Goal: Task Accomplishment & Management: Manage account settings

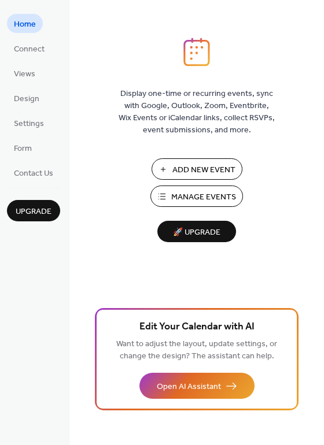
click at [210, 193] on span "Manage Events" at bounding box center [203, 197] width 65 height 12
click at [189, 195] on span "Manage Events" at bounding box center [203, 197] width 65 height 12
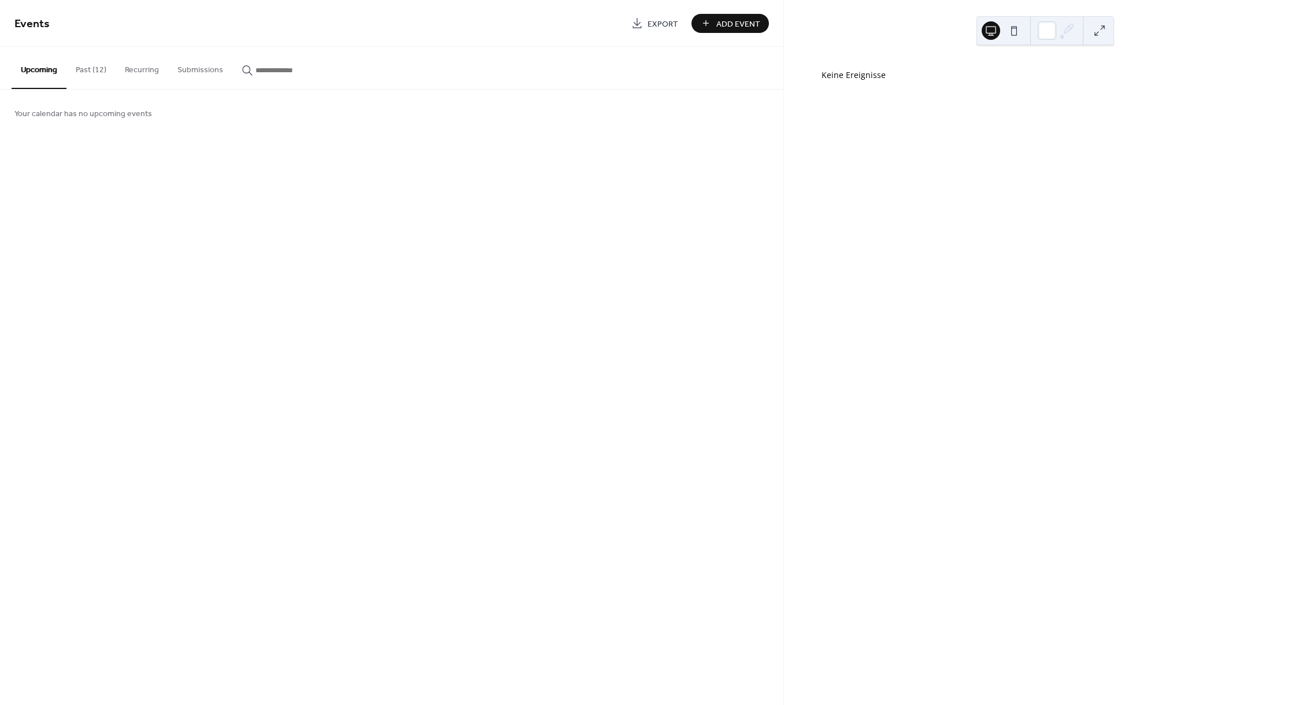
click at [95, 72] on button "Past (12)" at bounding box center [90, 67] width 49 height 41
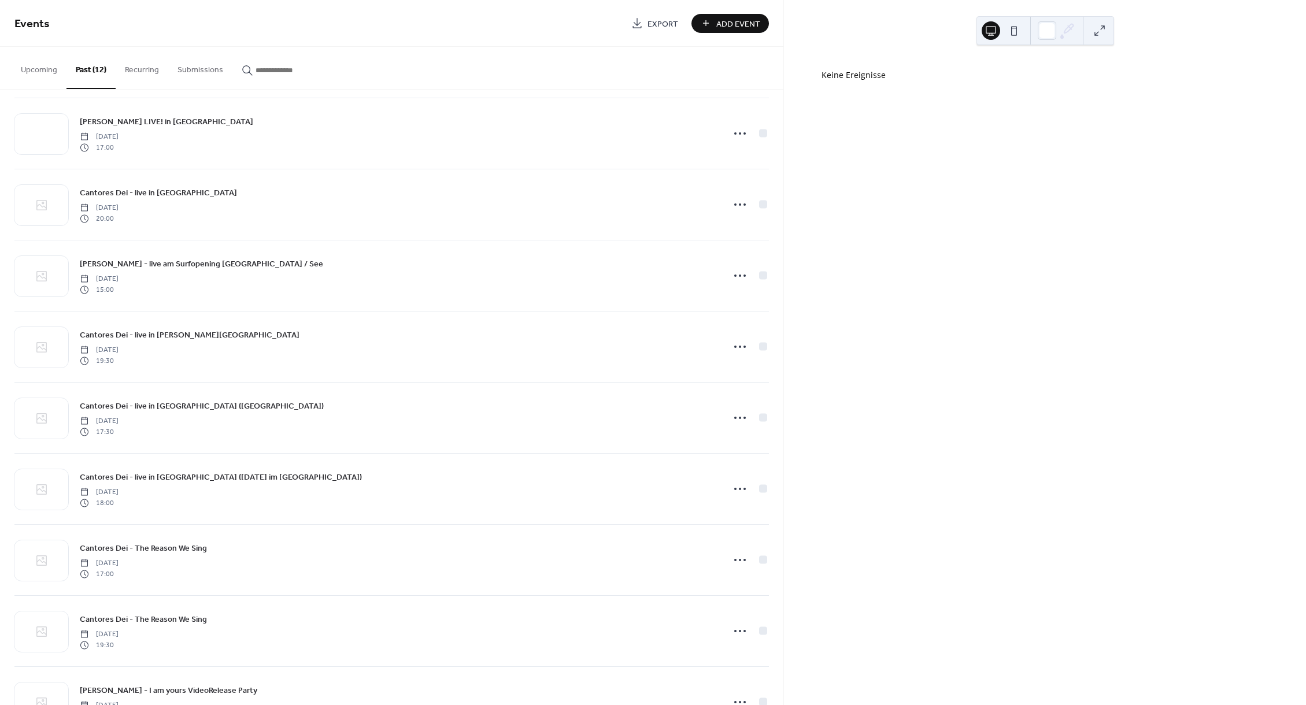
scroll to position [272, 0]
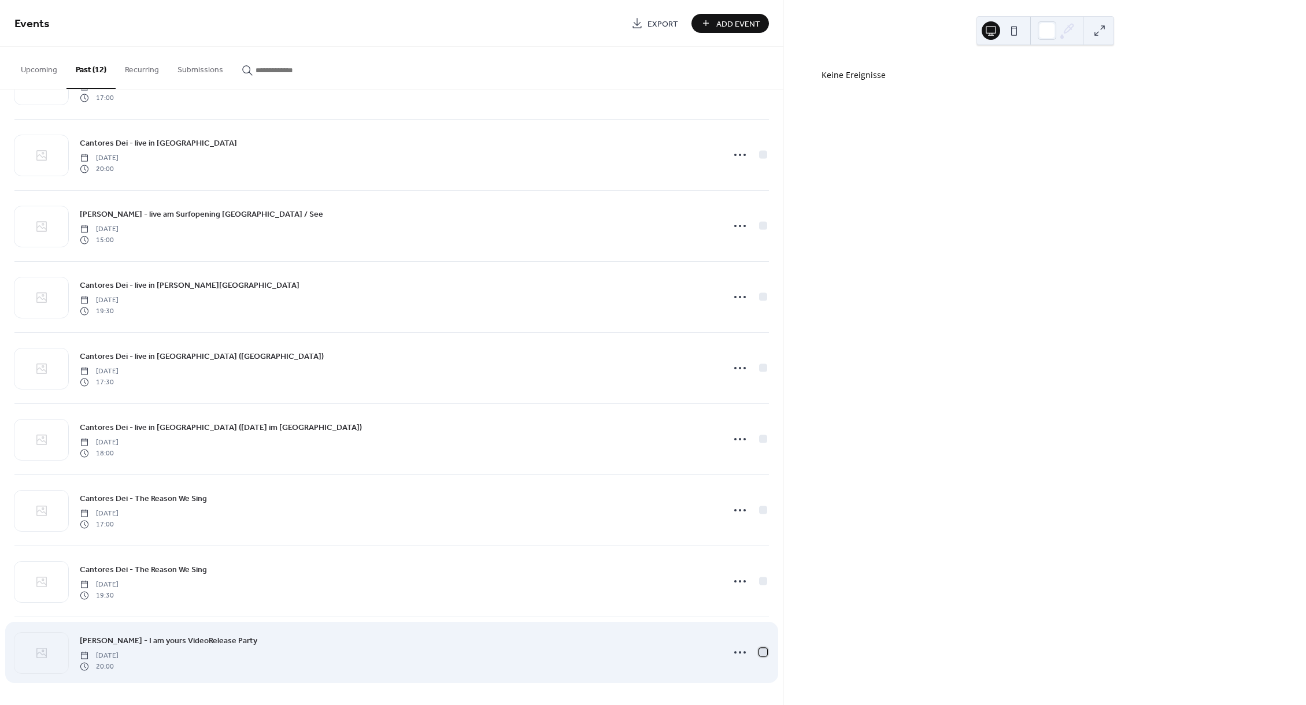
click at [764, 652] on div at bounding box center [763, 652] width 8 height 8
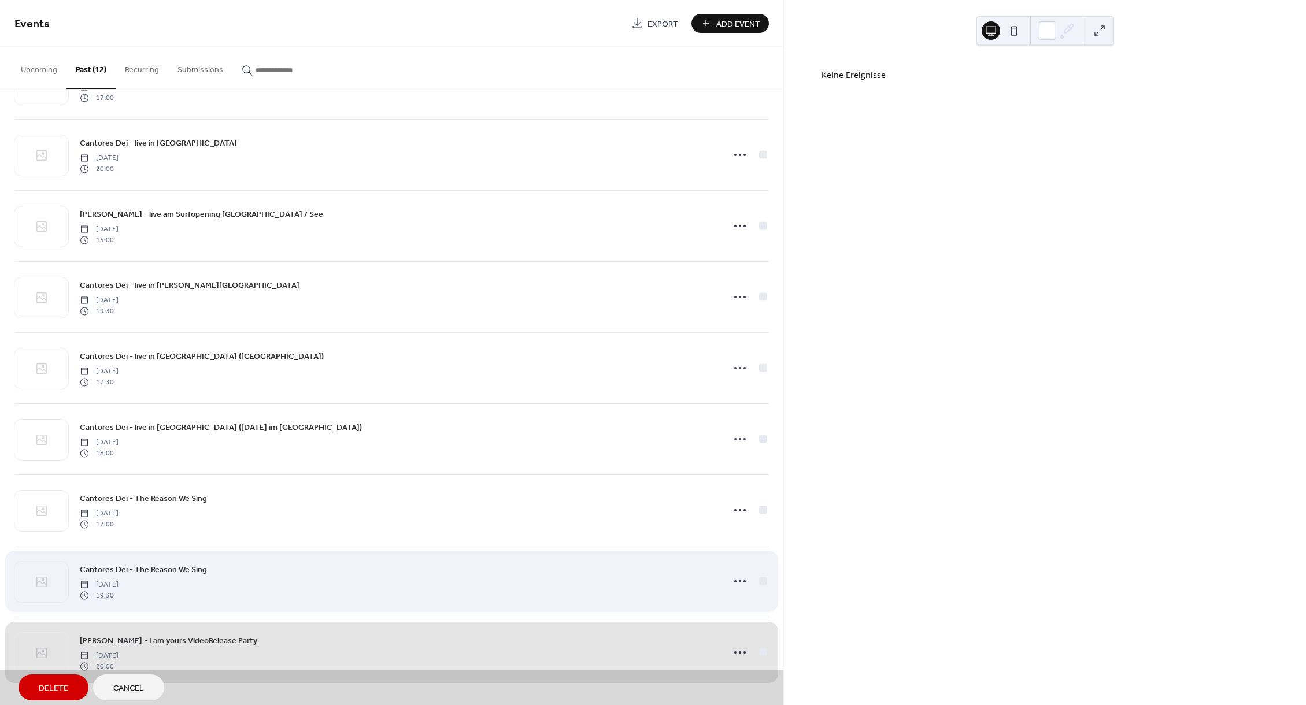
click at [764, 583] on div "Cantores Dei - The Reason We Sing [DATE] 19:30" at bounding box center [391, 581] width 755 height 71
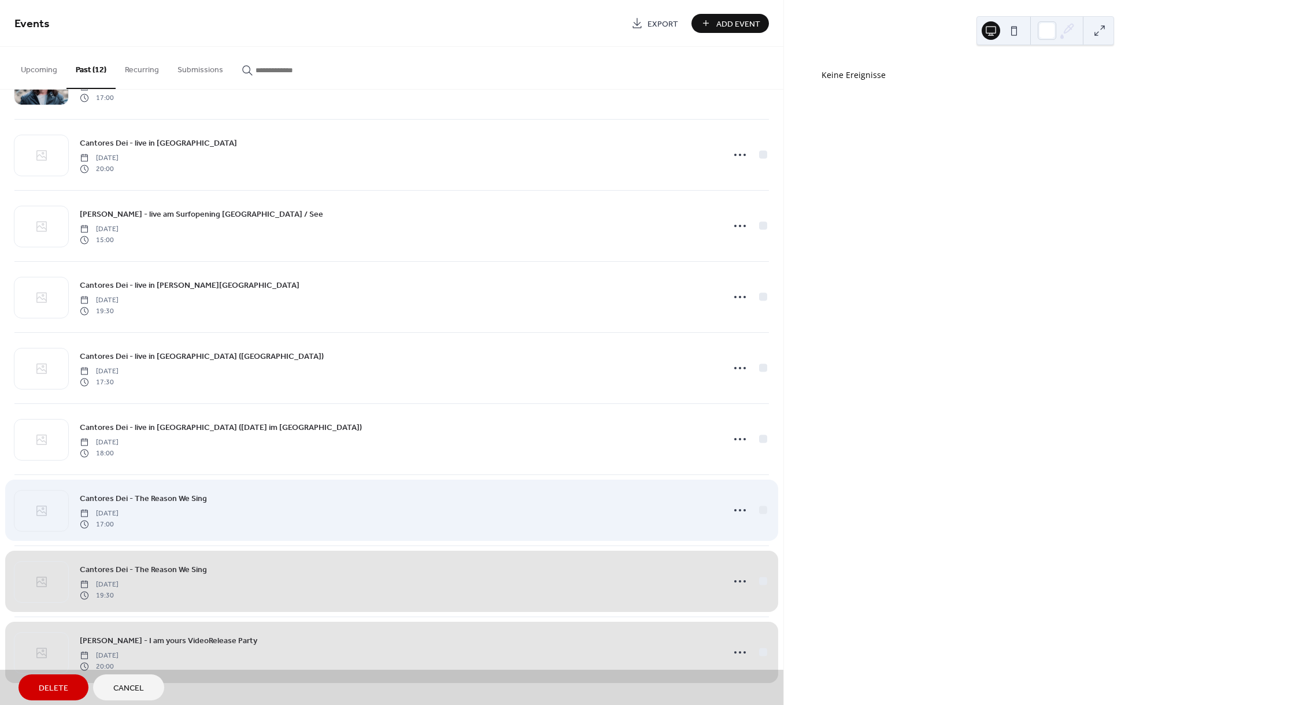
click at [762, 508] on div "Cantores Dei - The Reason We Sing [DATE] 17:00" at bounding box center [391, 510] width 755 height 71
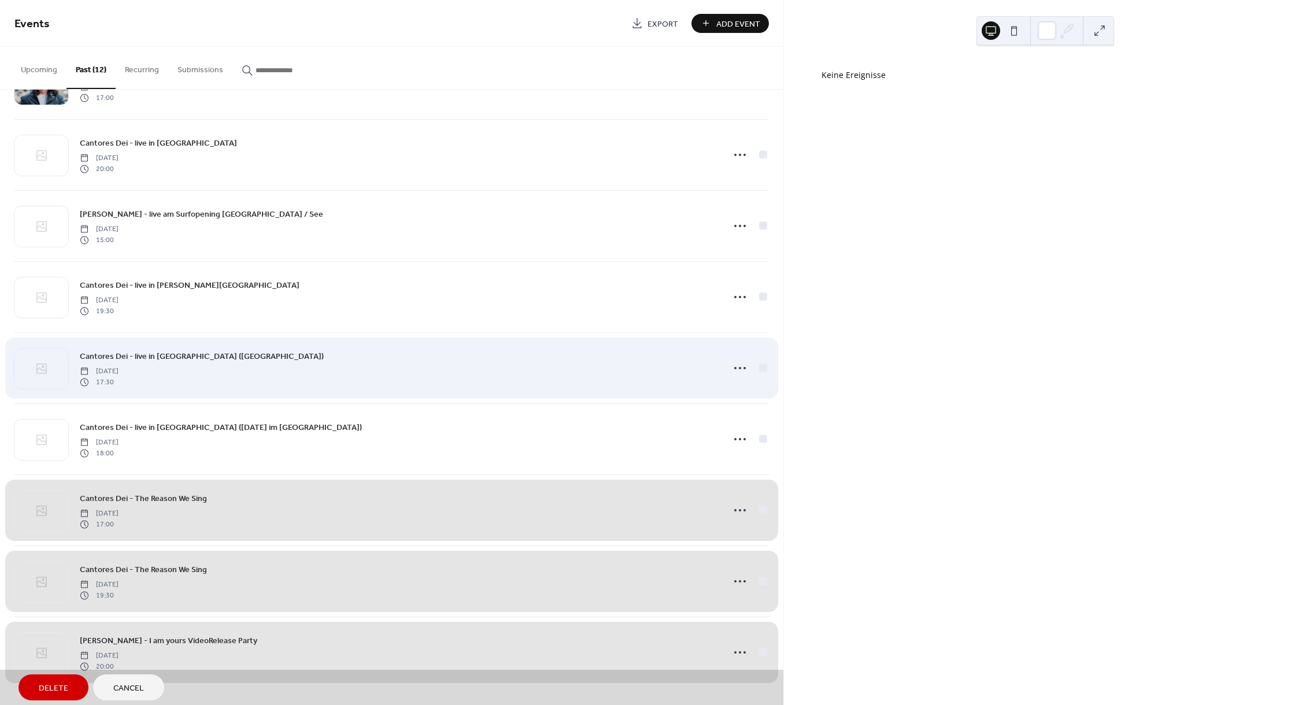
drag, startPoint x: 765, startPoint y: 439, endPoint x: 764, endPoint y: 378, distance: 60.7
click at [765, 437] on div "Cantores Dei - live in [GEOGRAPHIC_DATA] ([DATE] im [GEOGRAPHIC_DATA]) [DATE] 1…" at bounding box center [391, 439] width 755 height 71
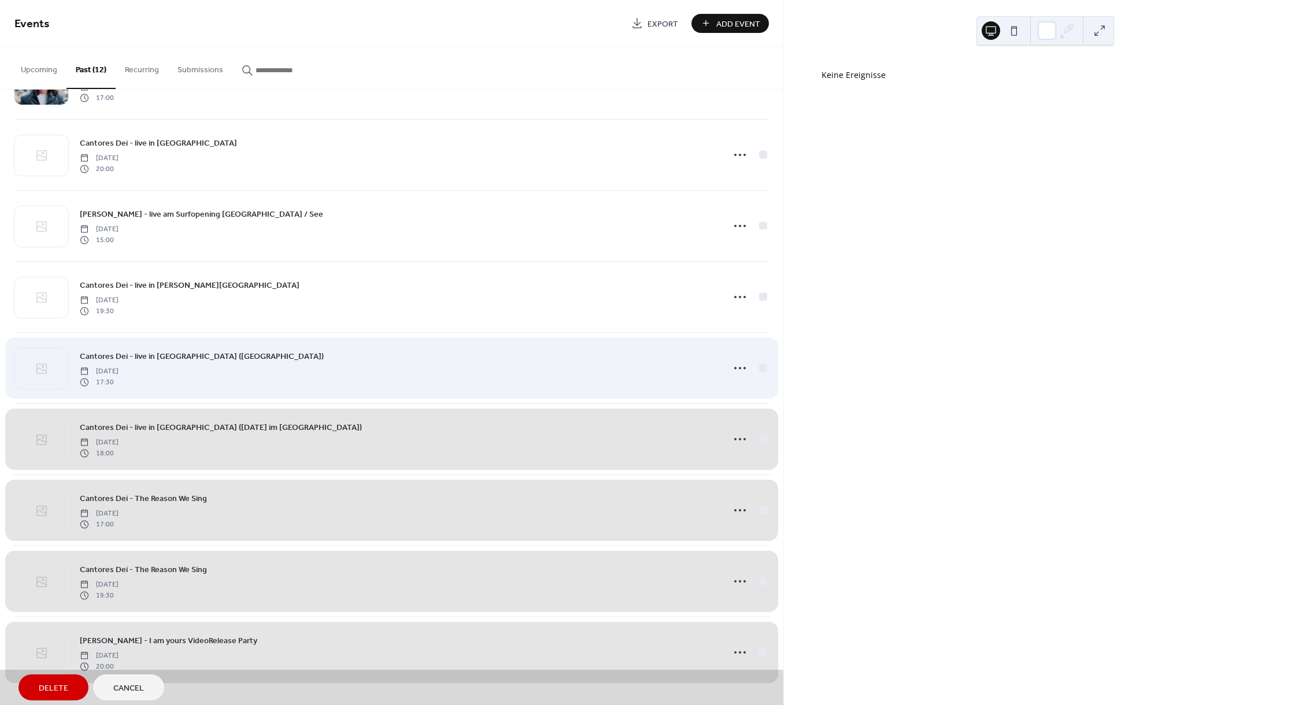
click at [764, 368] on div "Cantores Dei - live in [GEOGRAPHIC_DATA] ([GEOGRAPHIC_DATA]) [DATE] 17:30" at bounding box center [391, 367] width 755 height 71
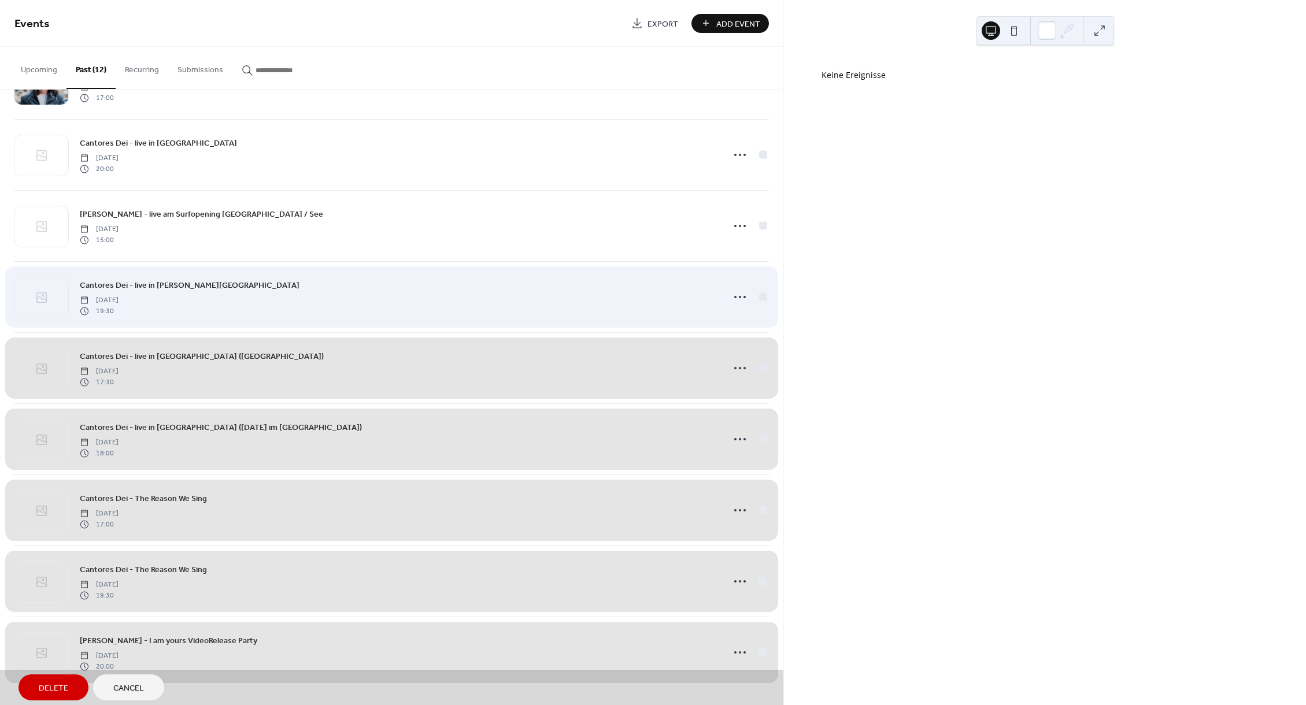
click at [766, 295] on div "Cantores Dei - live in [PERSON_NAME][GEOGRAPHIC_DATA] [DATE] 19:30" at bounding box center [391, 296] width 755 height 71
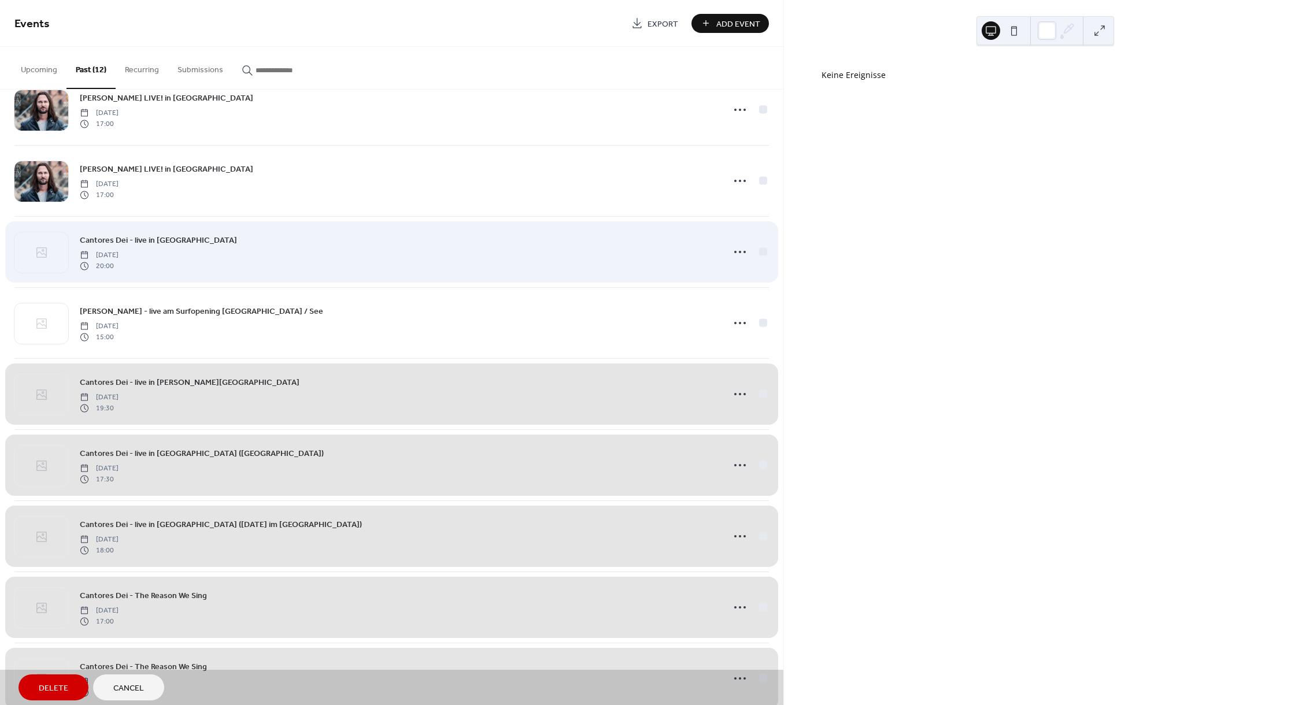
scroll to position [173, 0]
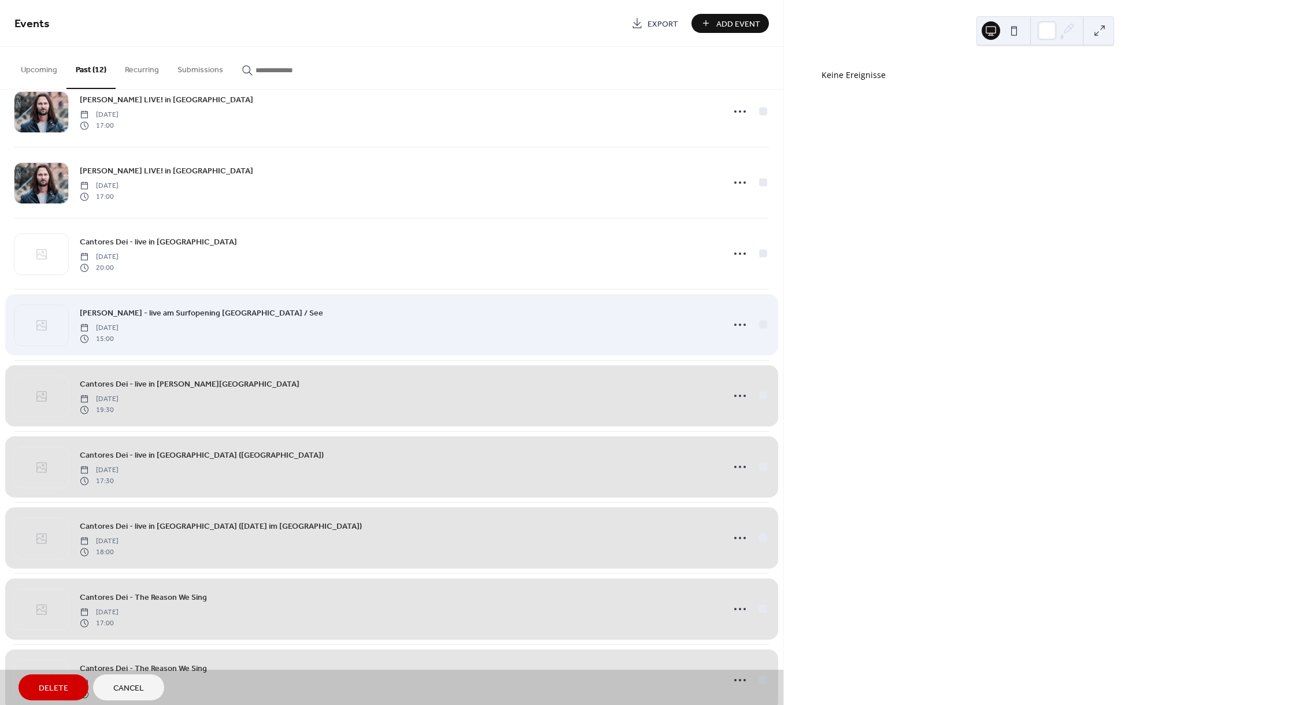
click at [760, 325] on div "Georg Neumann - live am Surfopening Neusiedl / See Friday, May 1, 2020 15:00" at bounding box center [391, 324] width 755 height 71
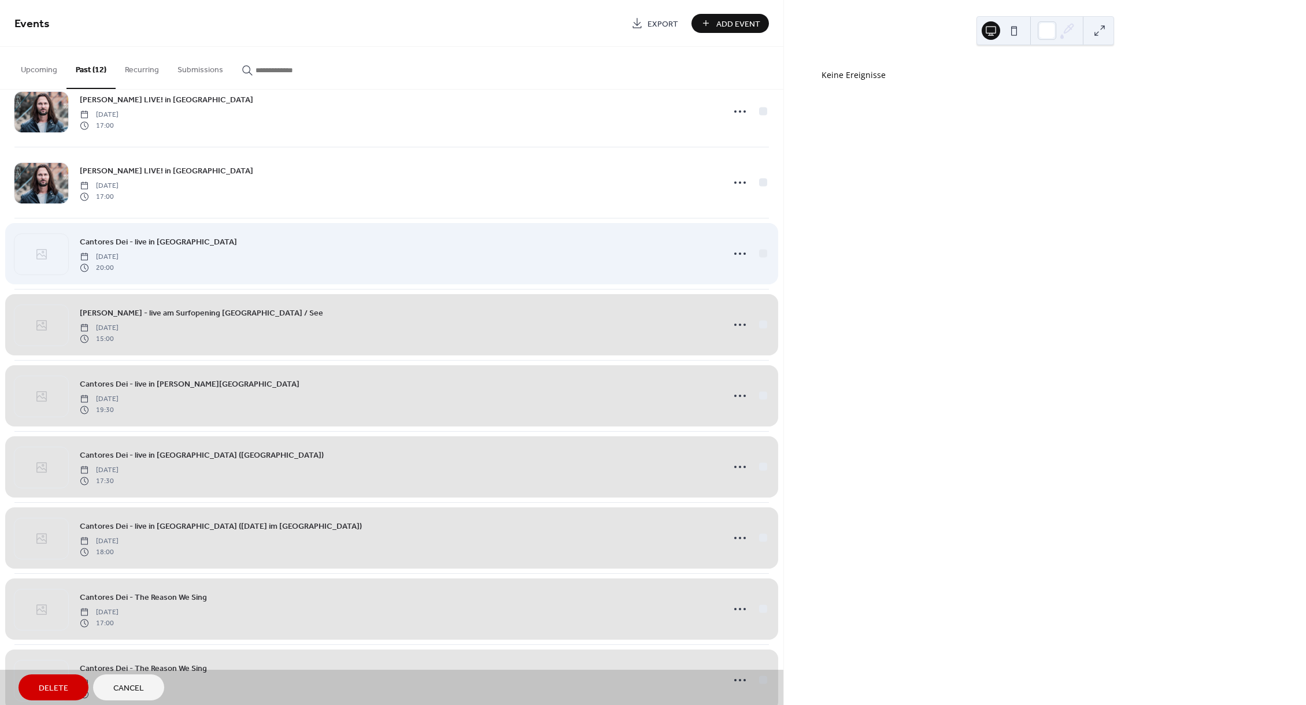
click at [764, 254] on div "Cantores Dei - live in Zwettl Saturday, May 30, 2020 20:00" at bounding box center [391, 253] width 755 height 71
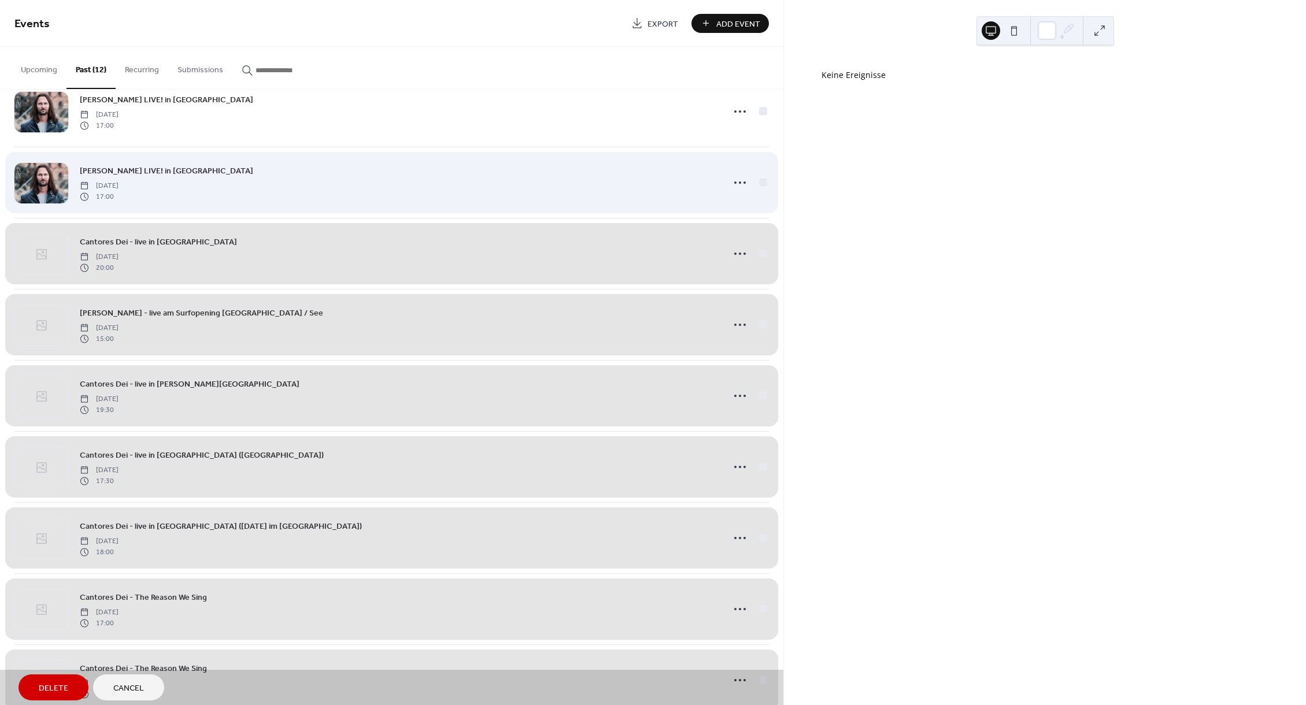
click at [763, 184] on div "Georg Neumann LIVE! in Wien Thursday, August 20, 2020 17:00" at bounding box center [391, 182] width 755 height 71
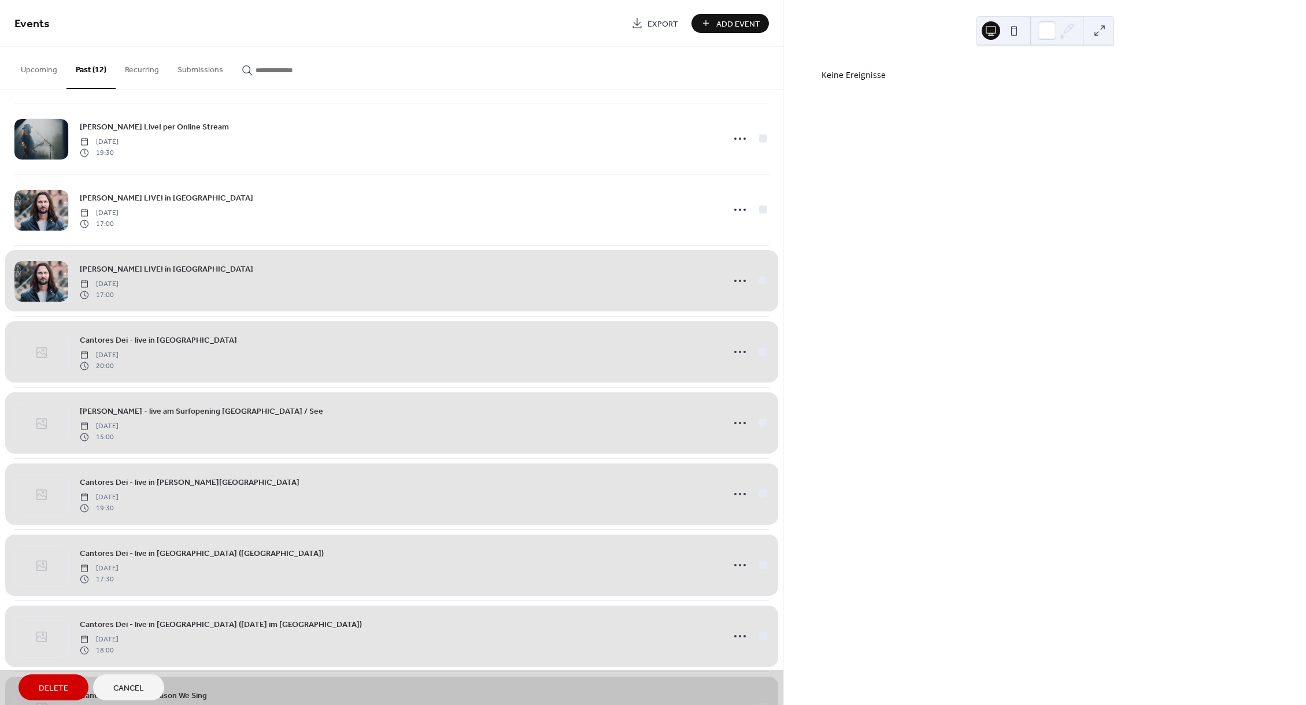
scroll to position [38, 0]
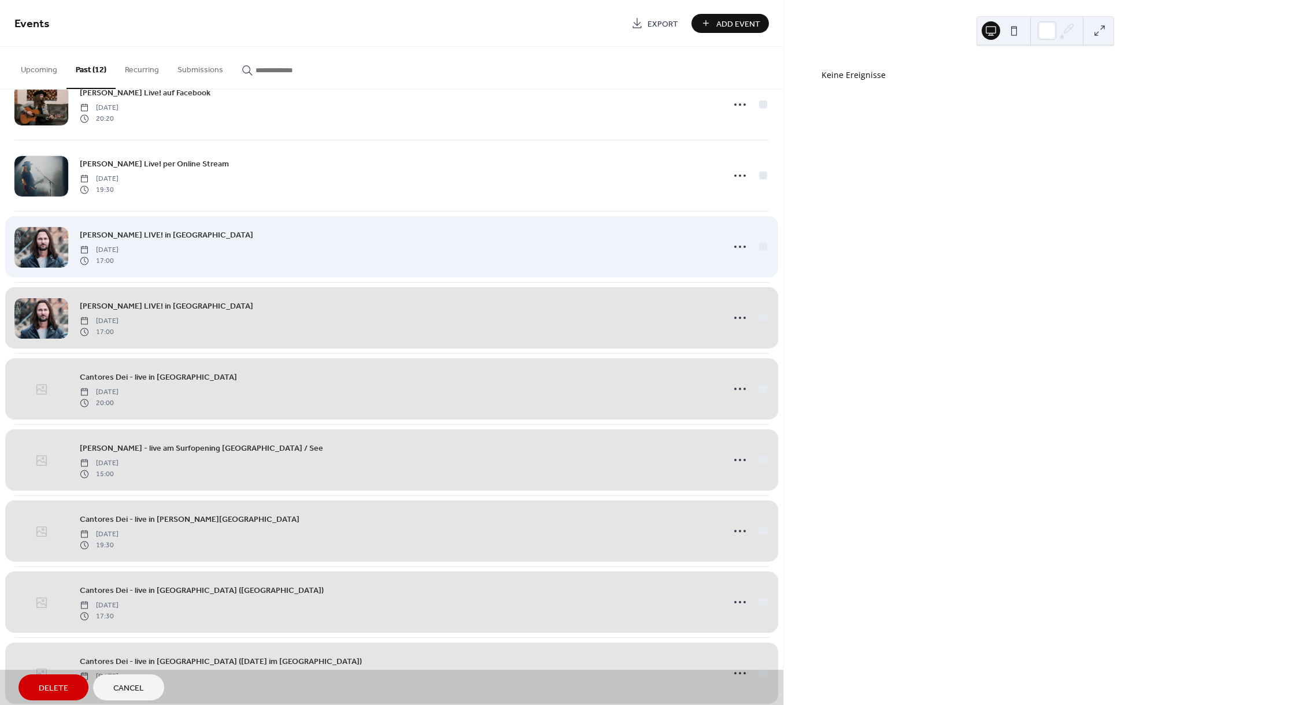
click at [763, 245] on div "Georg Neumann LIVE! in Wien Thursday, August 27, 2020 17:00" at bounding box center [391, 246] width 755 height 71
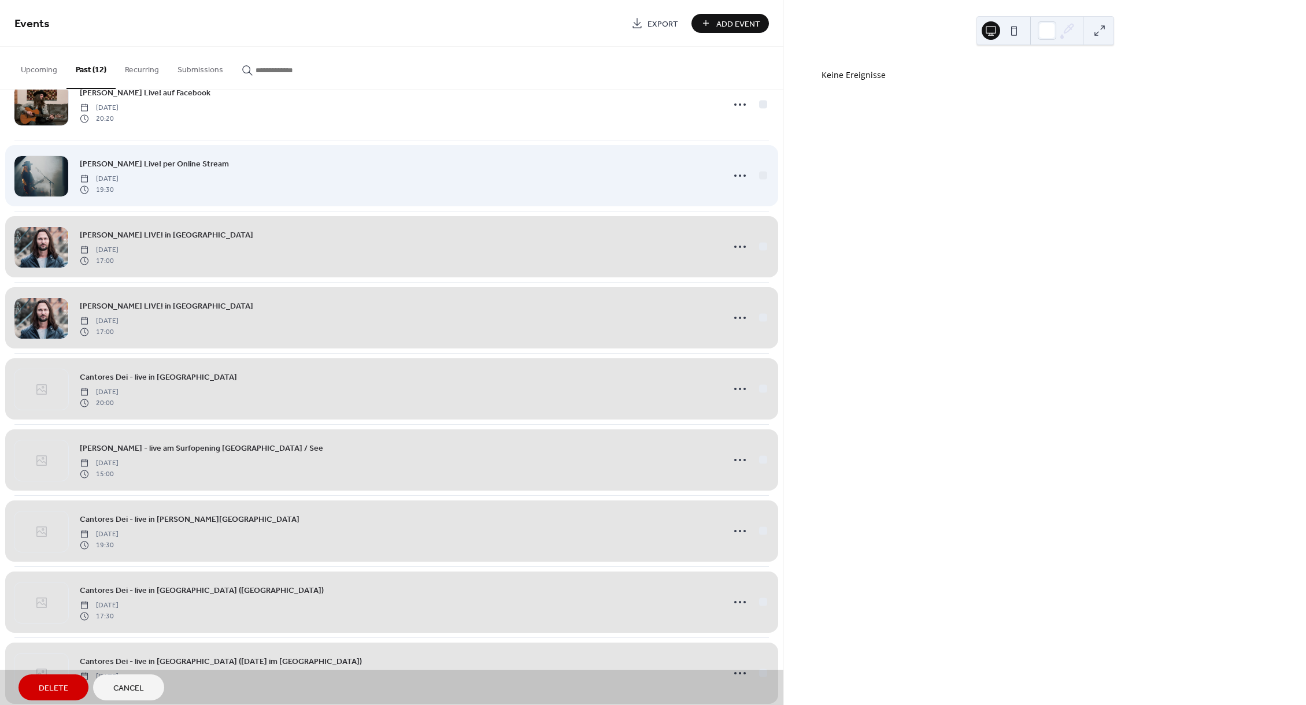
click at [763, 175] on div "Georg Neumann Live! per Online Stream Saturday, March 20, 2021 19:30" at bounding box center [391, 175] width 755 height 71
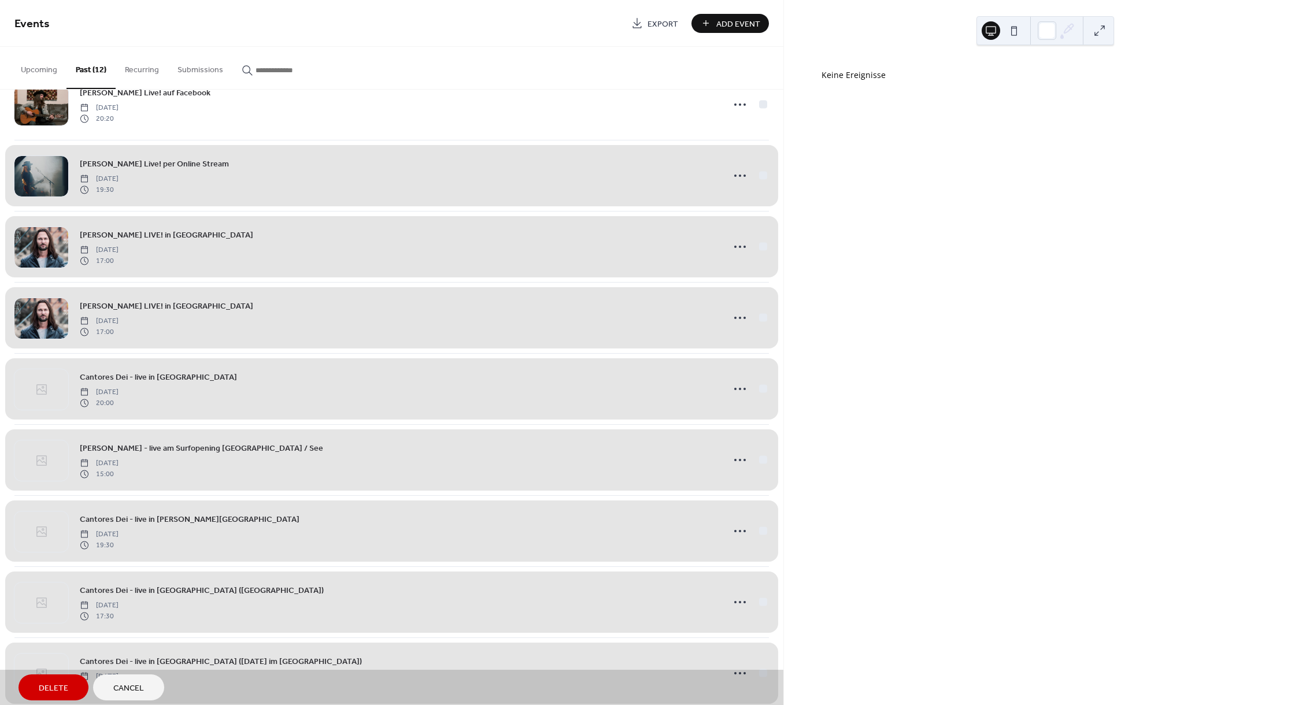
scroll to position [0, 0]
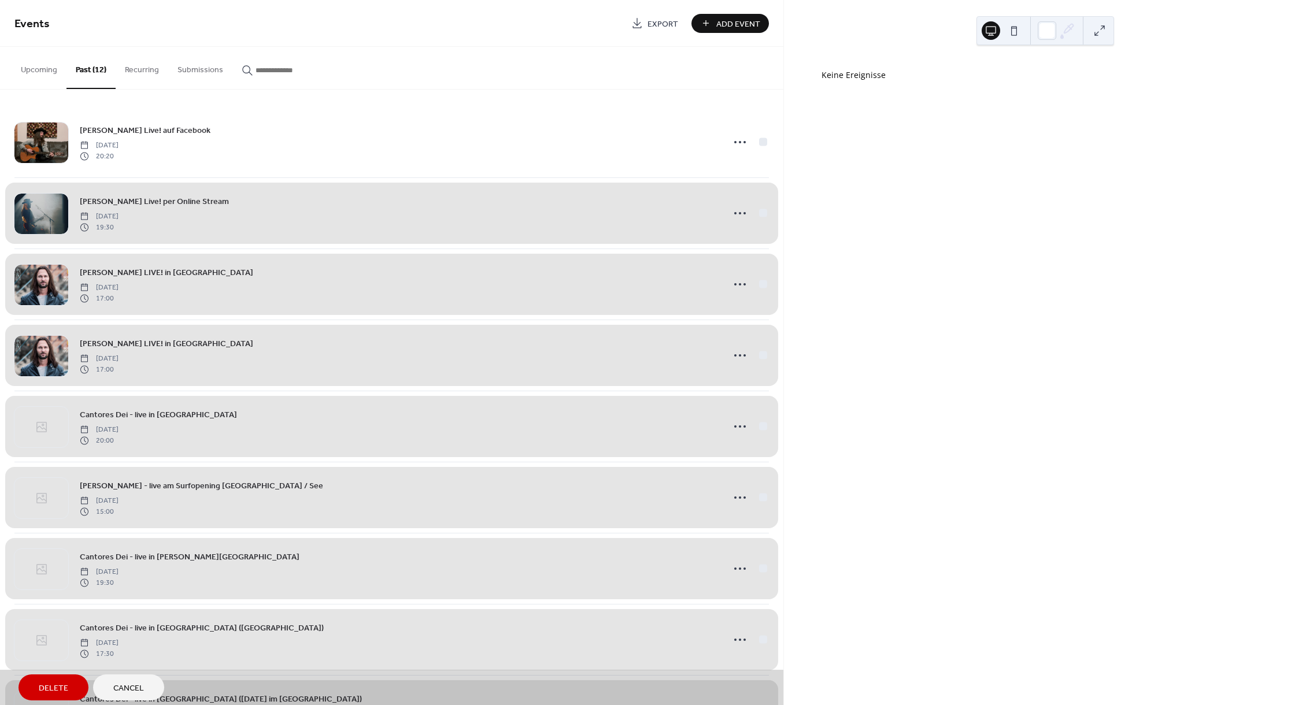
drag, startPoint x: 762, startPoint y: 143, endPoint x: 505, endPoint y: 342, distance: 324.4
click at [762, 143] on div "Georg Neumann Live! auf Facebook Saturday, December 18, 2021 20:20" at bounding box center [391, 142] width 755 height 71
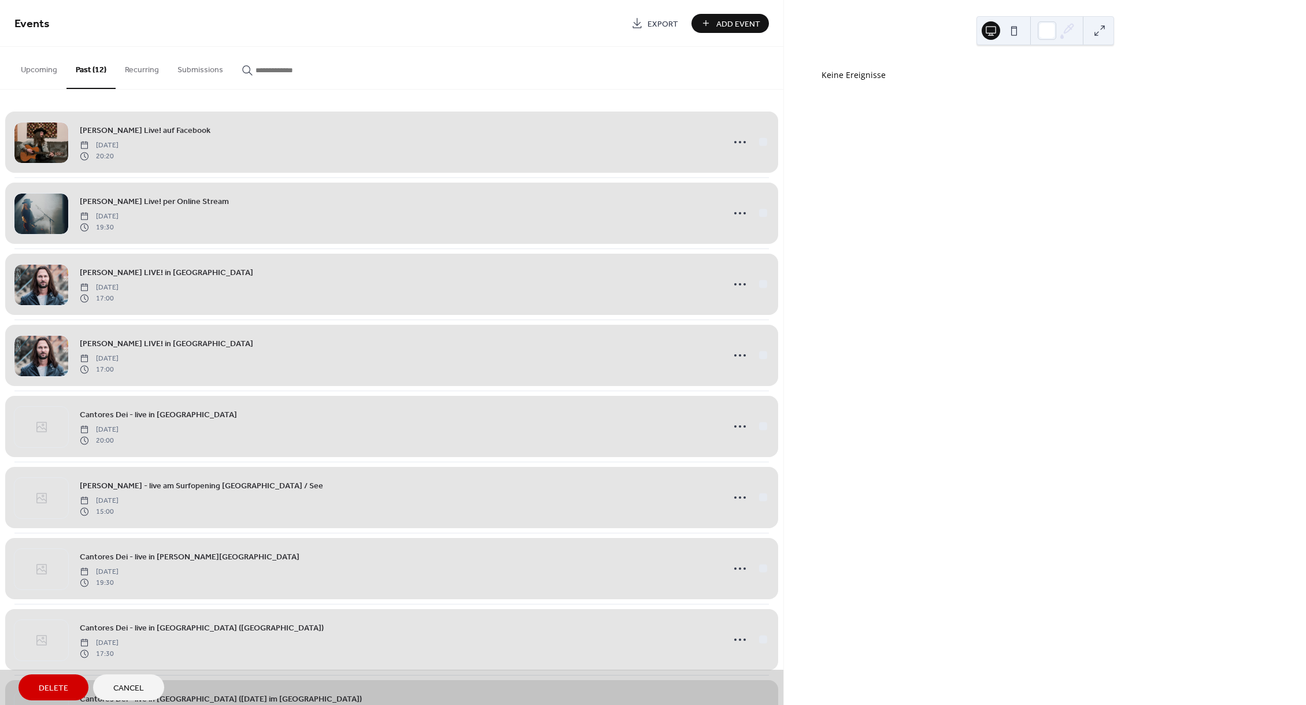
click at [62, 685] on span "Delete" at bounding box center [53, 689] width 29 height 12
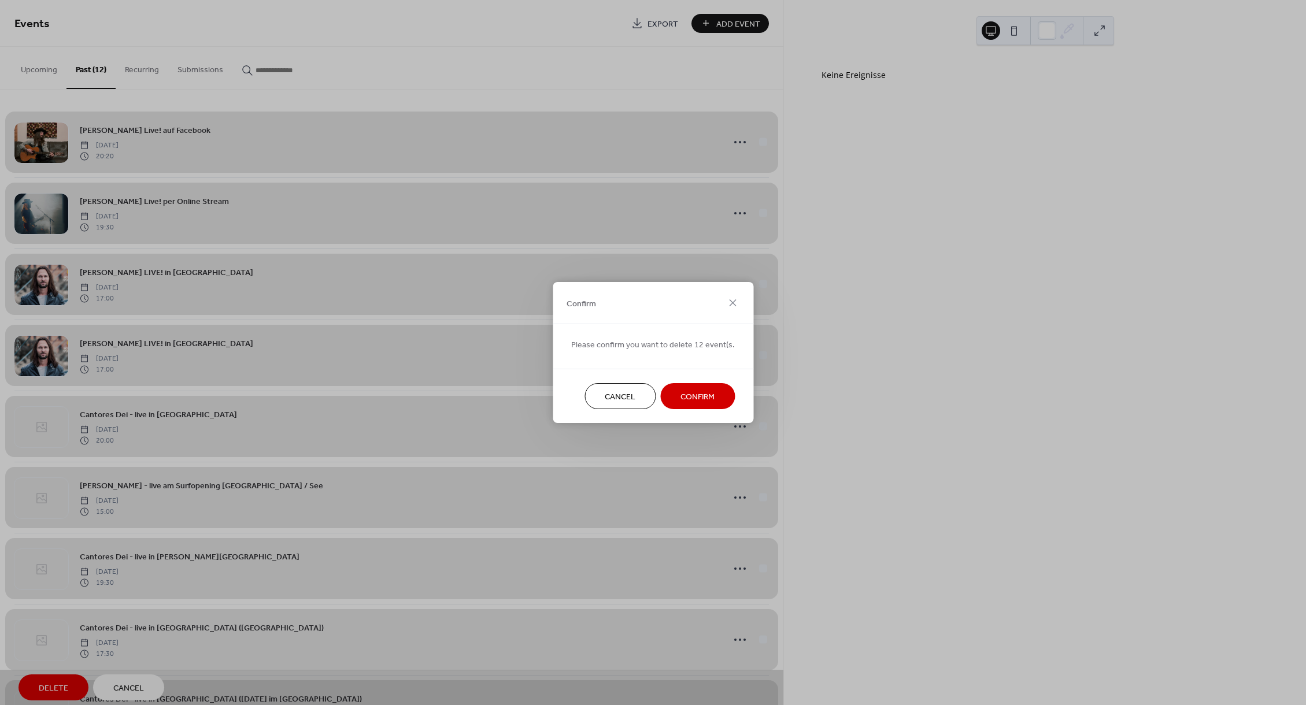
click at [685, 402] on span "Confirm" at bounding box center [698, 397] width 34 height 12
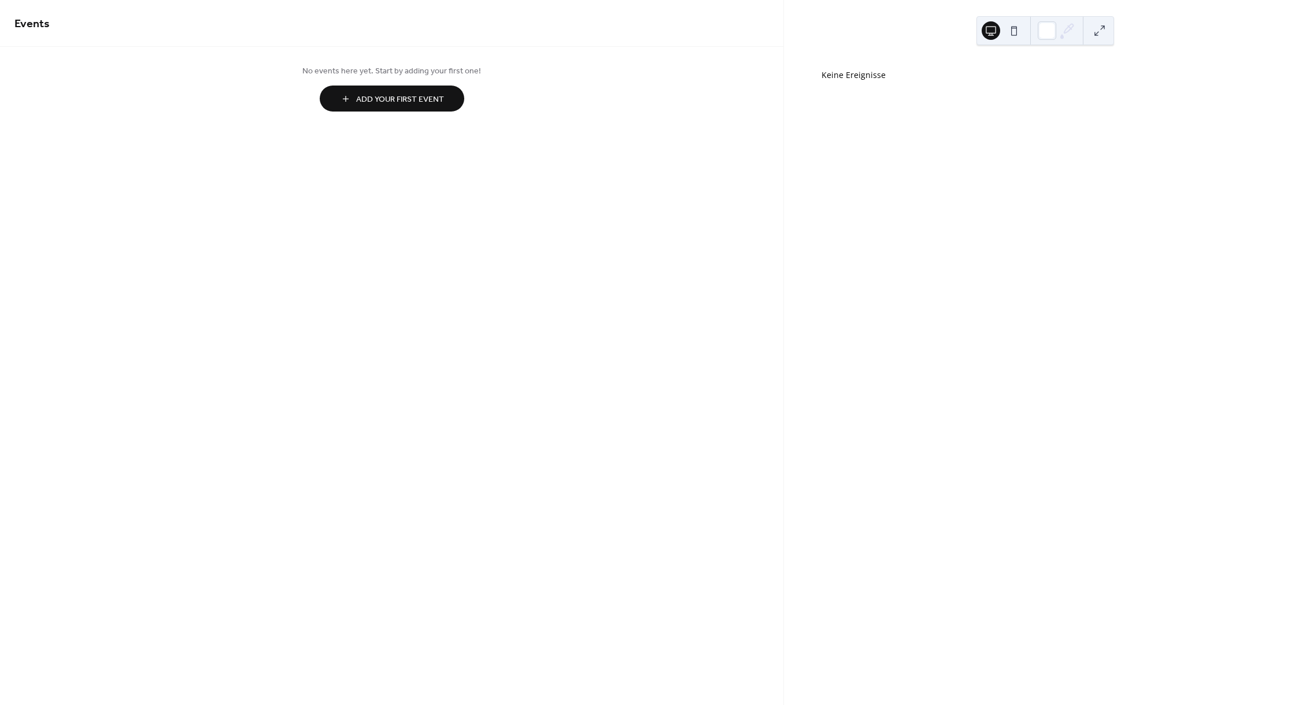
click at [434, 102] on span "Add Your First Event" at bounding box center [400, 100] width 88 height 12
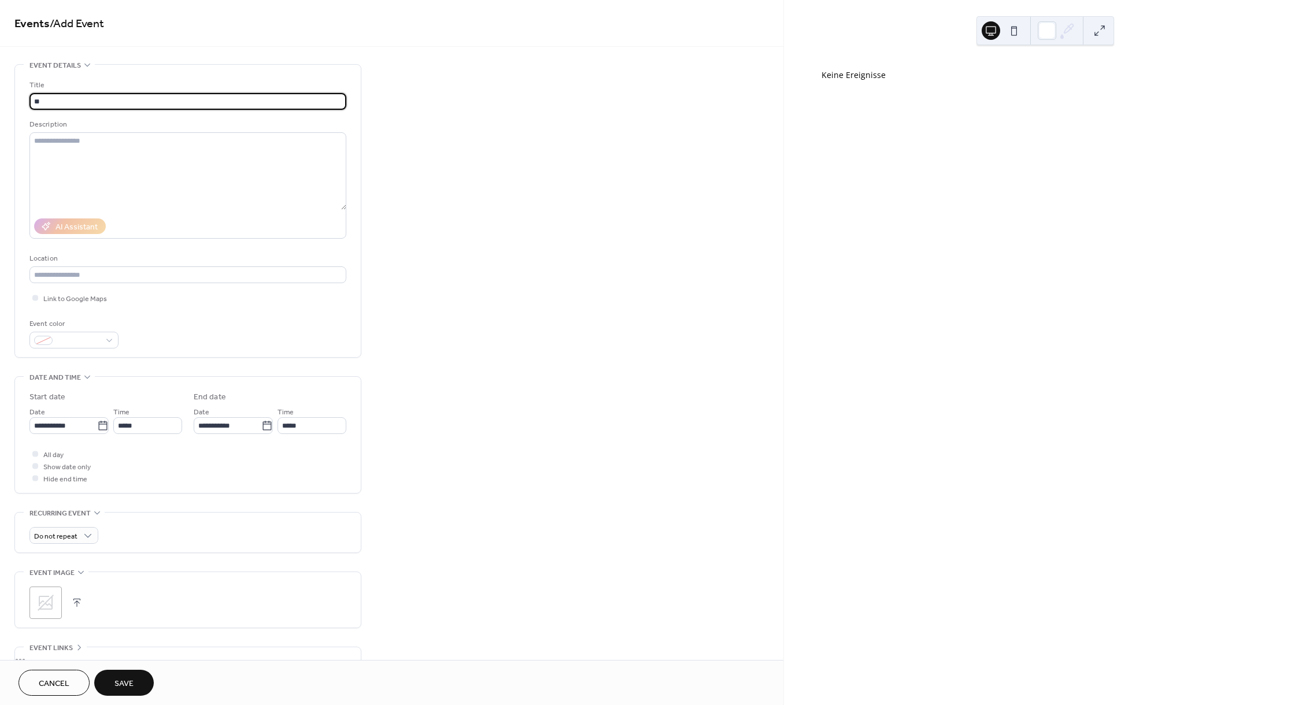
type input "*"
type input "**********"
click at [72, 230] on div "AI Assistant" at bounding box center [77, 227] width 42 height 12
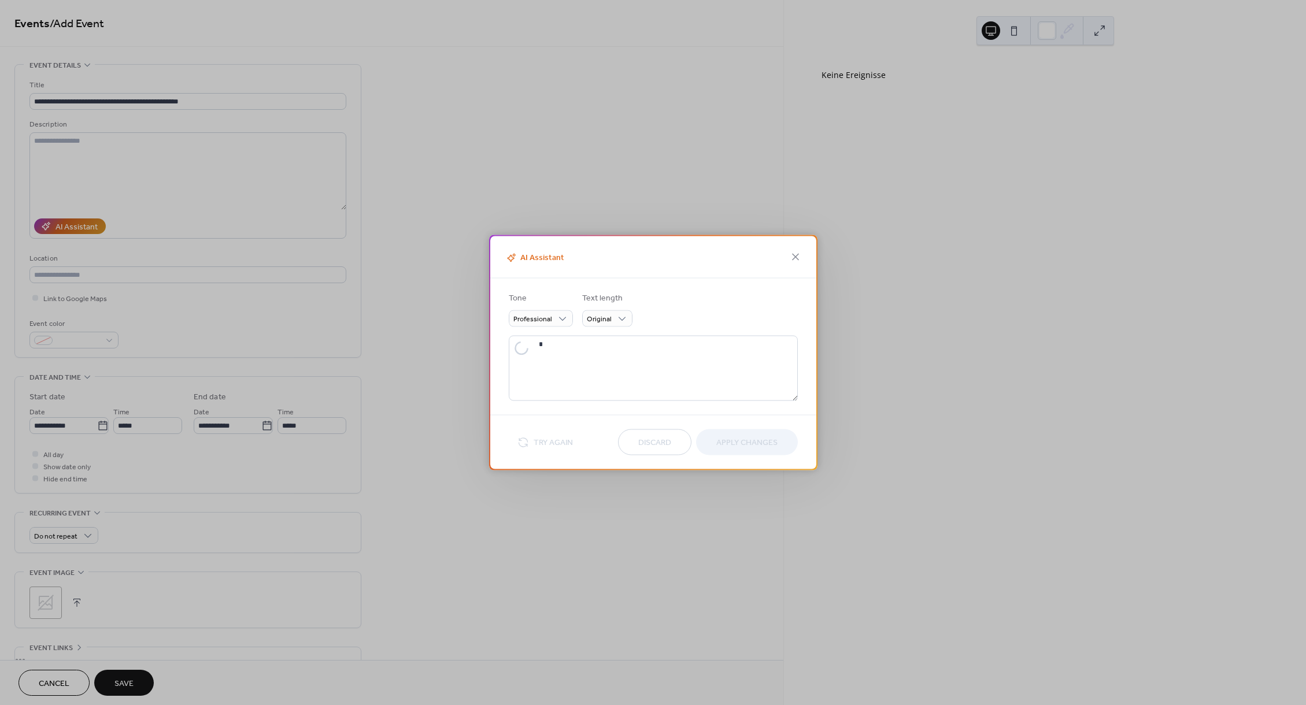
type textarea "**********"
click at [529, 442] on button "Try Again" at bounding box center [545, 442] width 73 height 19
type textarea "**********"
click at [653, 435] on button "Discard" at bounding box center [654, 443] width 73 height 26
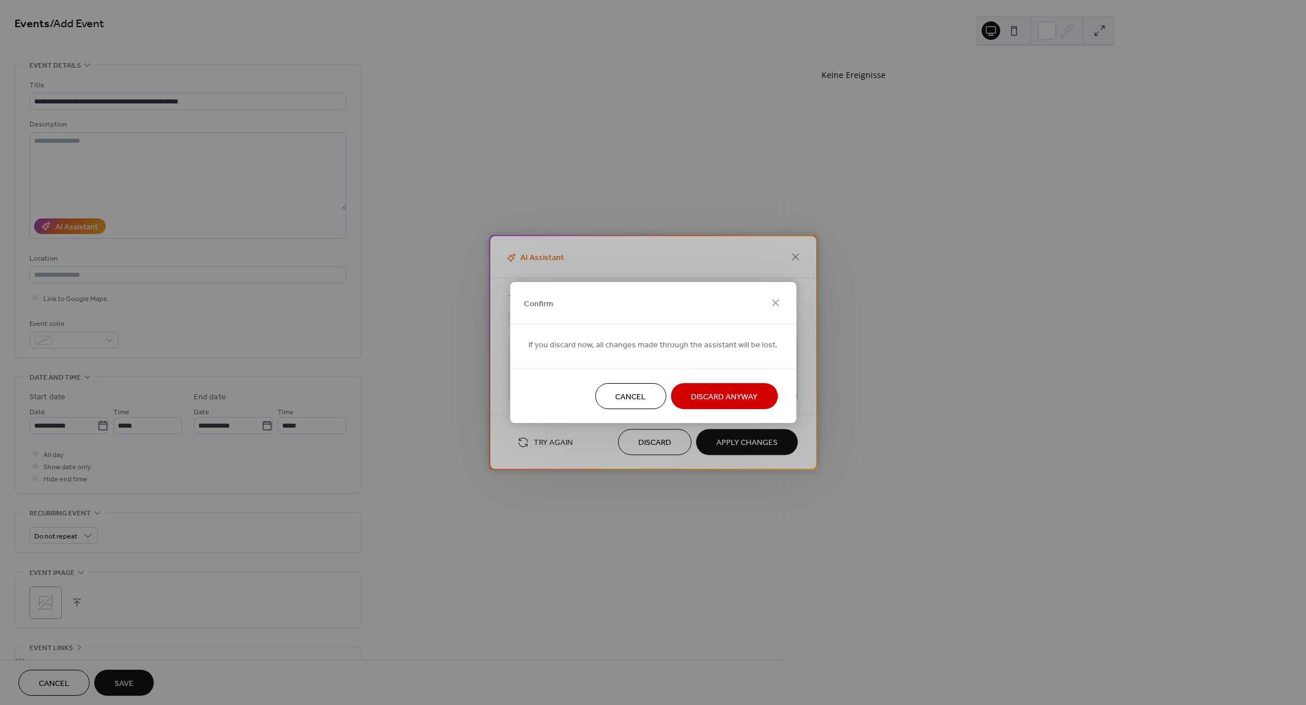
click at [691, 395] on span "Discard Anyway" at bounding box center [724, 397] width 66 height 12
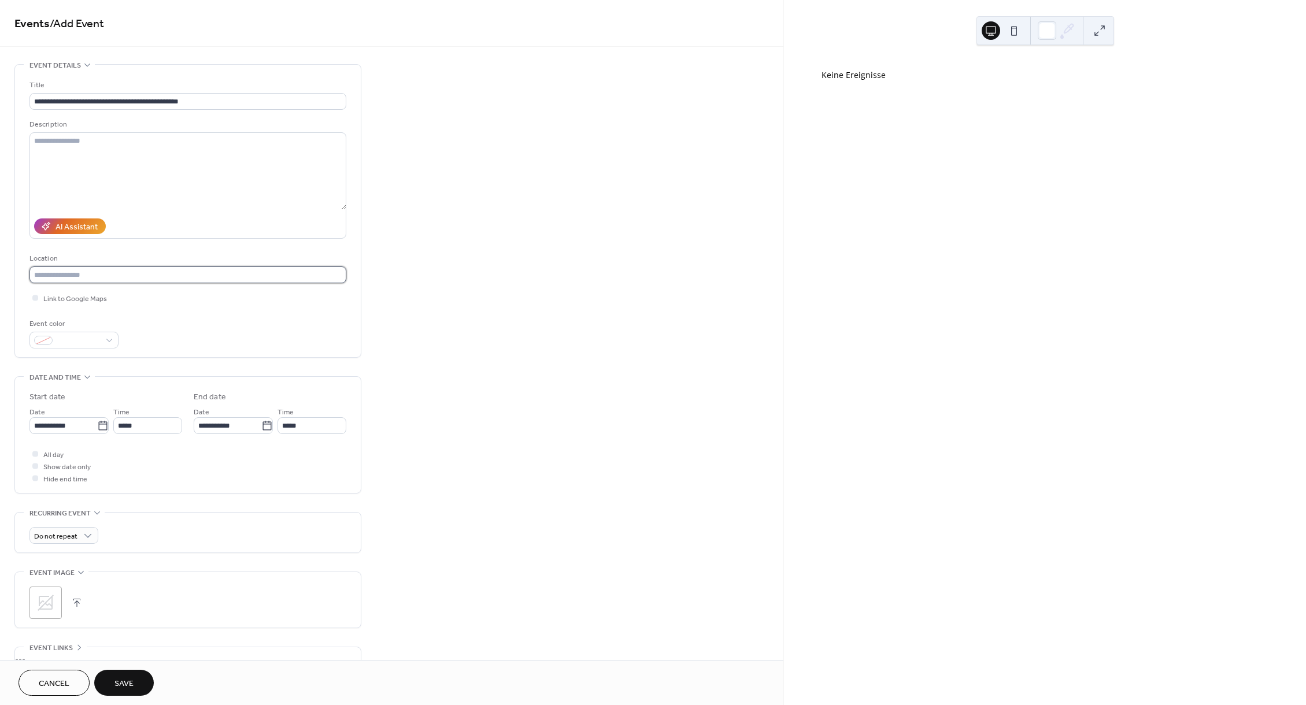
click at [85, 281] on input "text" at bounding box center [187, 275] width 317 height 17
type input "****"
click at [71, 430] on input "**********" at bounding box center [63, 425] width 68 height 17
click at [160, 461] on span "›" at bounding box center [160, 459] width 17 height 23
click at [145, 502] on td "3" at bounding box center [141, 500] width 19 height 17
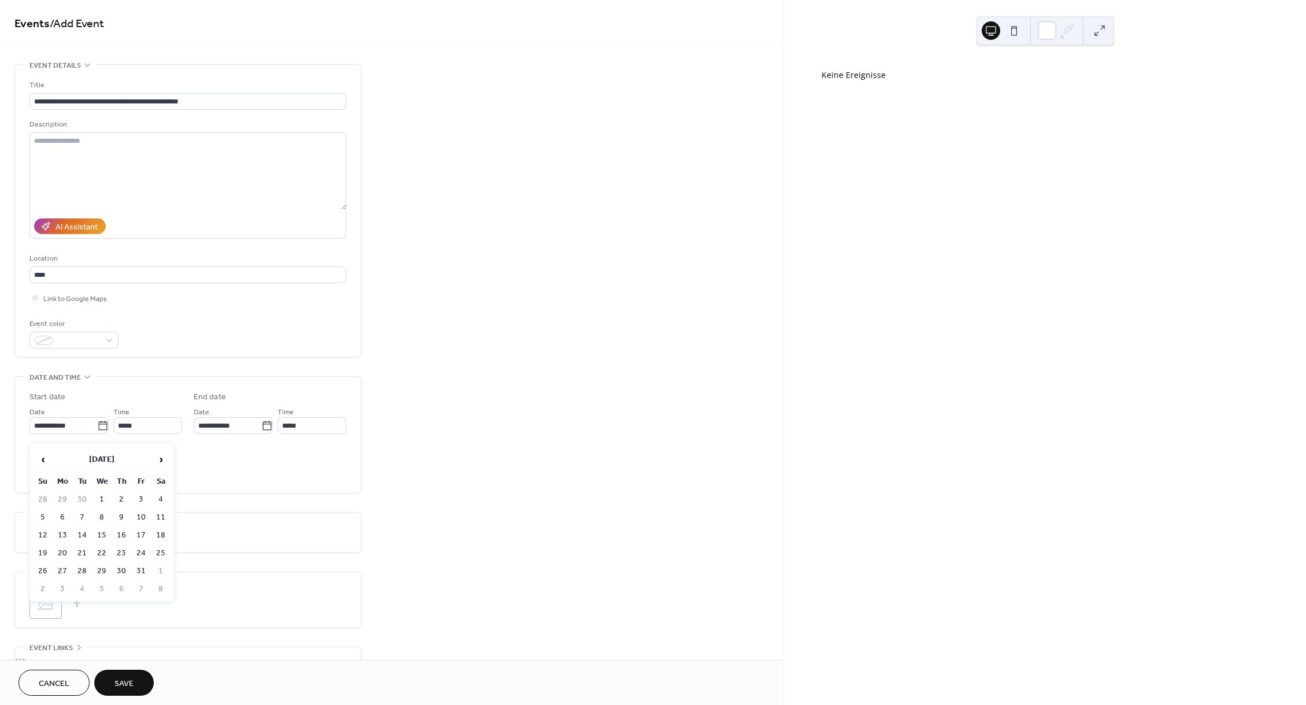
type input "**********"
click at [153, 434] on input "*****" at bounding box center [147, 425] width 69 height 17
click at [132, 582] on span "19:00" at bounding box center [133, 577] width 21 height 12
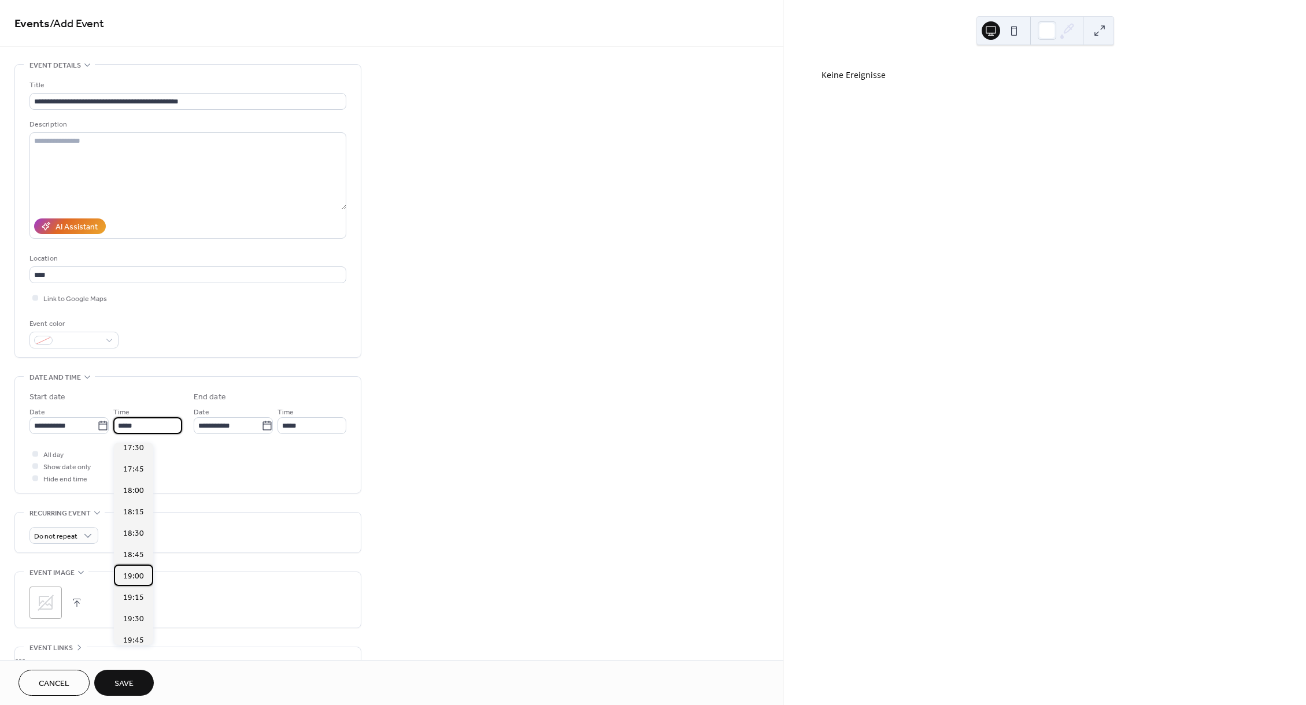
type input "*****"
click at [316, 430] on input "*****" at bounding box center [312, 424] width 69 height 17
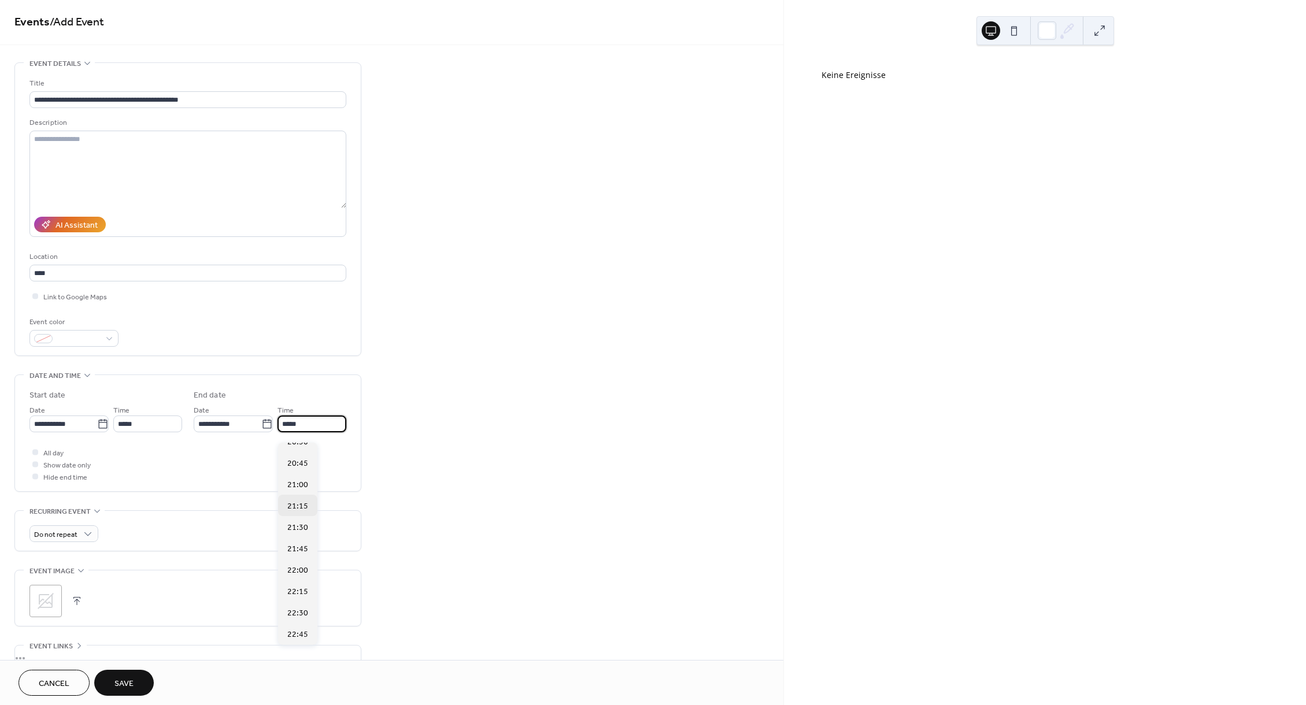
scroll to position [128, 0]
click at [302, 564] on span "22:00" at bounding box center [297, 562] width 21 height 12
type input "*****"
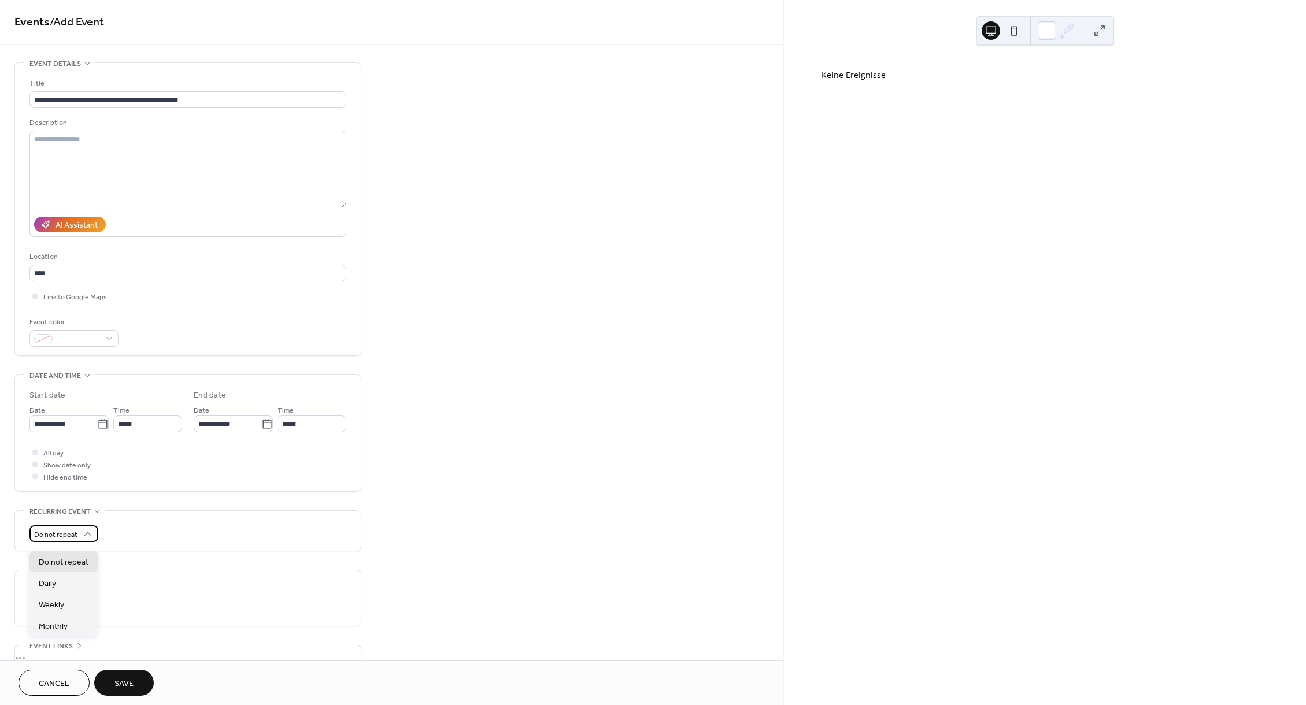
click at [90, 540] on icon at bounding box center [88, 535] width 12 height 12
click at [175, 535] on div "Do not repeat" at bounding box center [187, 534] width 317 height 17
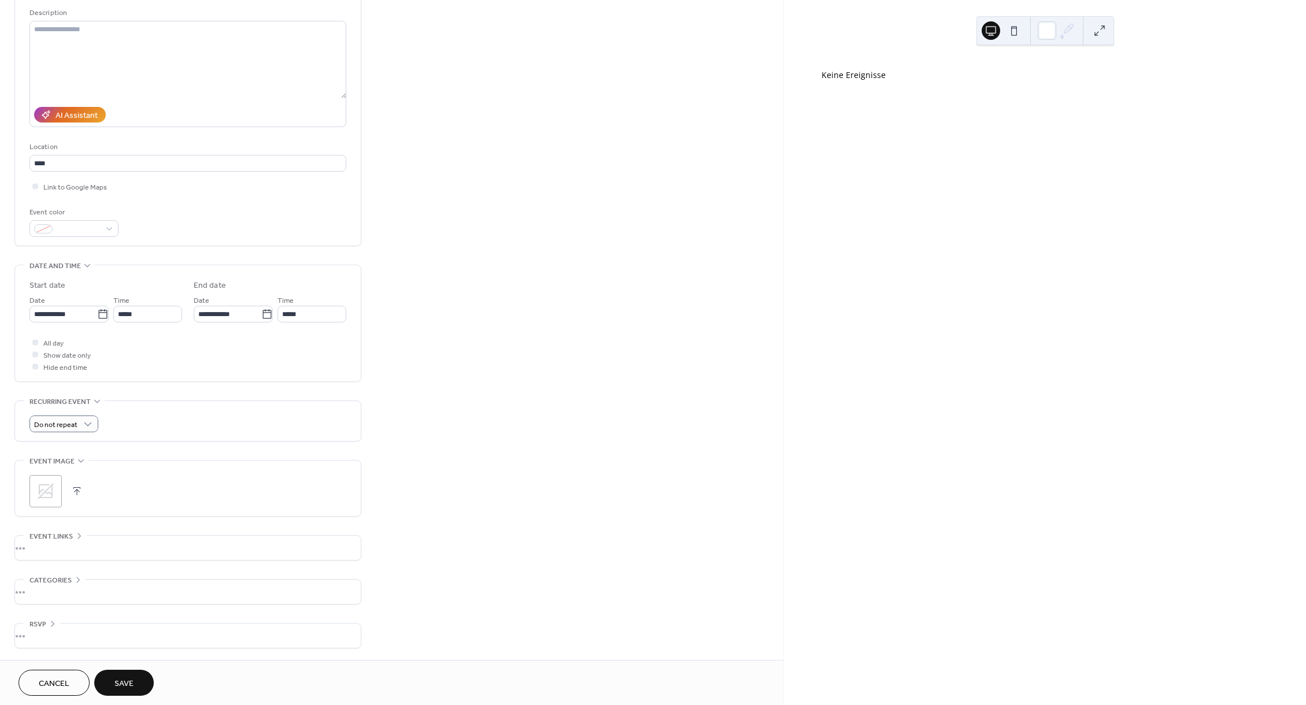
scroll to position [118, 0]
click at [52, 494] on icon at bounding box center [46, 491] width 16 height 16
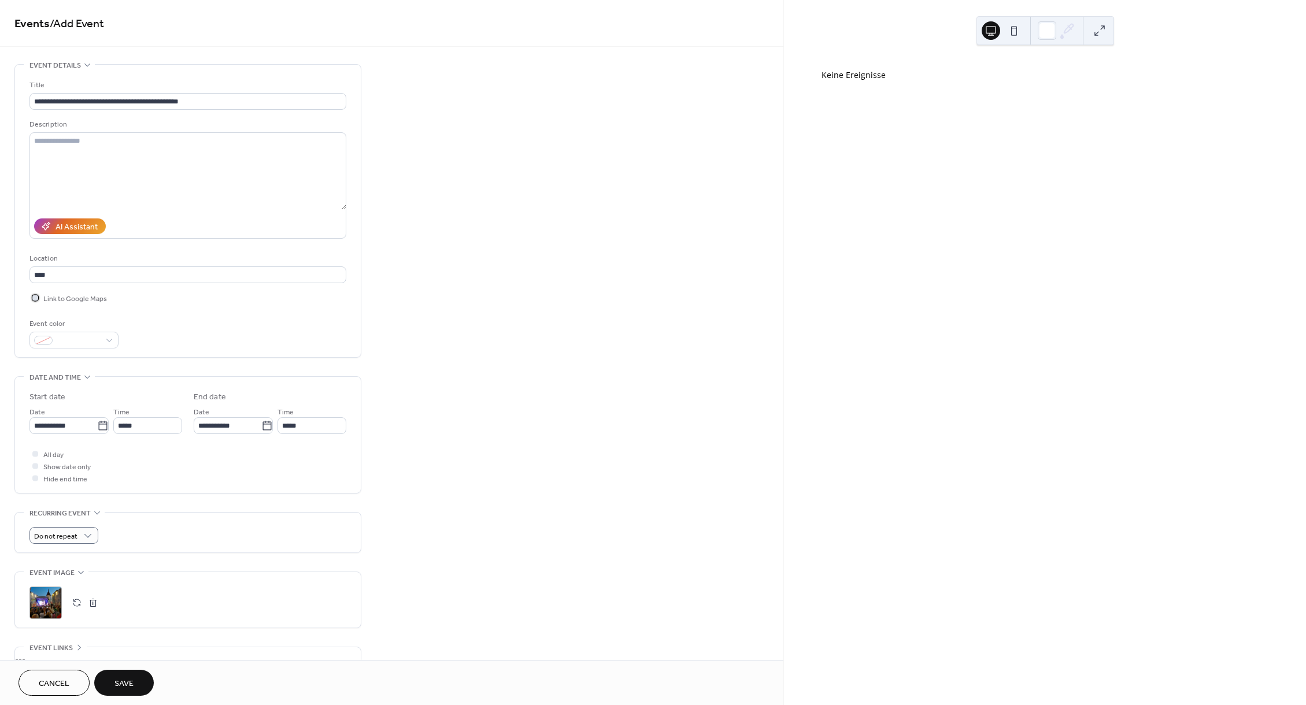
click at [58, 302] on span "Link to Google Maps" at bounding box center [75, 299] width 64 height 12
click at [34, 300] on icon at bounding box center [35, 297] width 3 height 3
click at [34, 469] on div at bounding box center [35, 466] width 6 height 6
click at [36, 484] on div at bounding box center [35, 478] width 12 height 12
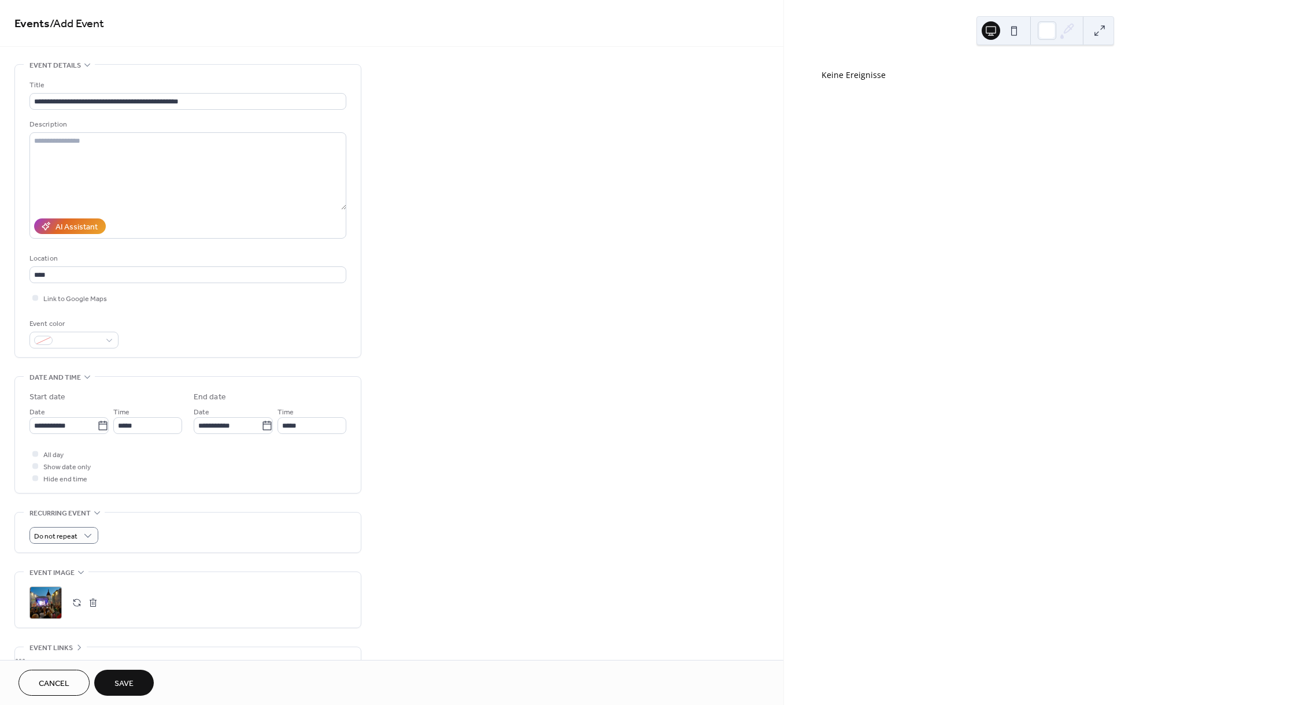
click at [121, 686] on span "Save" at bounding box center [123, 684] width 19 height 12
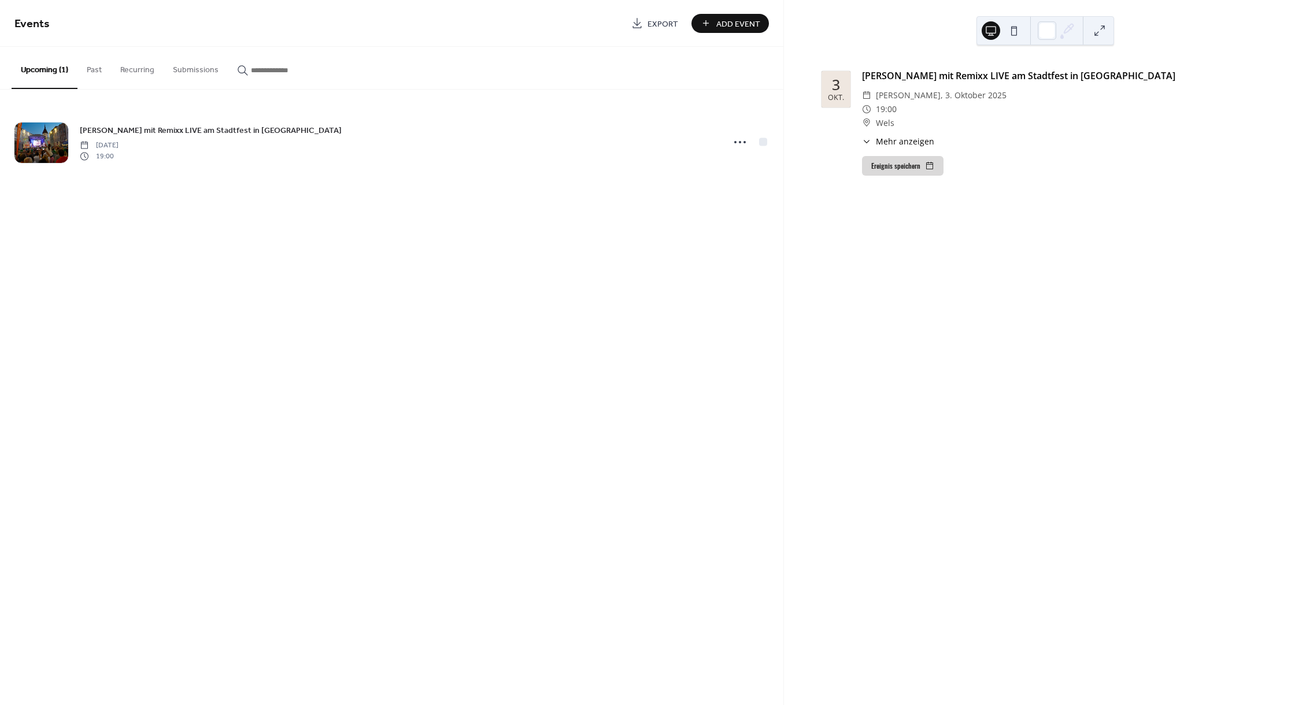
click at [736, 24] on span "Add Event" at bounding box center [738, 24] width 44 height 12
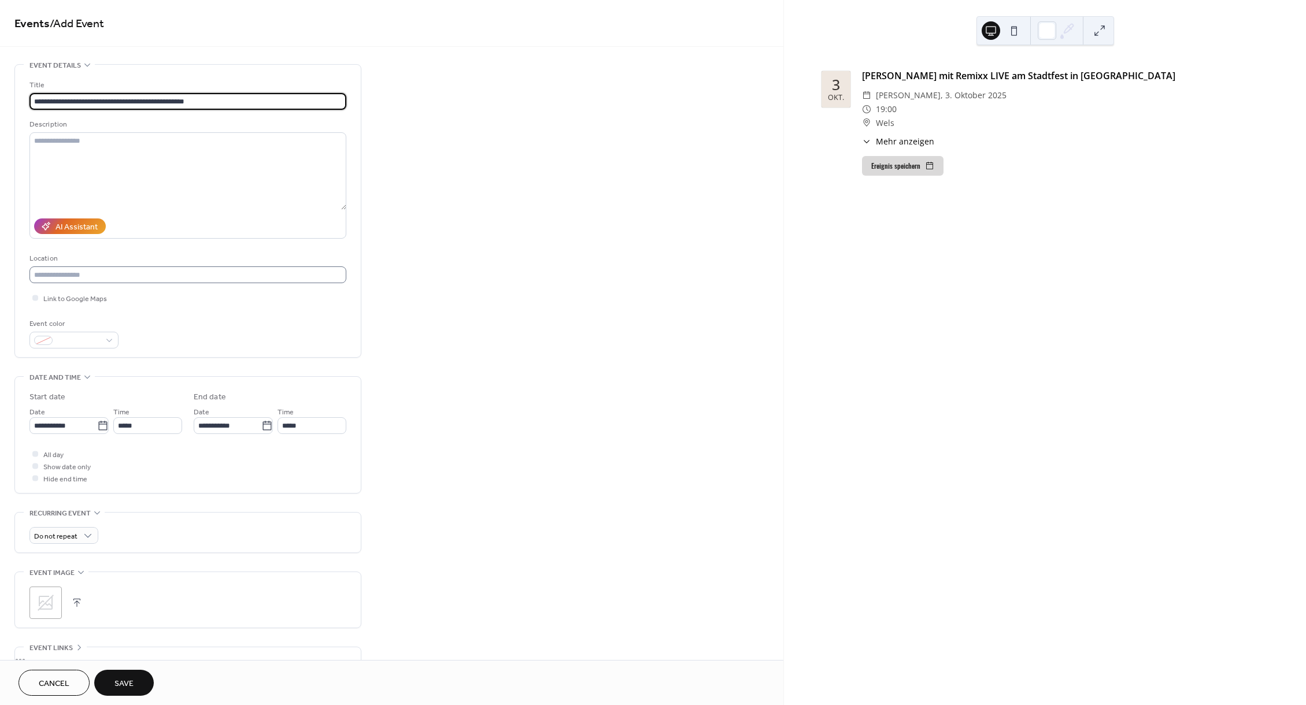
type input "**********"
click at [236, 281] on input "text" at bounding box center [187, 275] width 317 height 17
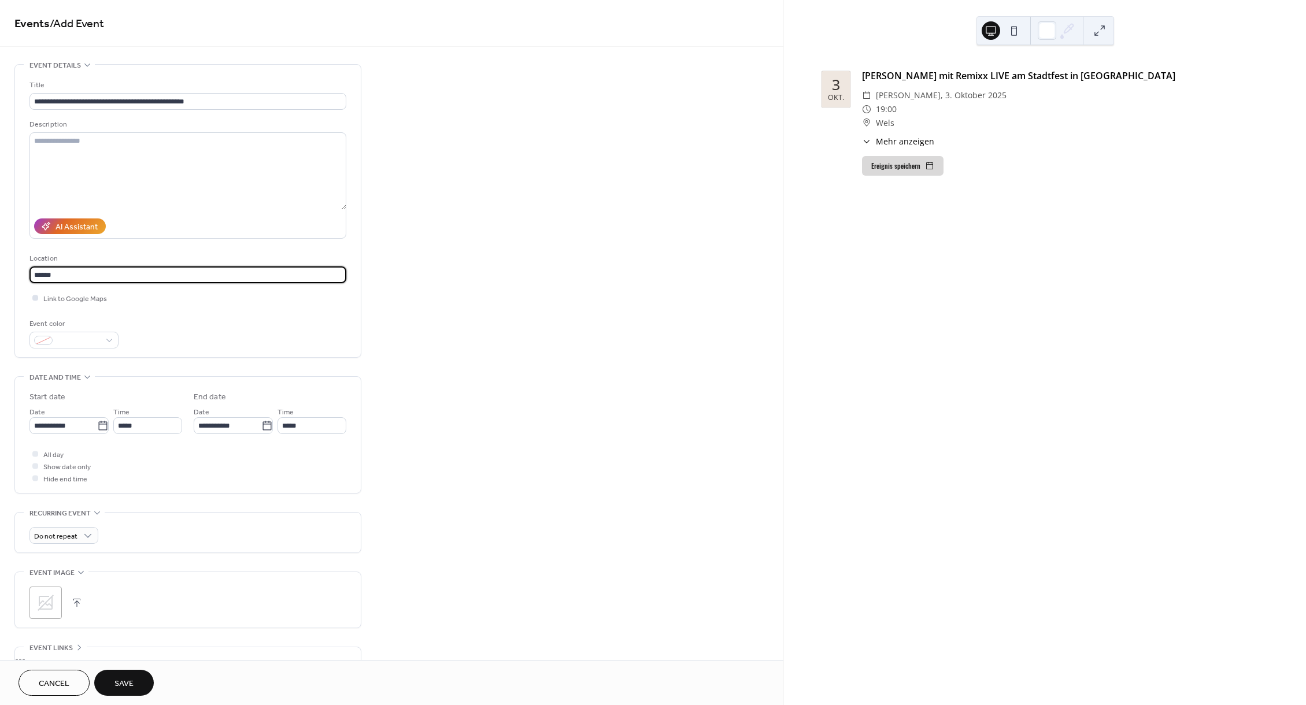
type input "*****"
click at [34, 301] on div at bounding box center [35, 298] width 6 height 6
click at [71, 301] on span "Link to Google Maps" at bounding box center [75, 299] width 64 height 12
click at [87, 300] on span "Link to Google Maps" at bounding box center [75, 299] width 64 height 12
click at [35, 300] on icon at bounding box center [35, 297] width 3 height 3
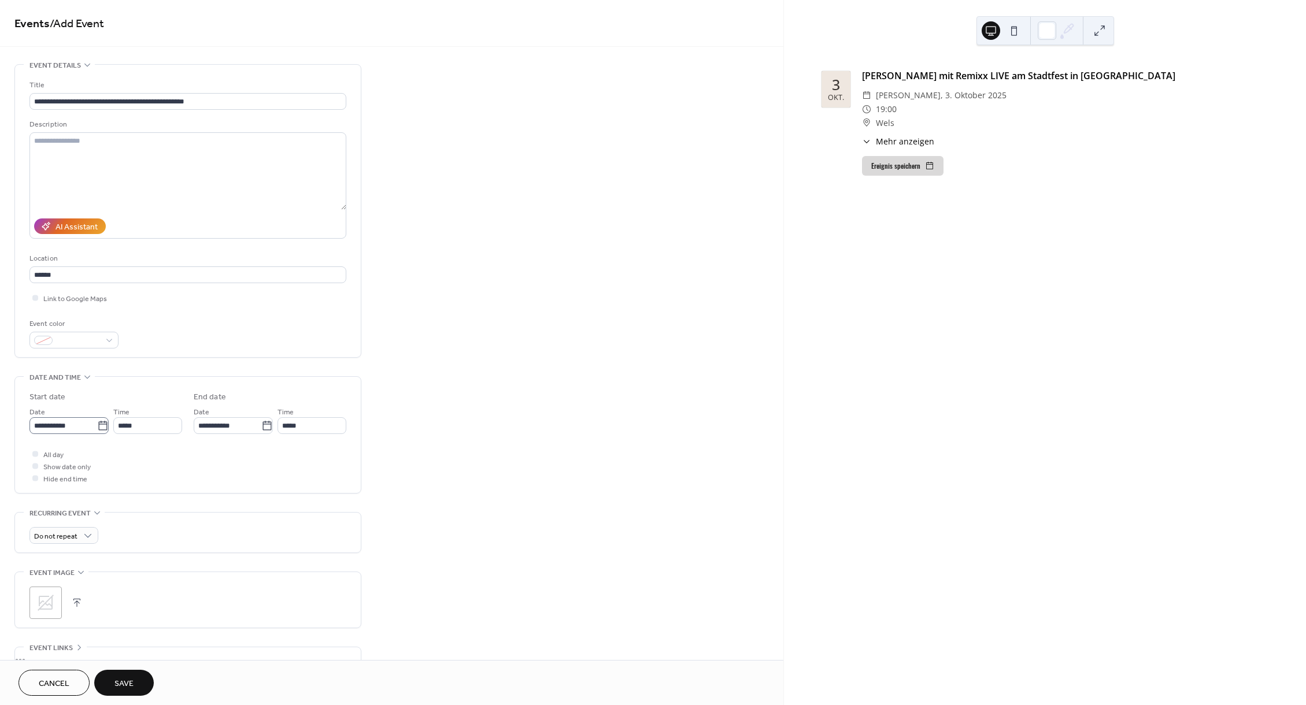
click at [101, 430] on icon at bounding box center [103, 426] width 12 height 12
click at [97, 430] on input "**********" at bounding box center [63, 425] width 68 height 17
click at [164, 559] on td "27" at bounding box center [160, 553] width 19 height 17
type input "**********"
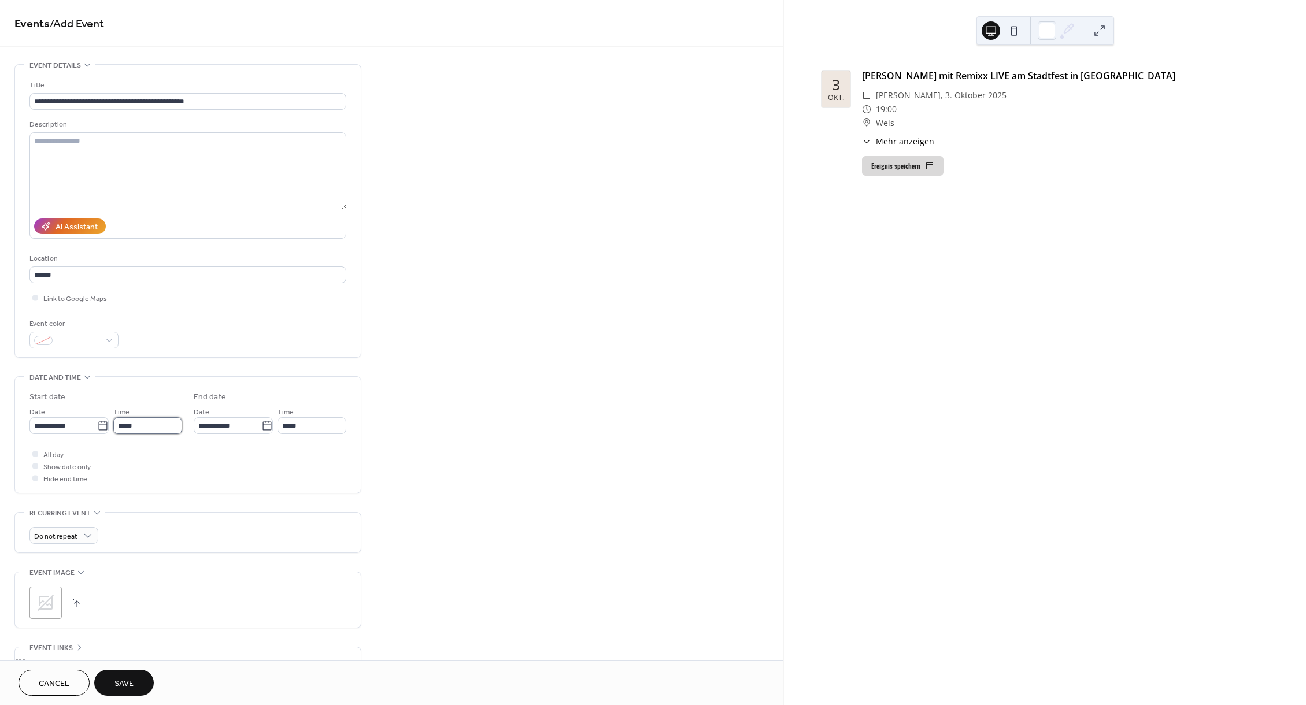
click at [142, 434] on input "*****" at bounding box center [147, 425] width 69 height 17
click at [138, 626] on span "14:00" at bounding box center [133, 626] width 21 height 12
type input "*****"
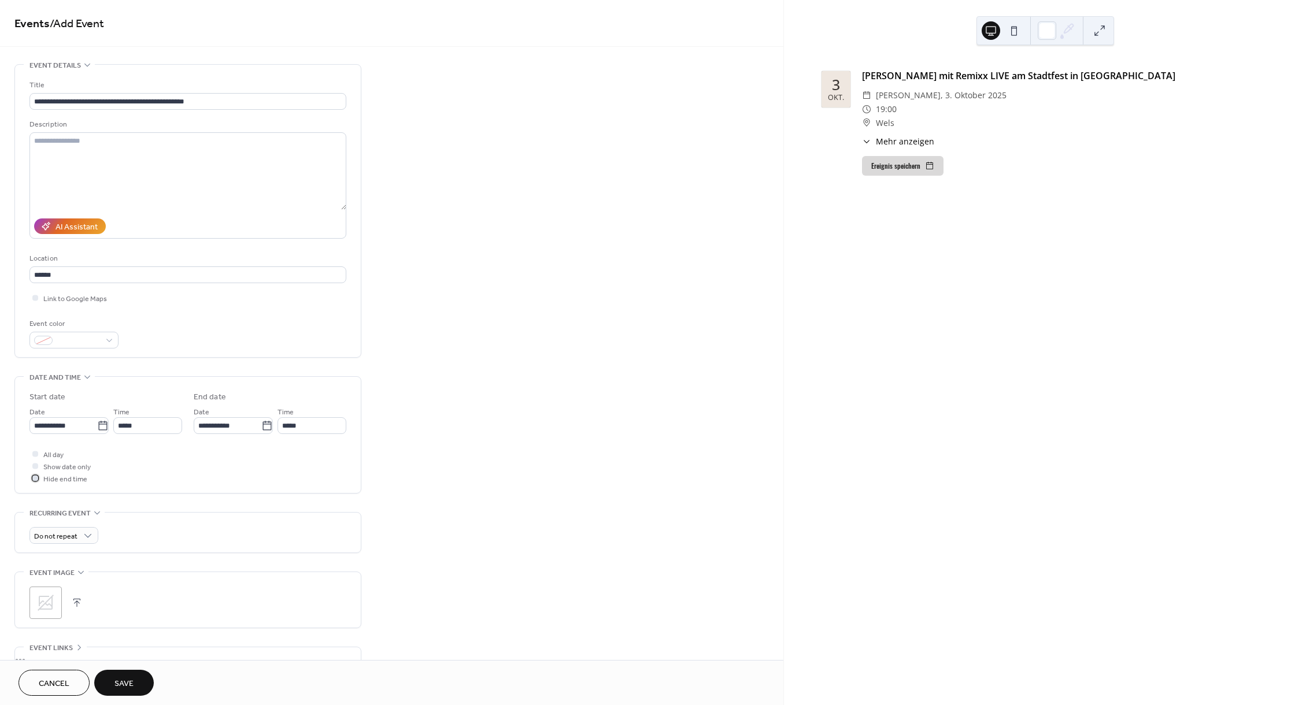
click at [35, 481] on div at bounding box center [35, 478] width 6 height 6
click at [134, 681] on button "Save" at bounding box center [124, 683] width 60 height 26
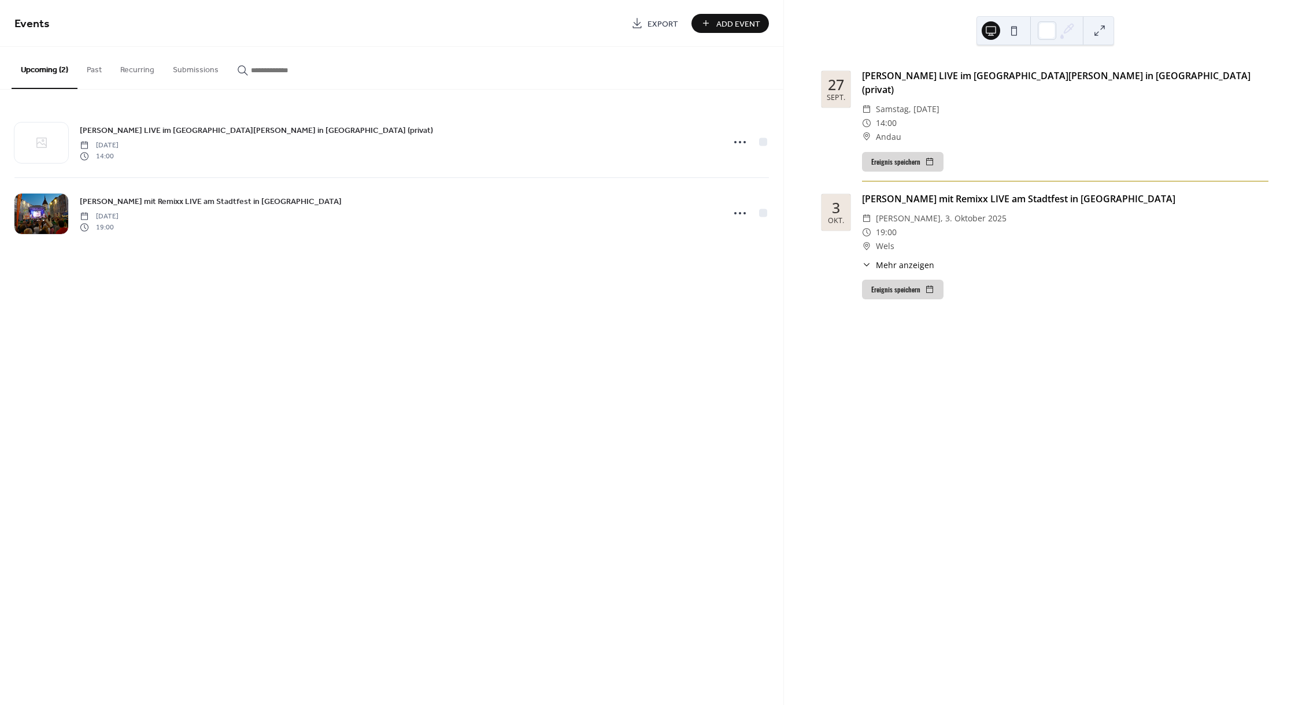
click at [718, 23] on span "Add Event" at bounding box center [738, 24] width 44 height 12
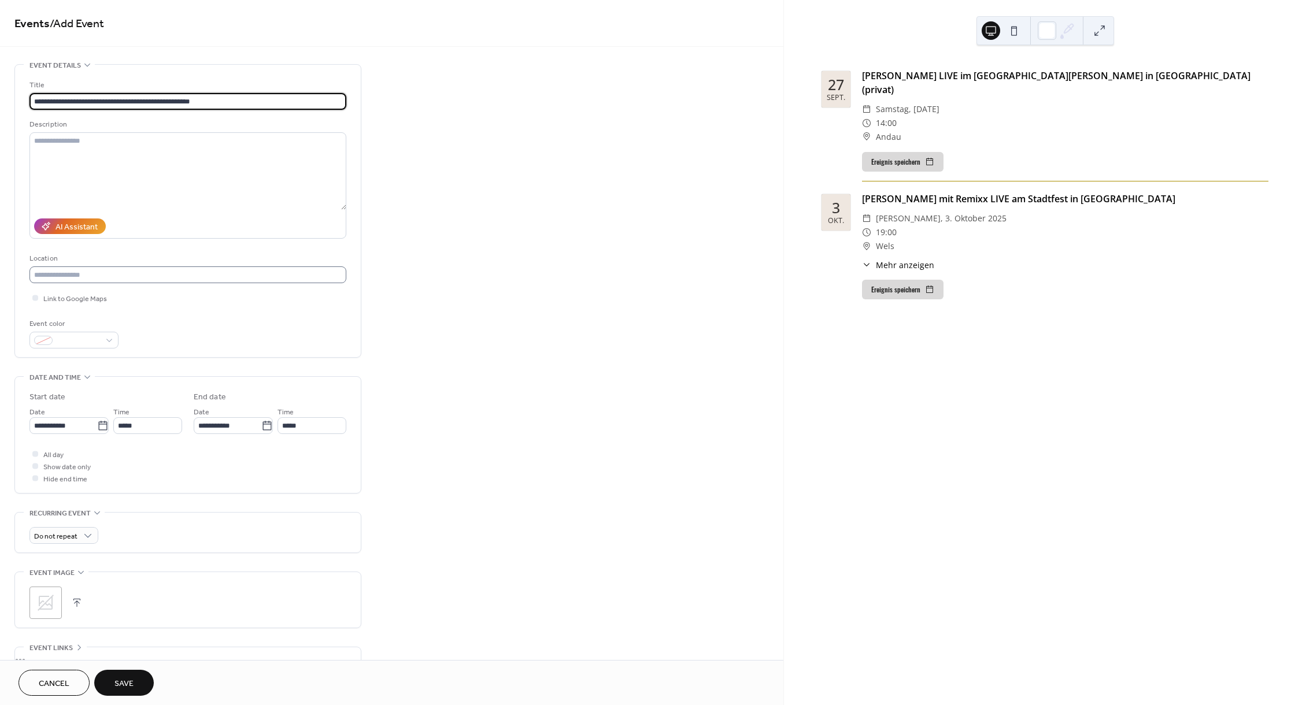
type input "**********"
click at [195, 274] on input "text" at bounding box center [187, 275] width 317 height 17
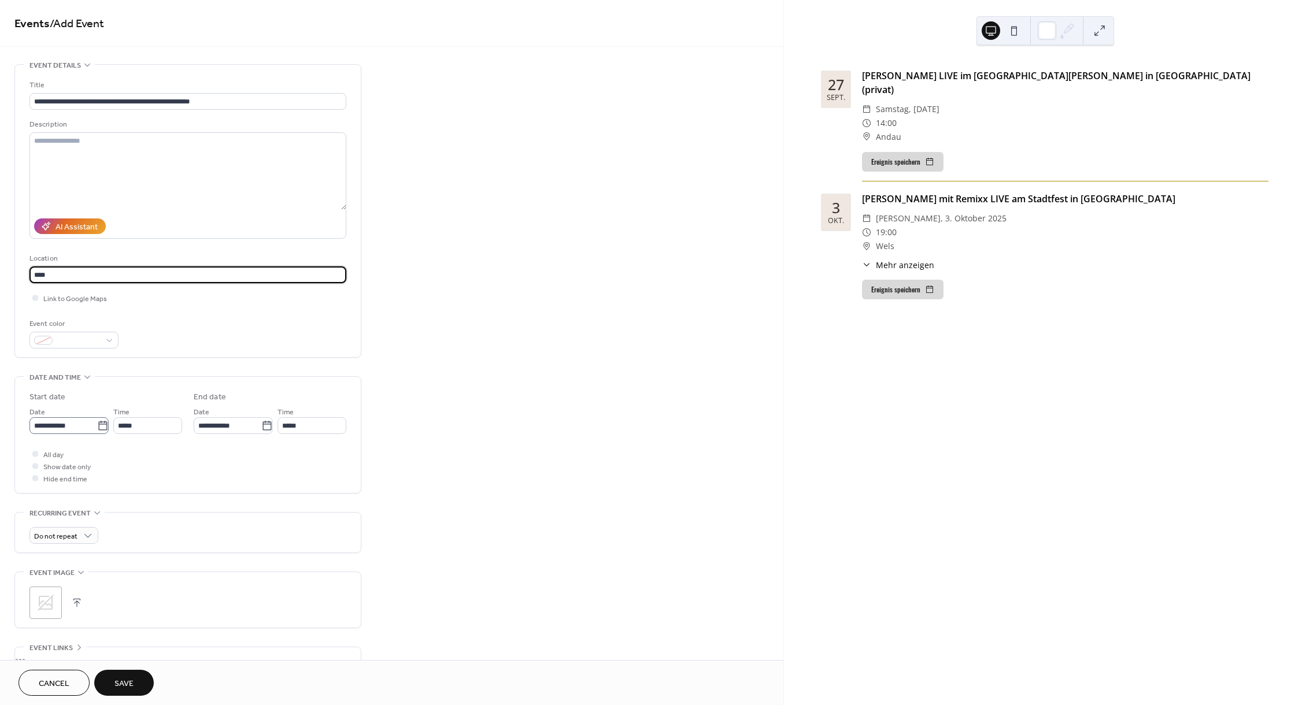
type input "****"
click at [98, 432] on icon at bounding box center [103, 426] width 12 height 12
click at [97, 433] on input "**********" at bounding box center [63, 425] width 68 height 17
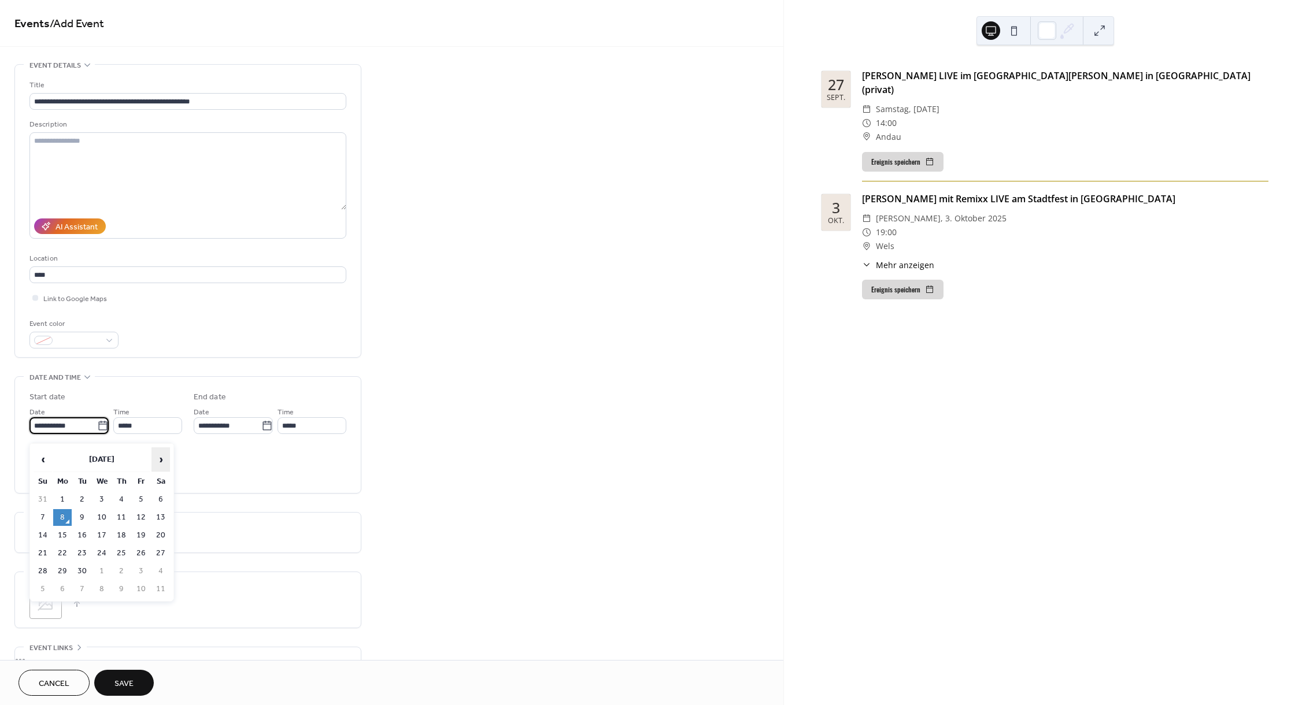
click at [156, 463] on span "›" at bounding box center [160, 459] width 17 height 23
click at [158, 500] on td "4" at bounding box center [160, 500] width 19 height 17
type input "**********"
click at [124, 430] on input "*****" at bounding box center [147, 425] width 69 height 17
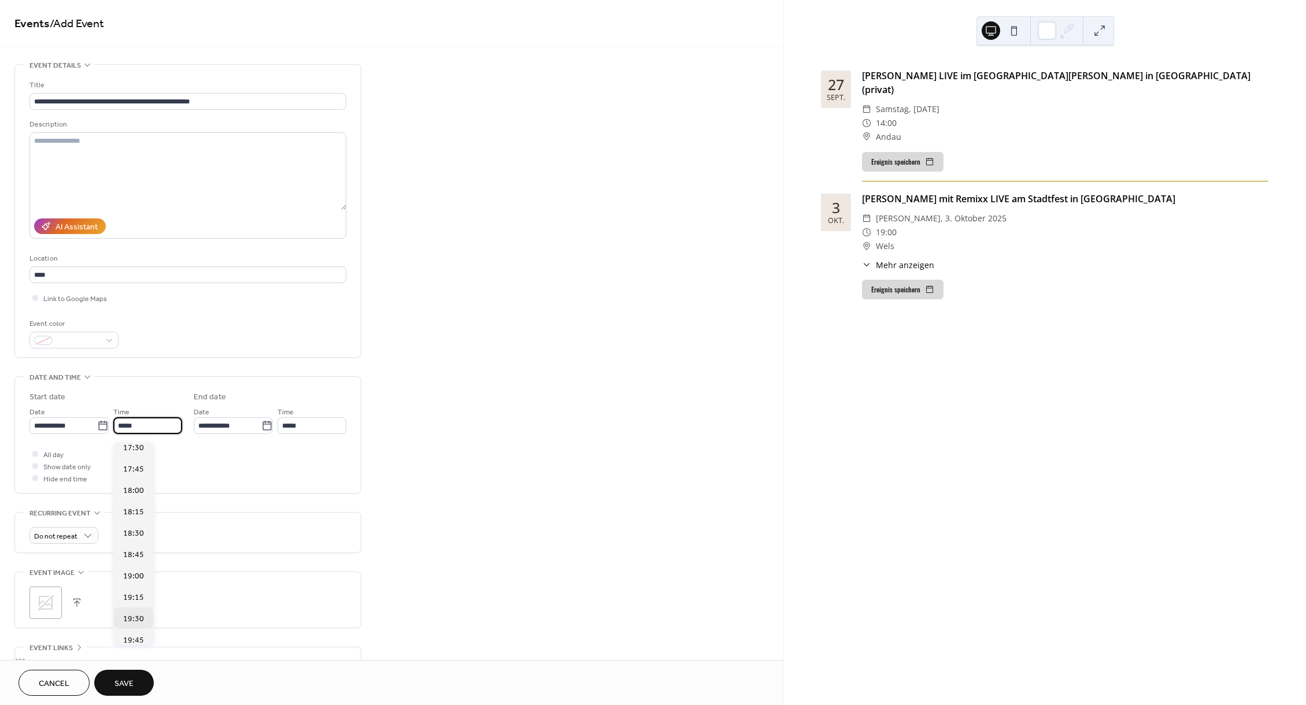
scroll to position [1505, 0]
click at [134, 578] on span "19:00" at bounding box center [133, 576] width 21 height 12
type input "*****"
click at [36, 481] on div at bounding box center [35, 478] width 6 height 6
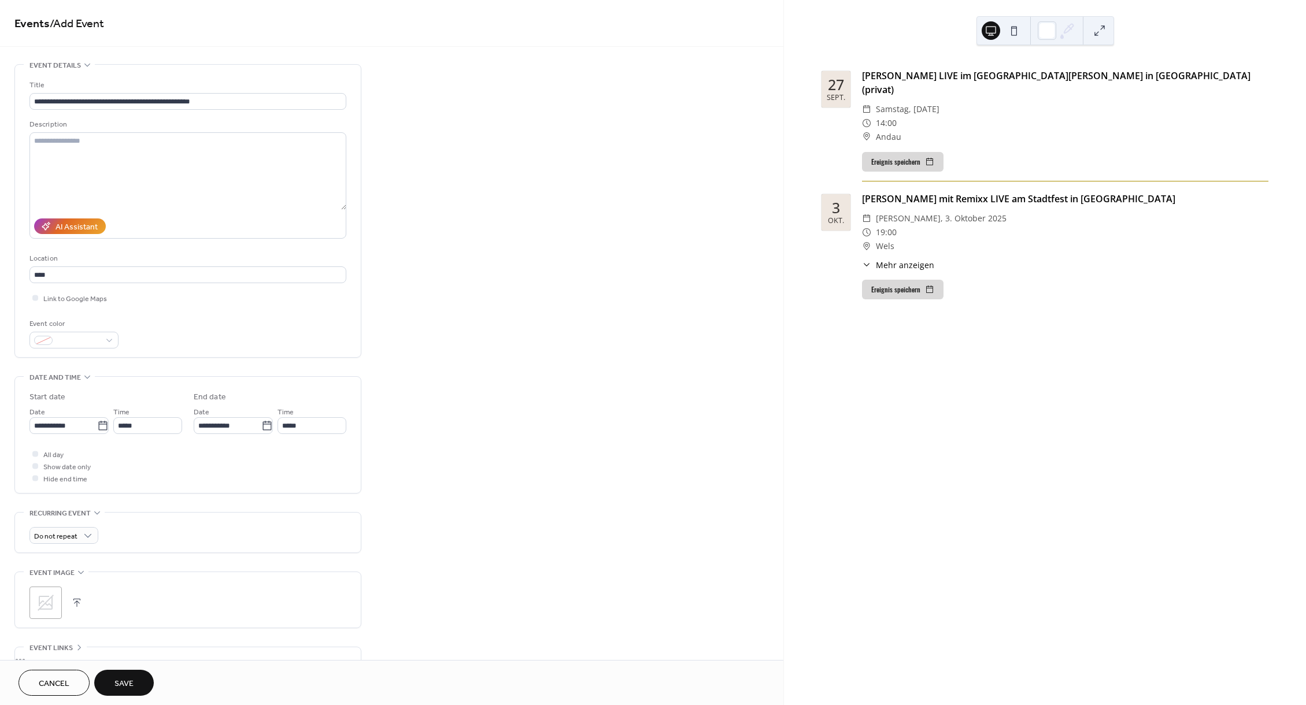
click at [119, 678] on span "Save" at bounding box center [123, 684] width 19 height 12
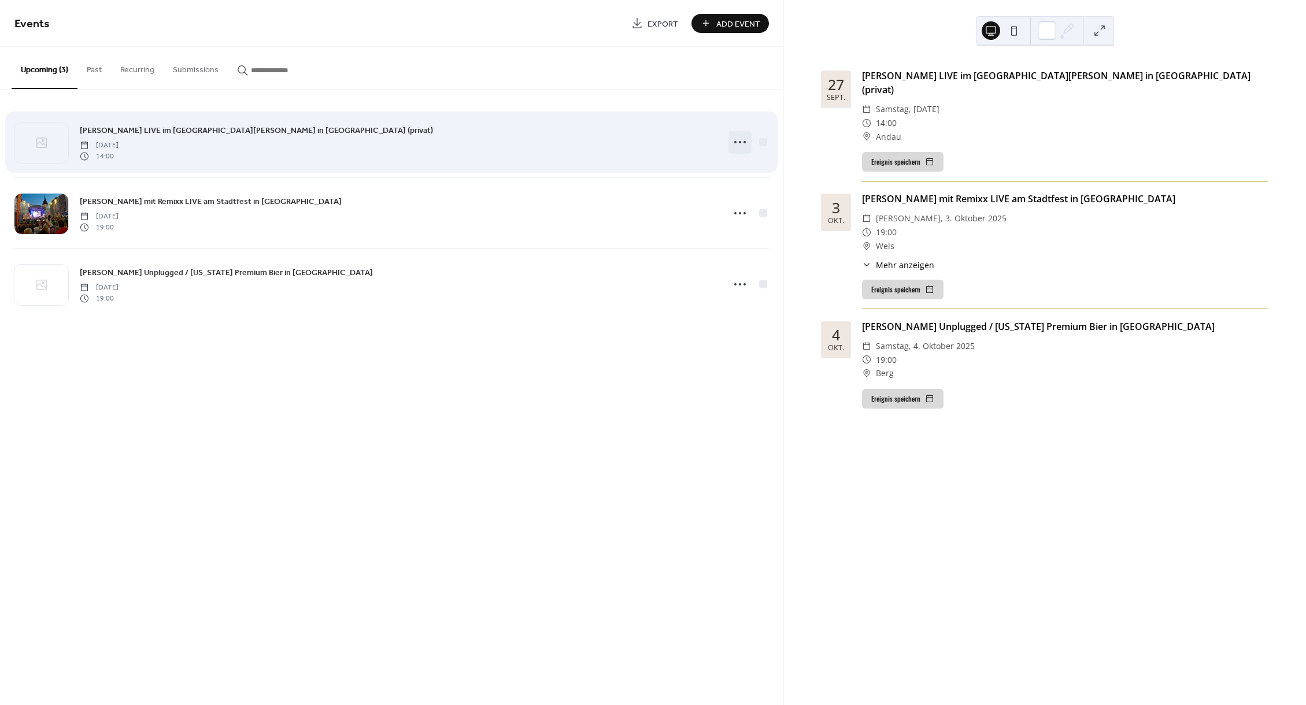
click at [738, 142] on icon at bounding box center [740, 142] width 19 height 19
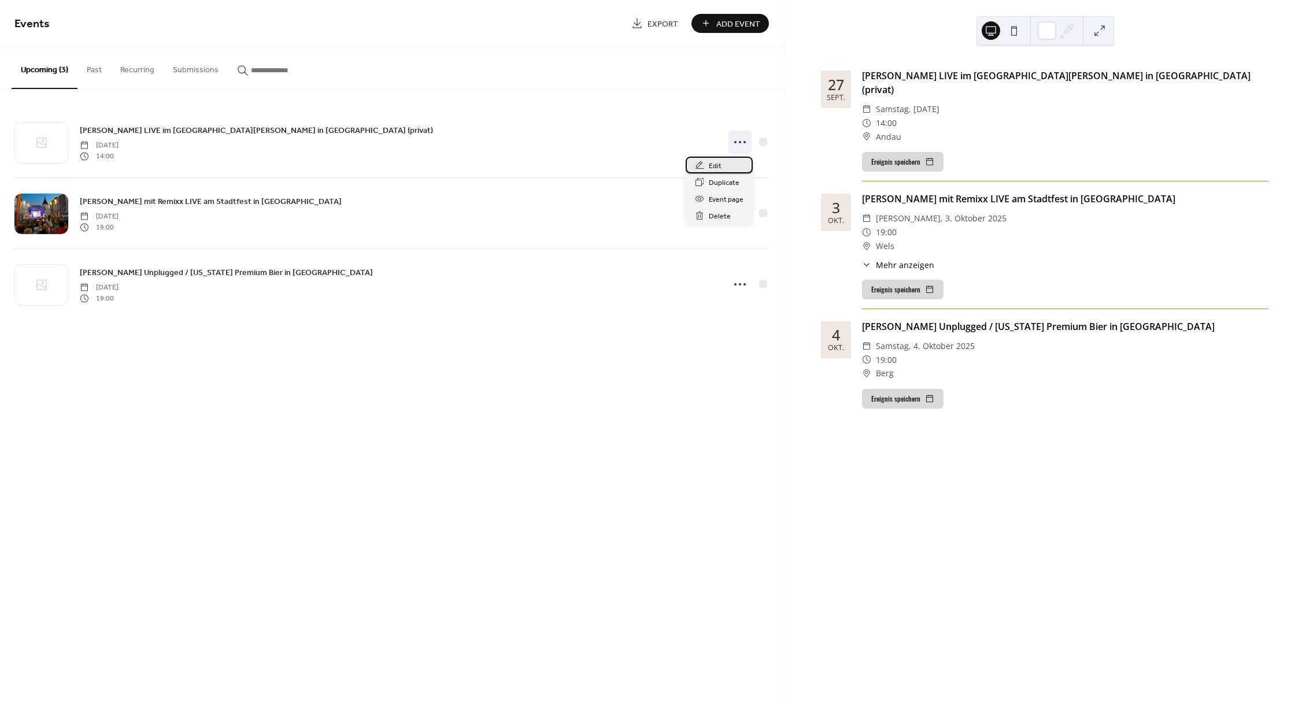
click at [719, 165] on span "Edit" at bounding box center [715, 166] width 13 height 12
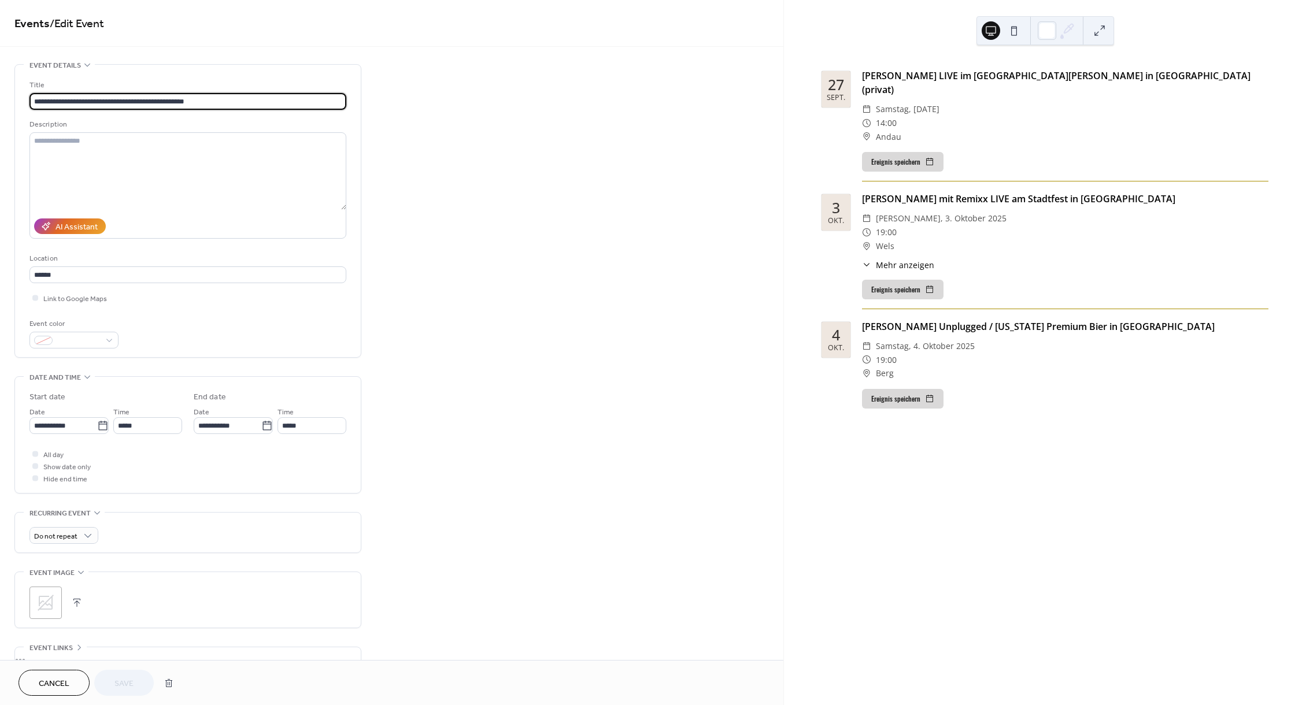
click at [46, 612] on icon at bounding box center [45, 603] width 19 height 19
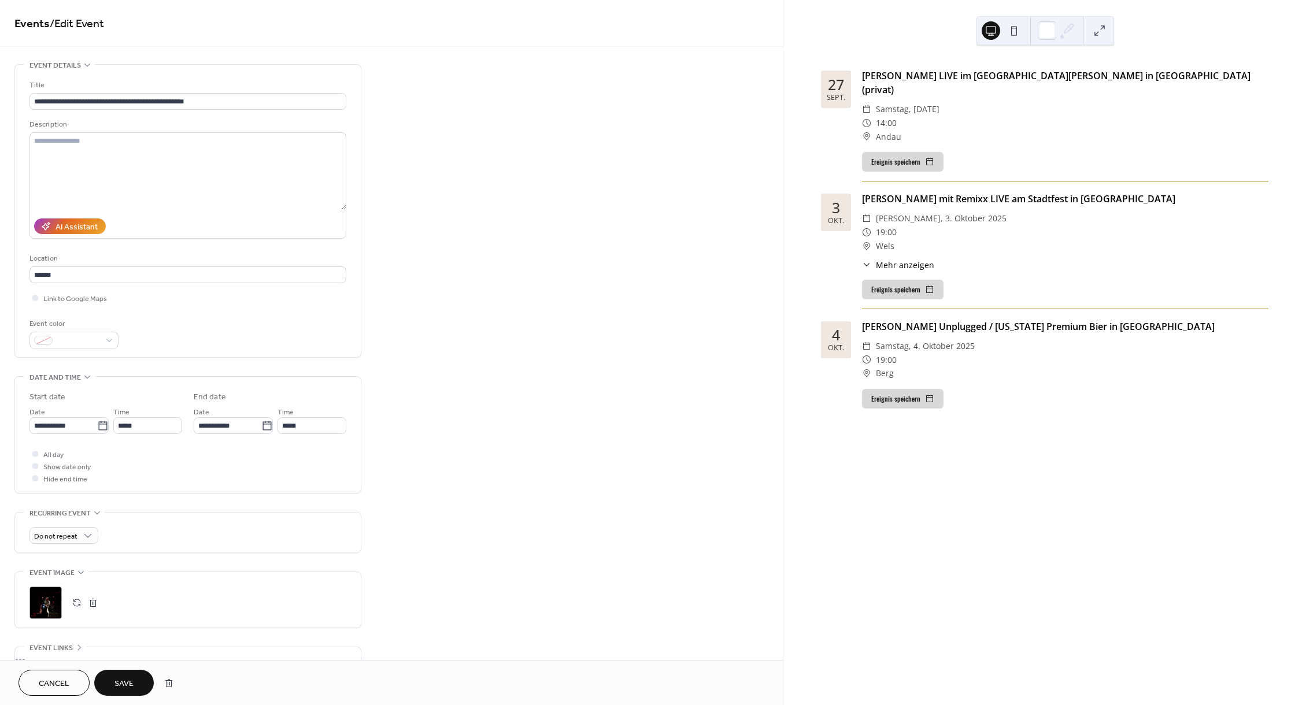
click at [111, 682] on button "Save" at bounding box center [124, 683] width 60 height 26
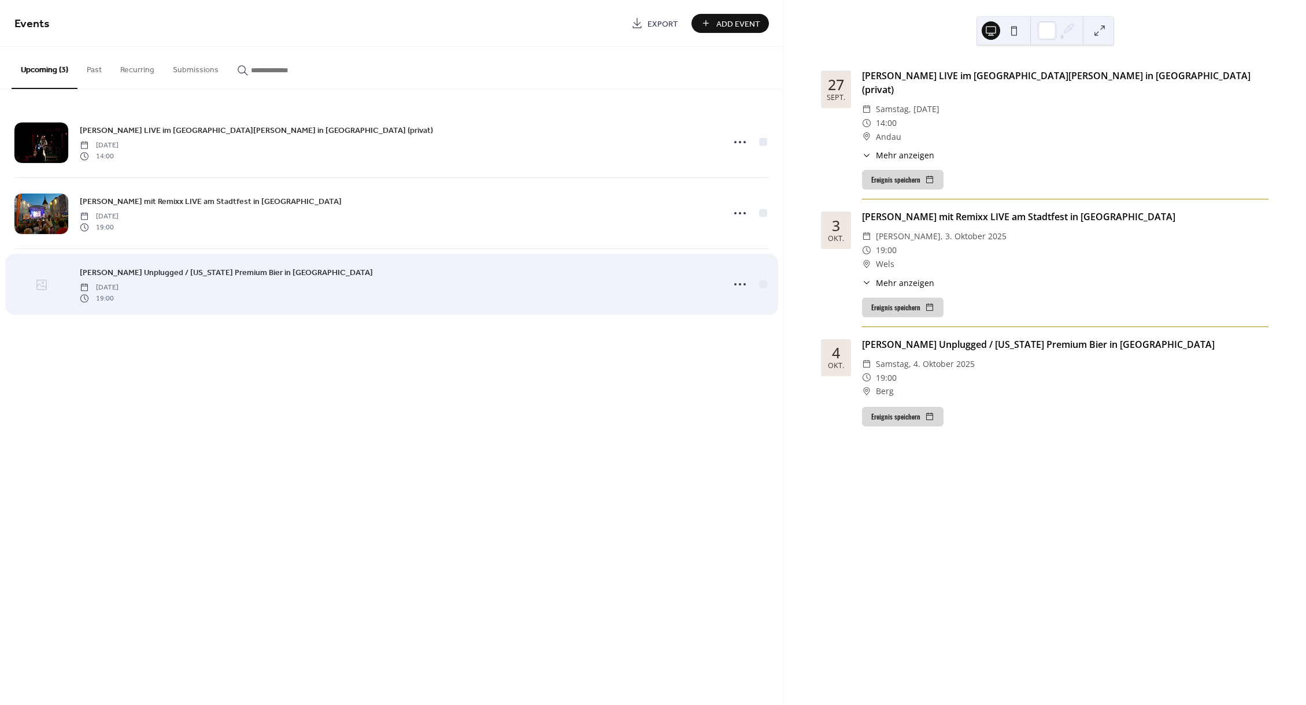
click at [53, 290] on div at bounding box center [41, 285] width 54 height 40
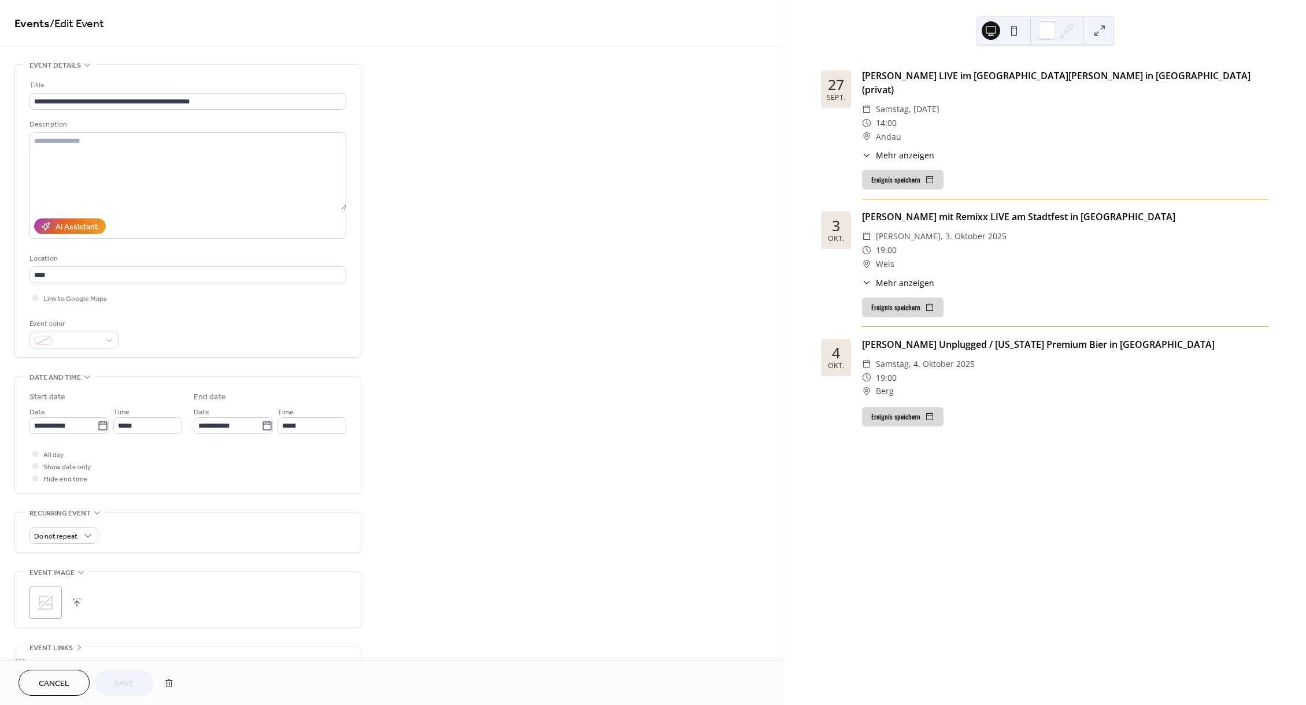
drag, startPoint x: 54, startPoint y: 611, endPoint x: 60, endPoint y: 609, distance: 6.2
click at [54, 611] on icon at bounding box center [45, 603] width 19 height 19
click at [147, 683] on button "Save" at bounding box center [124, 683] width 60 height 26
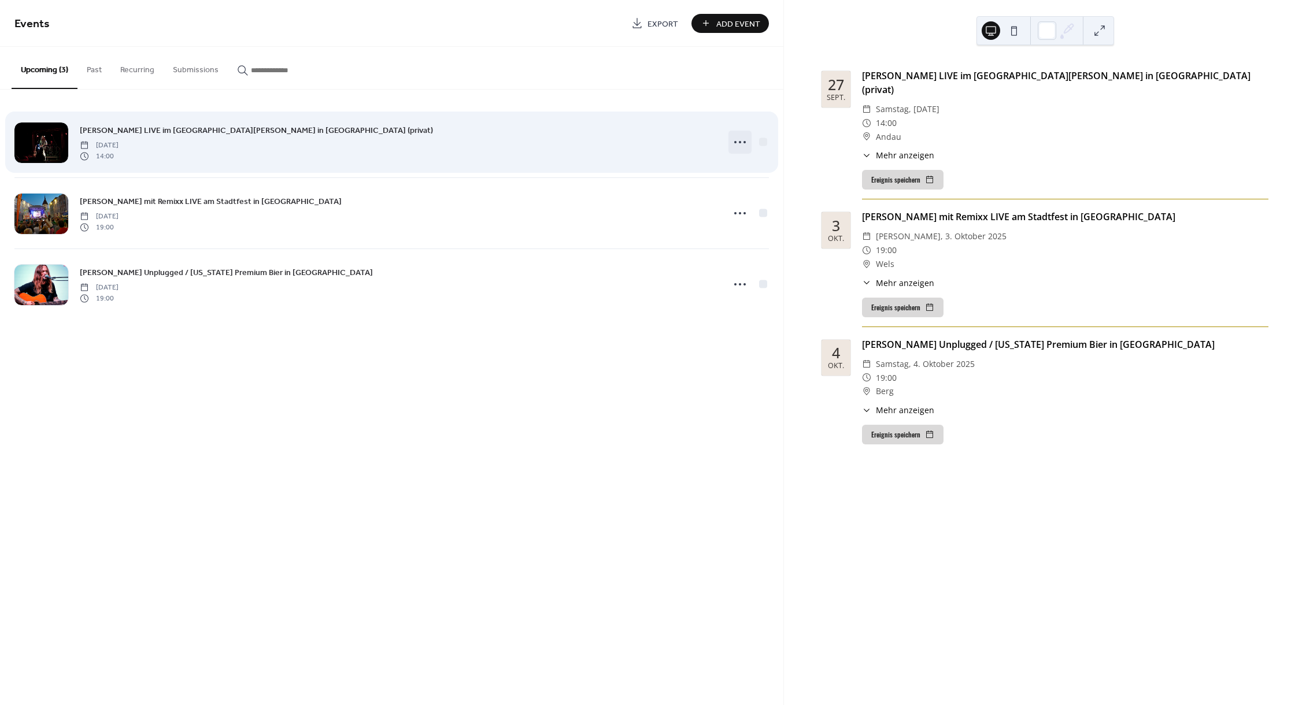
click at [738, 144] on icon at bounding box center [740, 142] width 19 height 19
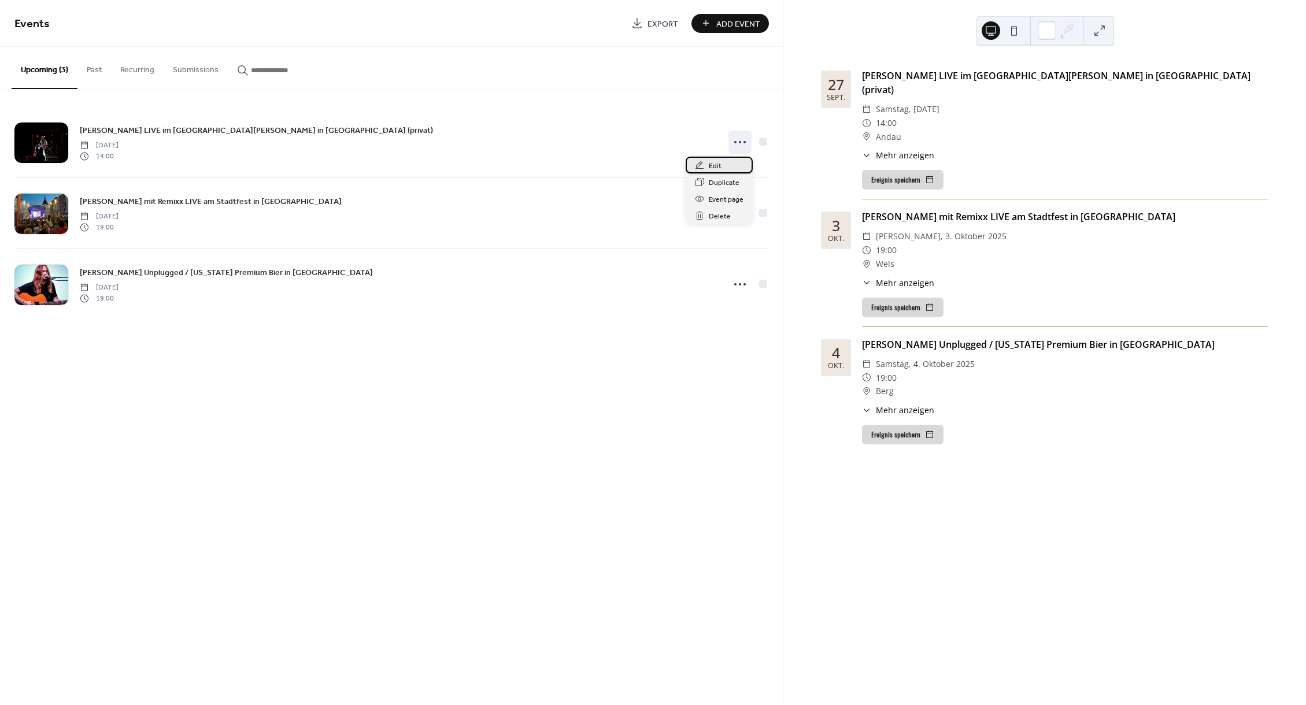
click at [730, 161] on div "Edit" at bounding box center [719, 165] width 67 height 17
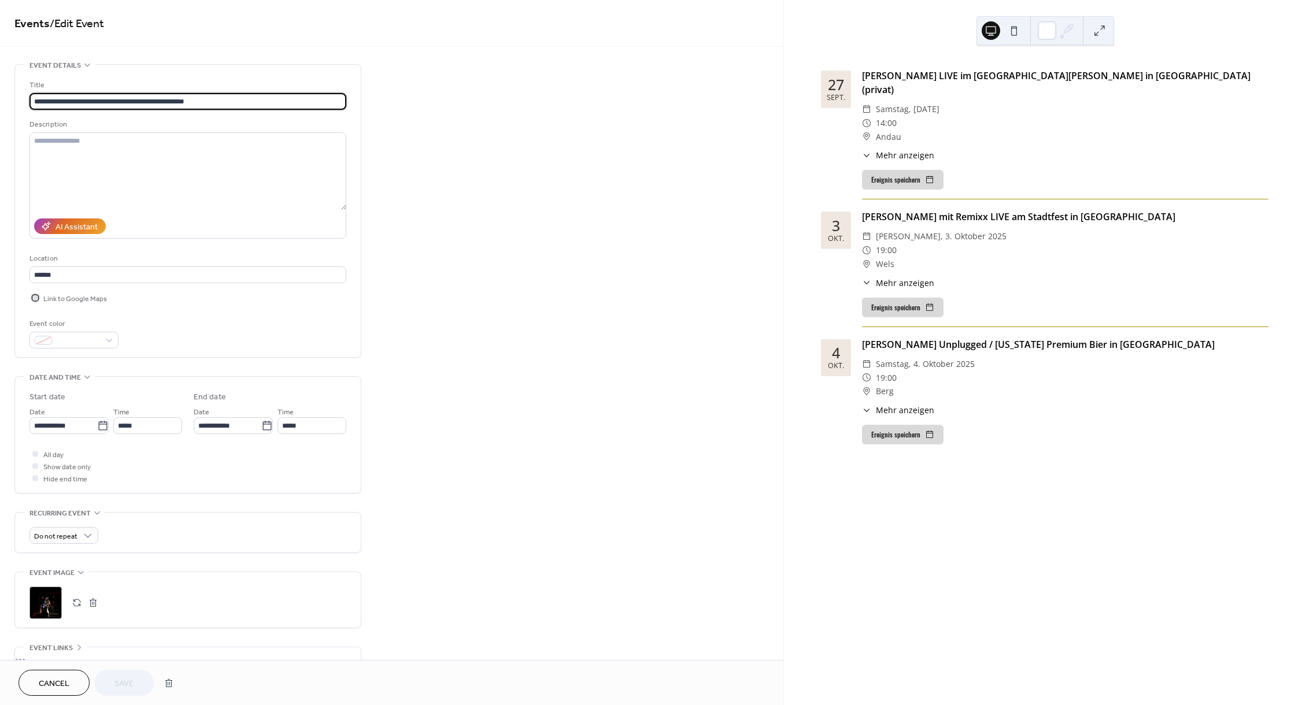
click at [38, 302] on div at bounding box center [35, 298] width 12 height 12
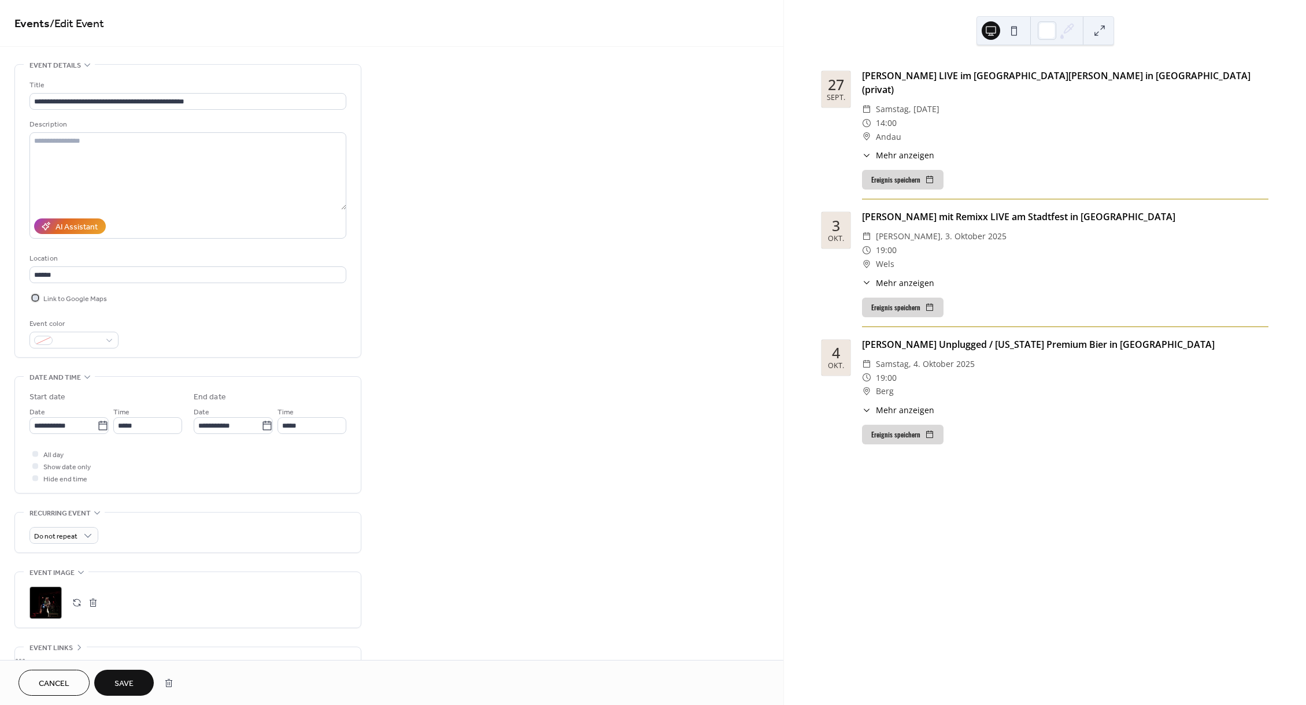
click at [80, 304] on span "Link to Google Maps" at bounding box center [75, 299] width 64 height 12
click at [94, 277] on input "*****" at bounding box center [187, 275] width 317 height 17
type input "*****"
click at [49, 299] on span "Andau" at bounding box center [50, 302] width 23 height 12
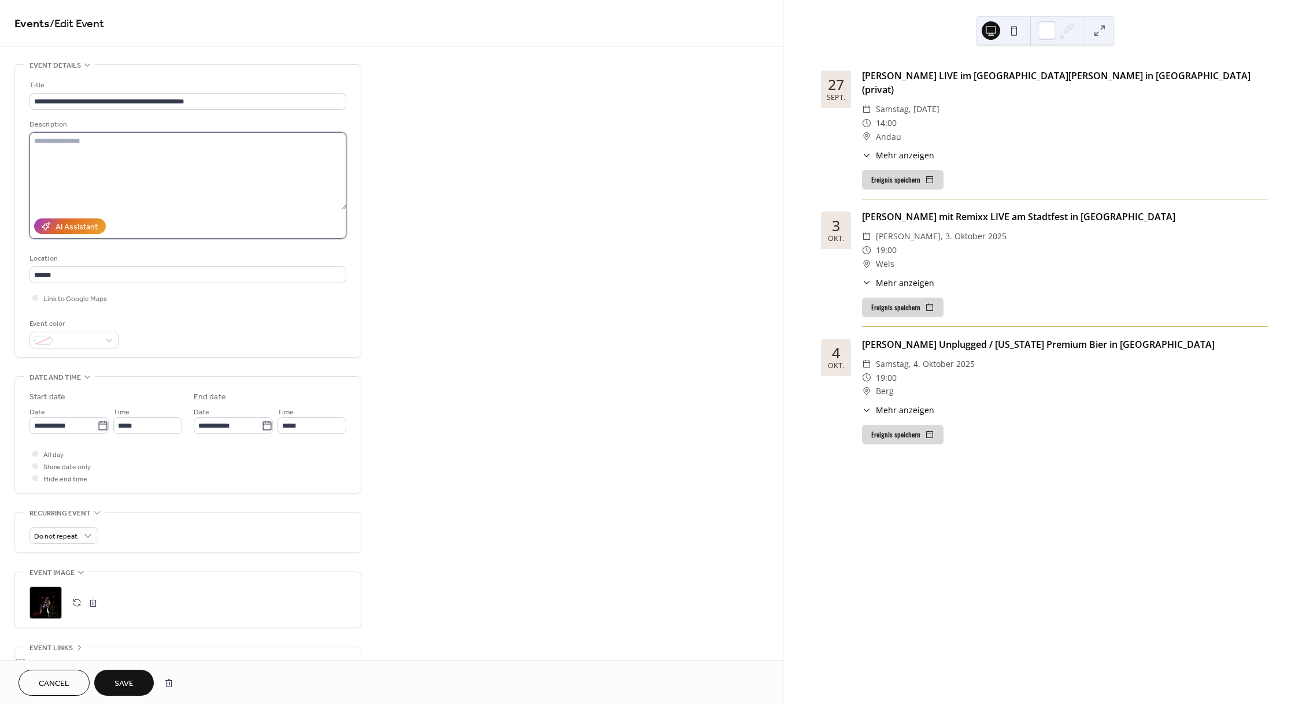
click at [127, 135] on textarea at bounding box center [187, 170] width 317 height 77
type textarea "*****"
click at [119, 683] on span "Save" at bounding box center [123, 684] width 19 height 12
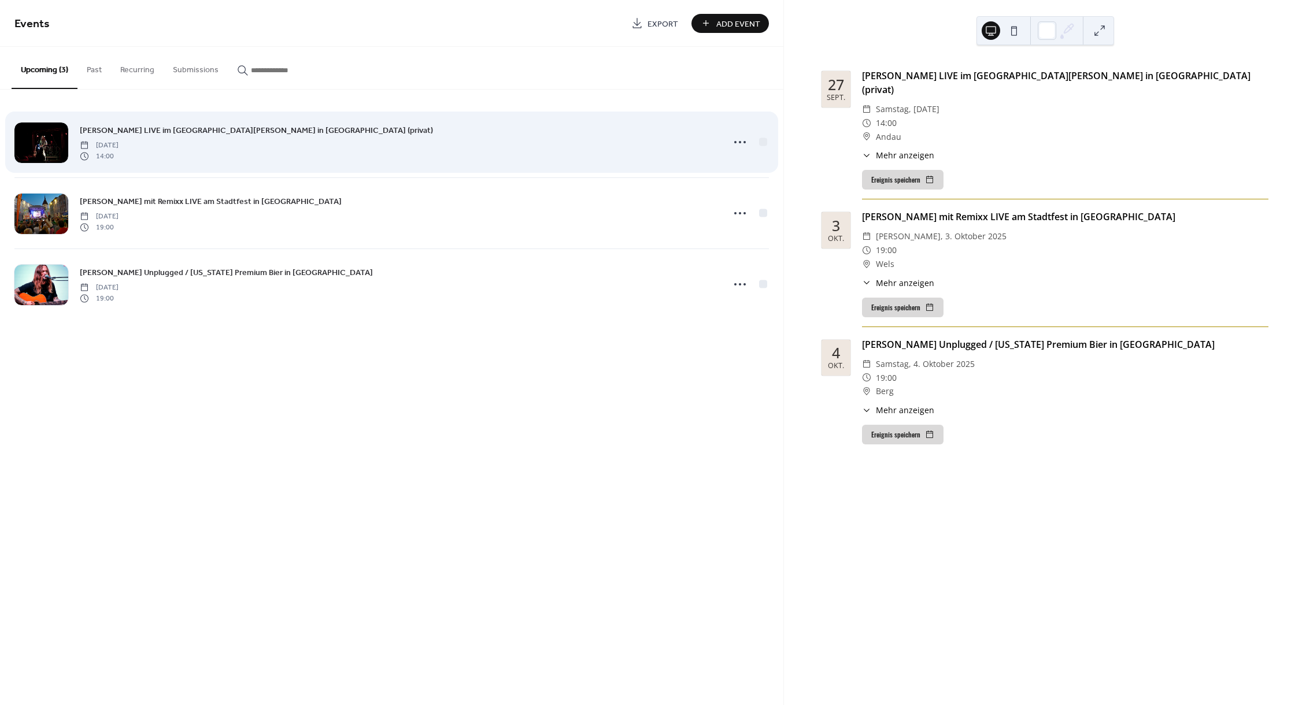
click at [180, 130] on span "Georg Neumann LIVE im Weingut Reeh in Andau (privat)" at bounding box center [256, 131] width 353 height 12
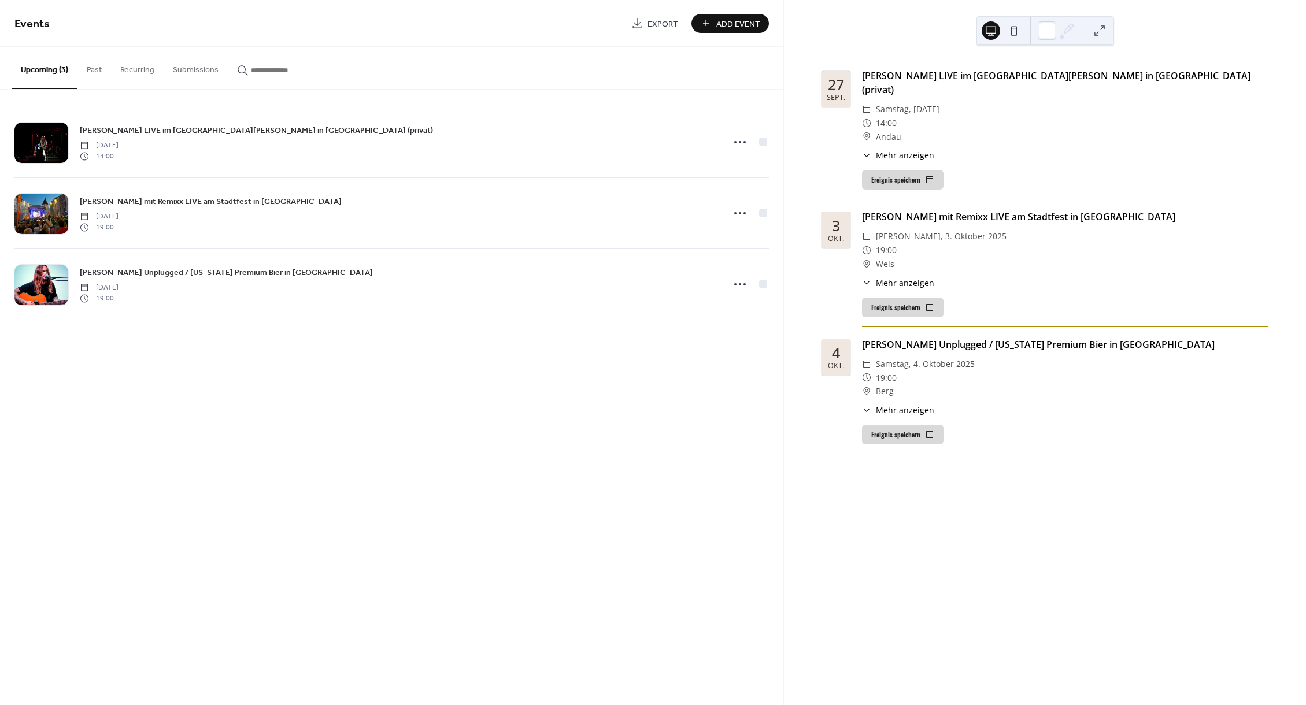
click at [726, 28] on span "Add Event" at bounding box center [738, 24] width 44 height 12
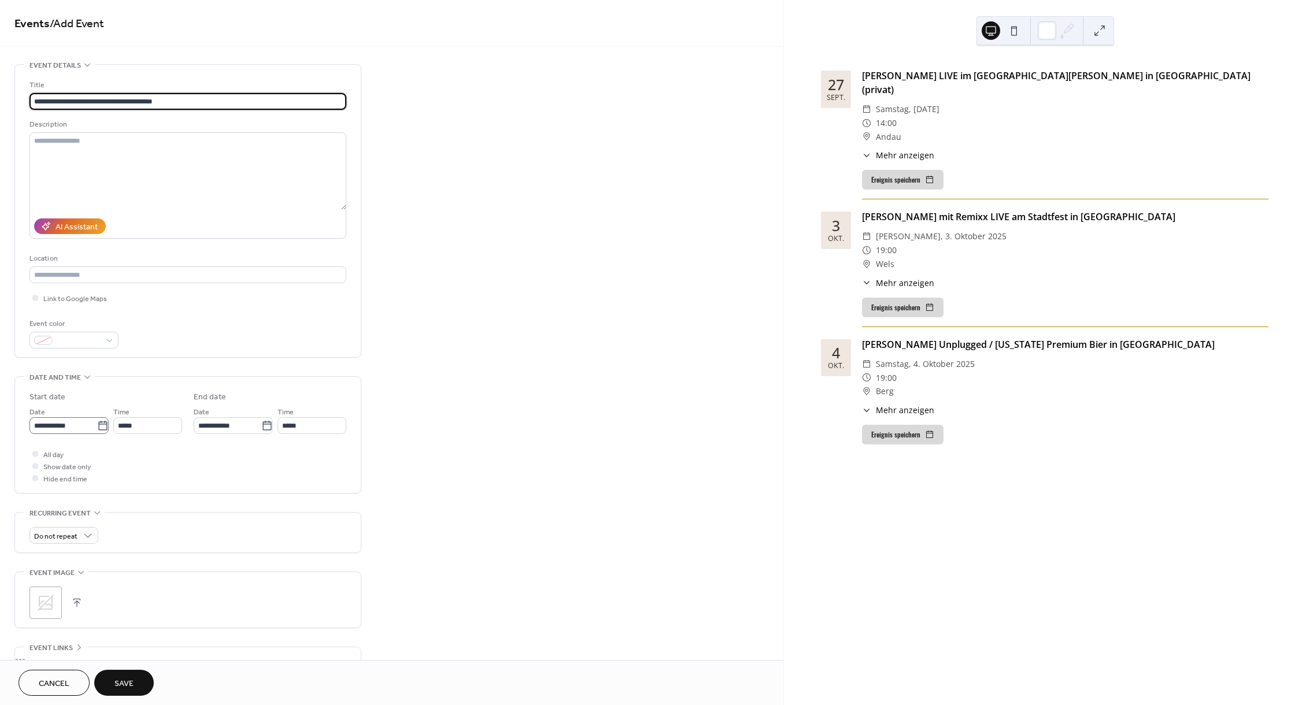
type input "**********"
click at [93, 431] on input "**********" at bounding box center [63, 425] width 68 height 17
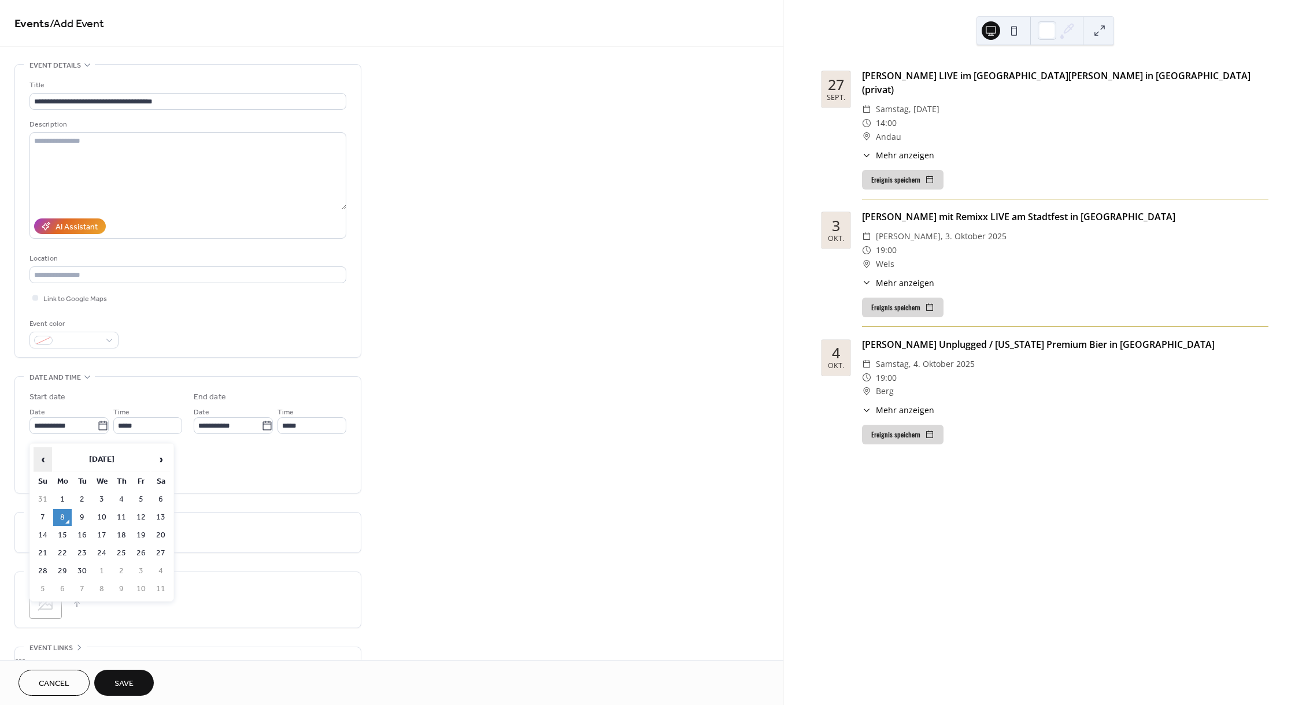
click at [49, 461] on span "‹" at bounding box center [42, 459] width 17 height 23
click at [161, 559] on td "23" at bounding box center [160, 553] width 19 height 17
type input "**********"
click at [147, 434] on input "*****" at bounding box center [147, 425] width 69 height 17
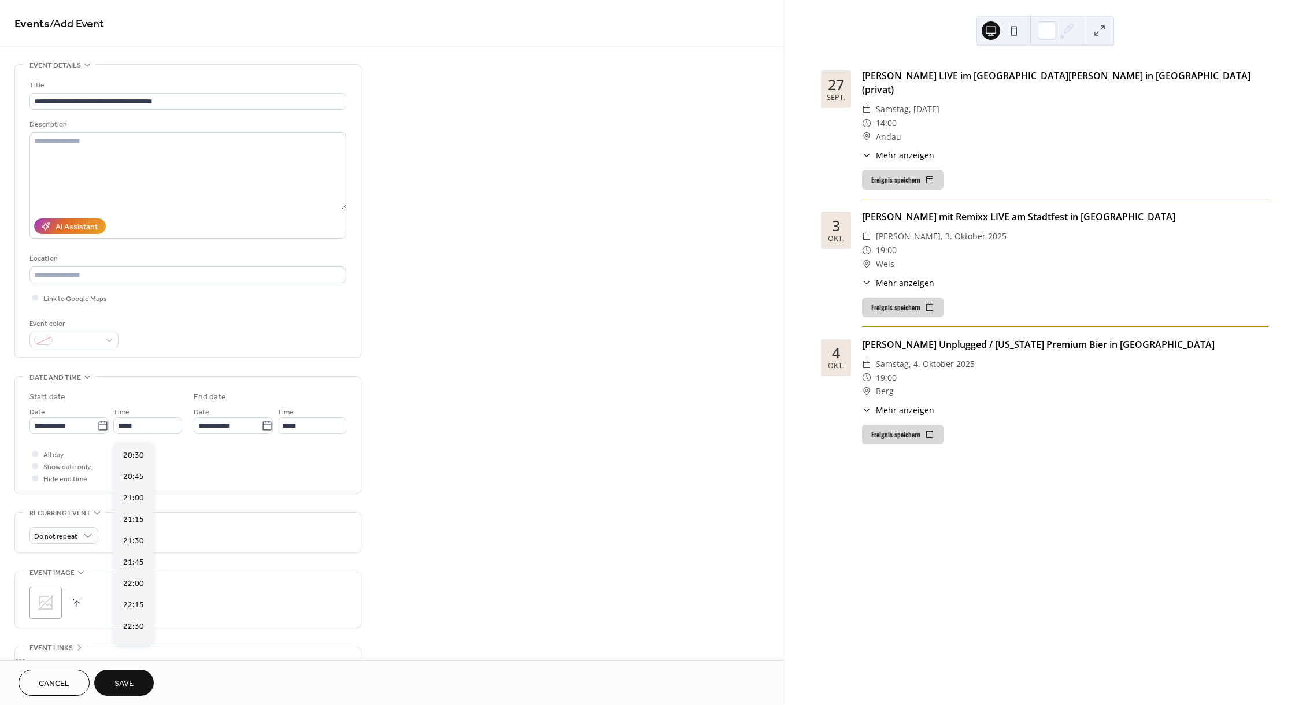
scroll to position [1759, 0]
click at [136, 582] on span "22:00" at bounding box center [133, 578] width 21 height 12
type input "*****"
click at [35, 481] on div at bounding box center [35, 478] width 6 height 6
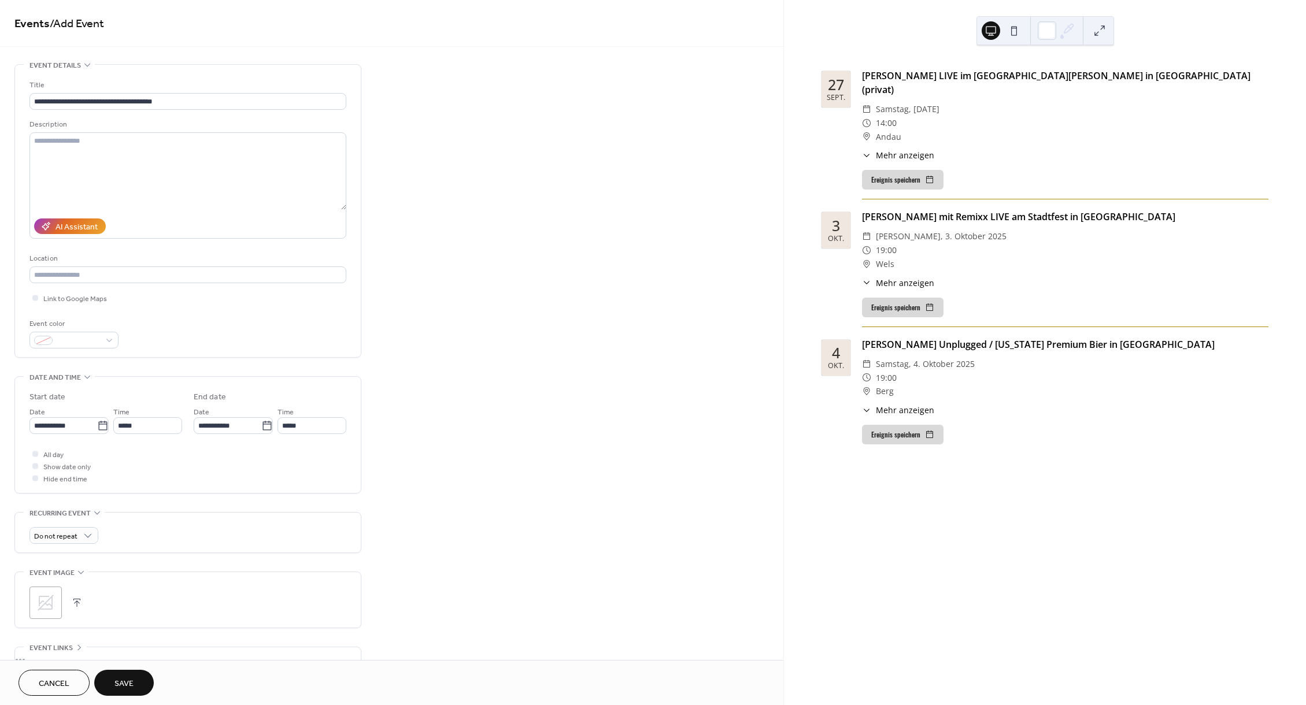
click at [43, 608] on icon at bounding box center [46, 603] width 16 height 16
click at [228, 279] on input "text" at bounding box center [187, 275] width 317 height 17
type input "*******"
click at [36, 301] on div at bounding box center [35, 298] width 6 height 6
click at [114, 347] on div at bounding box center [73, 340] width 89 height 17
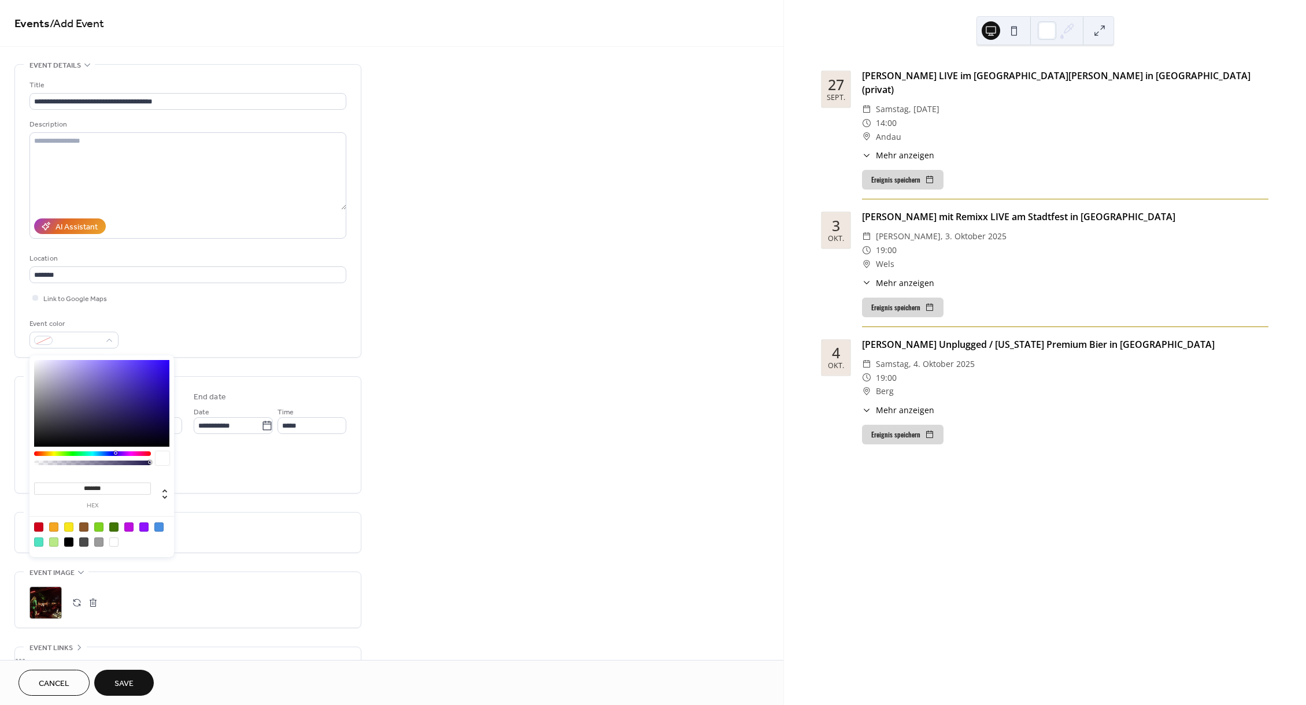
click at [256, 320] on div "**********" at bounding box center [187, 213] width 317 height 269
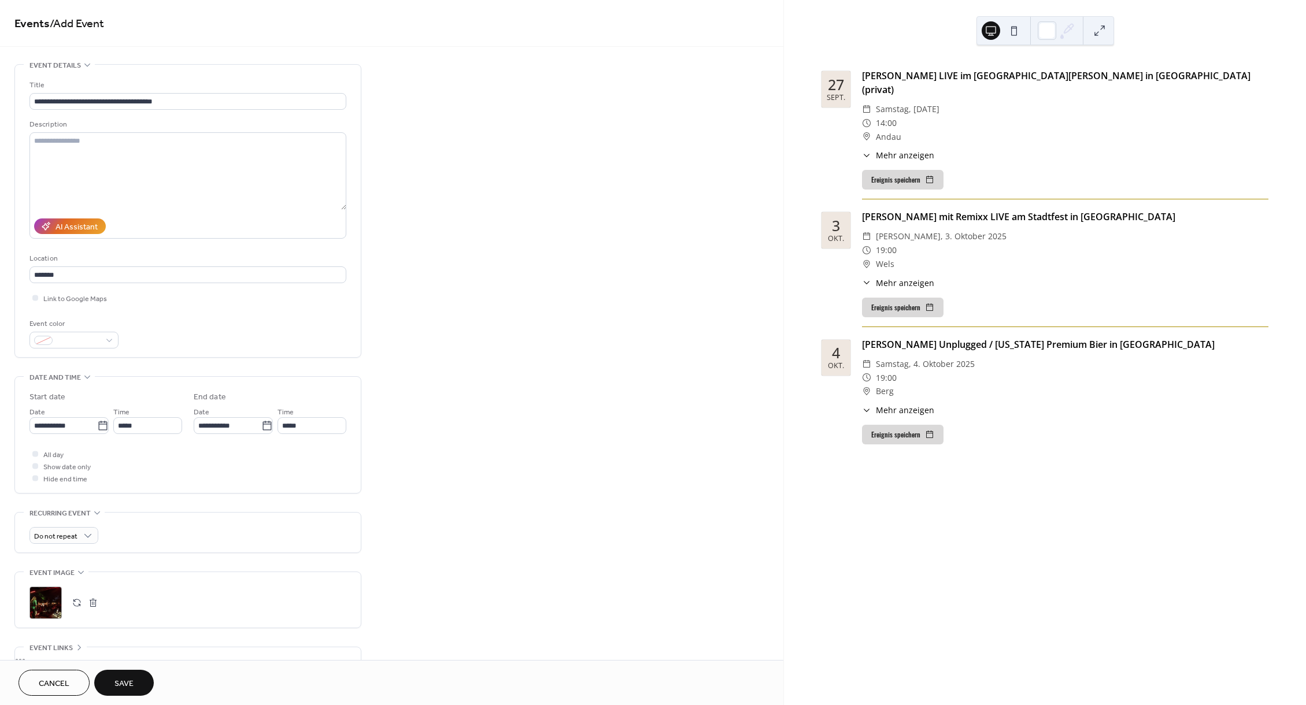
click at [131, 678] on span "Save" at bounding box center [123, 684] width 19 height 12
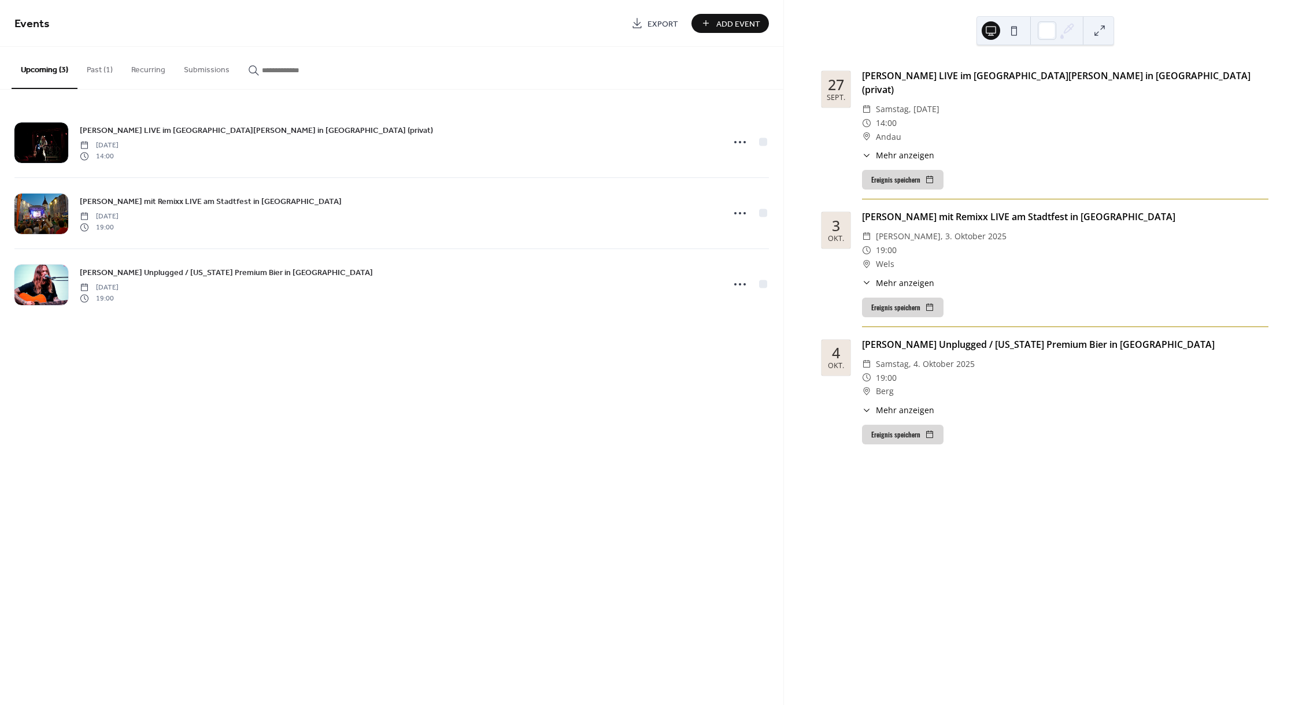
click at [1013, 25] on button at bounding box center [1014, 30] width 19 height 19
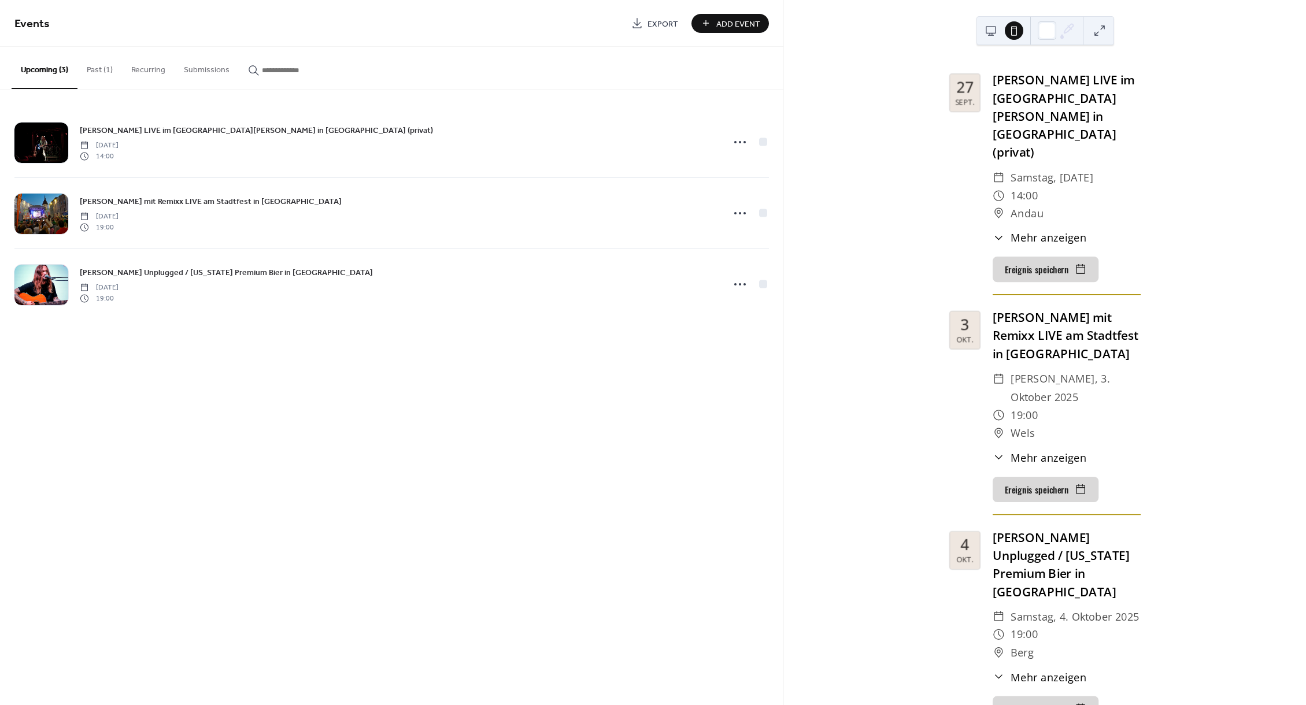
click at [1000, 452] on icon at bounding box center [999, 458] width 12 height 12
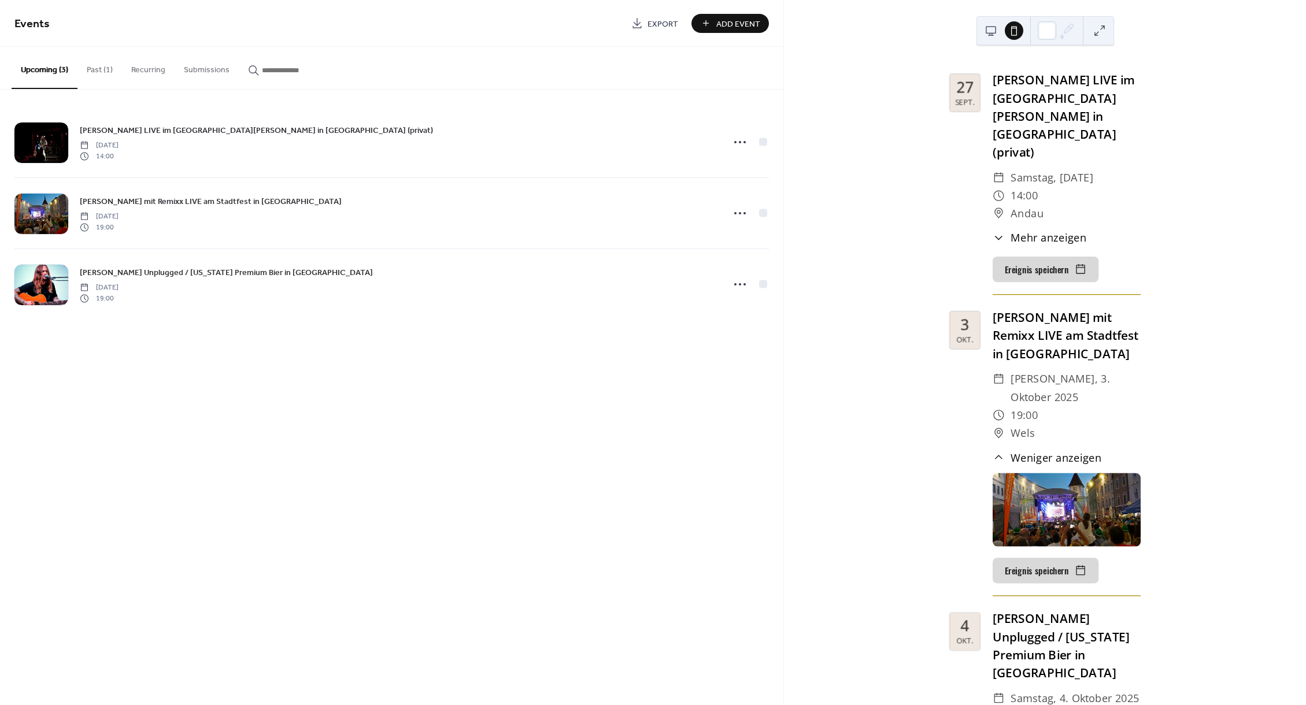
click at [1000, 452] on icon at bounding box center [999, 458] width 12 height 12
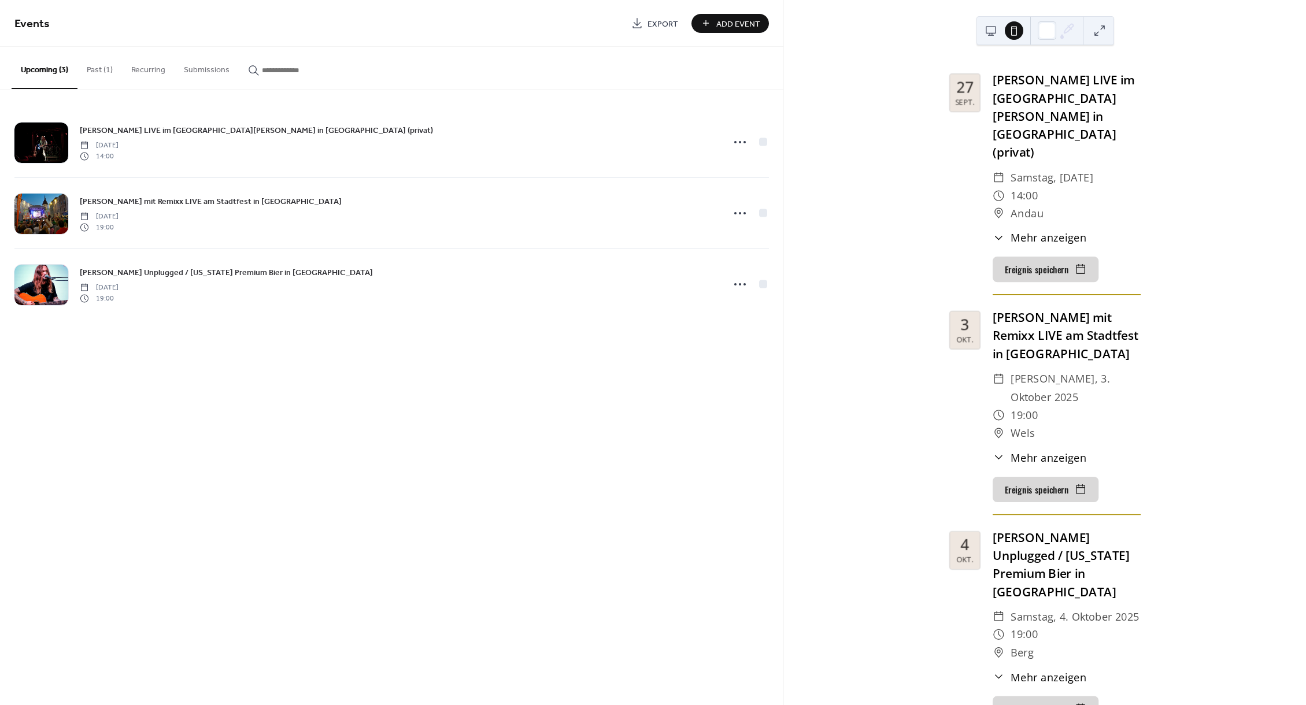
click at [1002, 232] on icon at bounding box center [999, 238] width 12 height 12
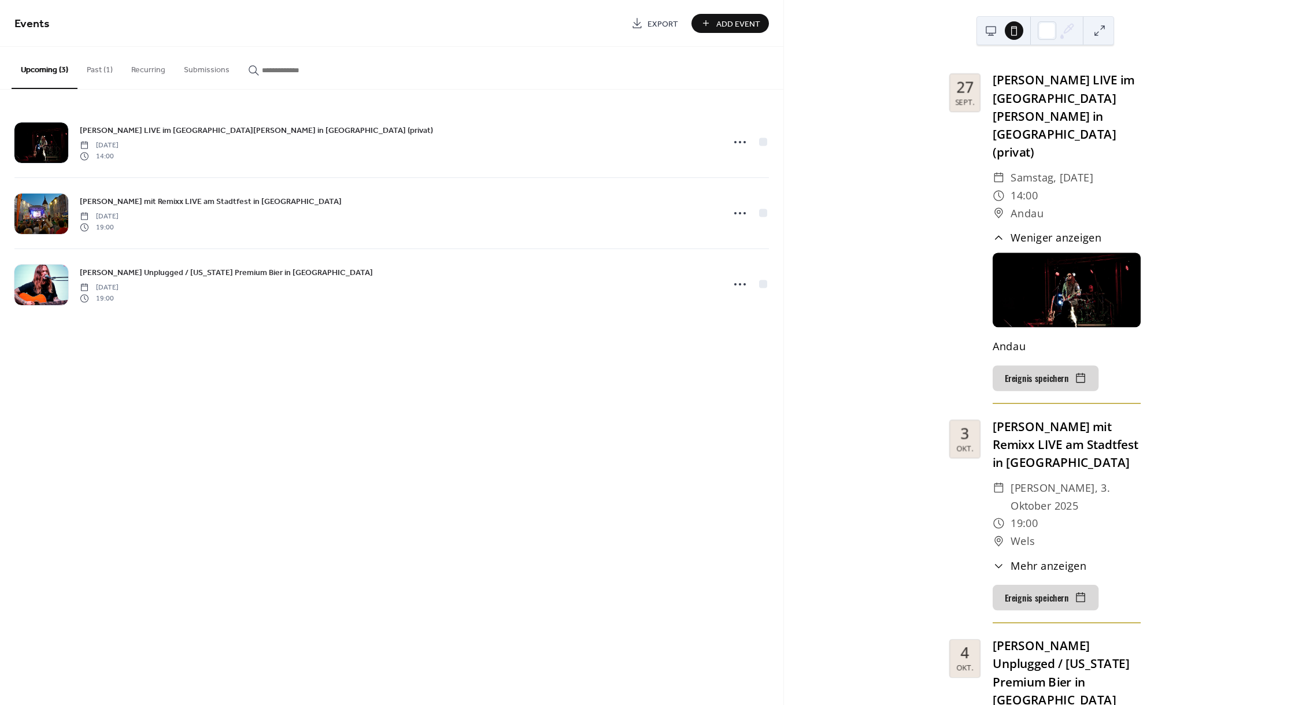
click at [1002, 232] on icon at bounding box center [999, 238] width 12 height 12
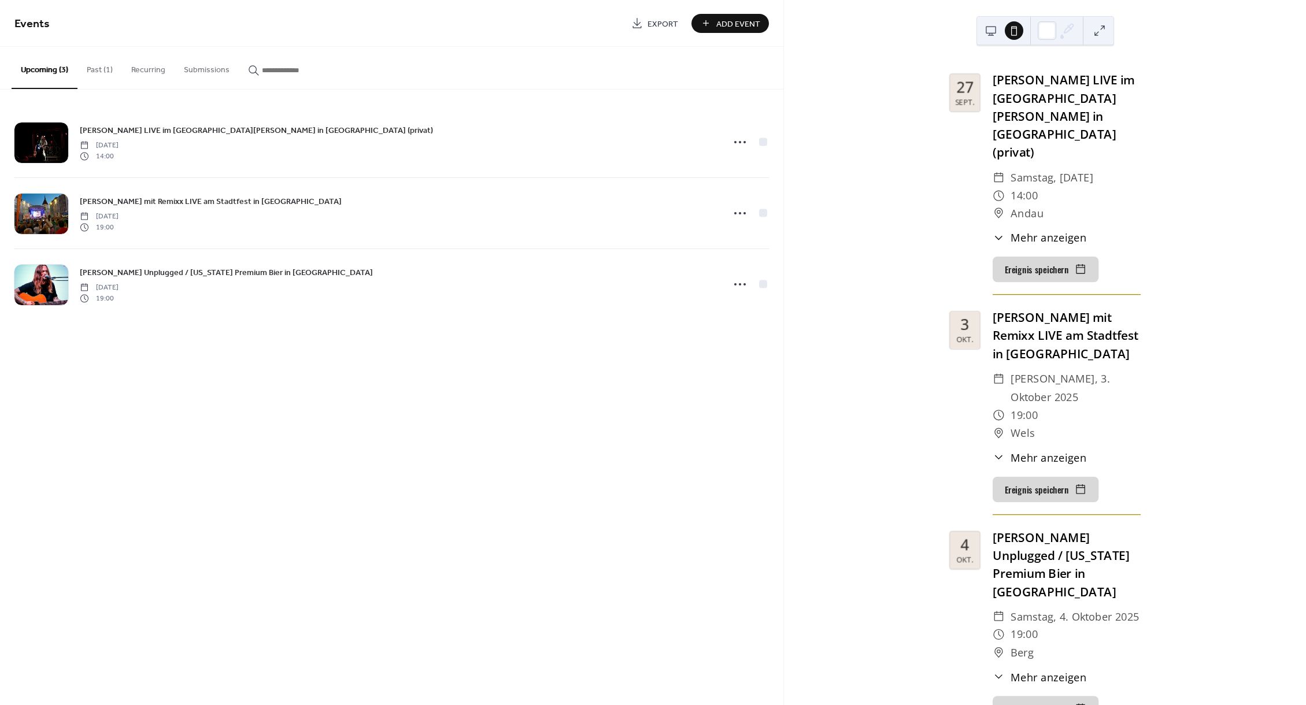
click at [1001, 671] on icon at bounding box center [999, 677] width 12 height 12
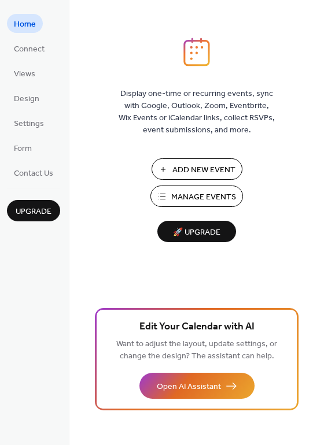
click at [44, 215] on span "Upgrade" at bounding box center [34, 212] width 36 height 12
click at [24, 55] on span "Connect" at bounding box center [29, 49] width 31 height 12
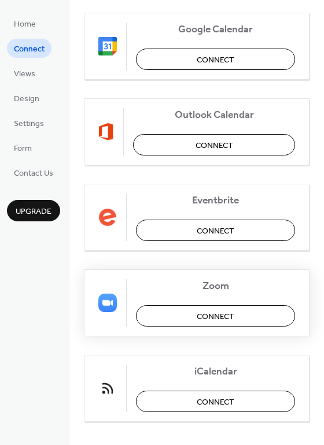
scroll to position [187, 0]
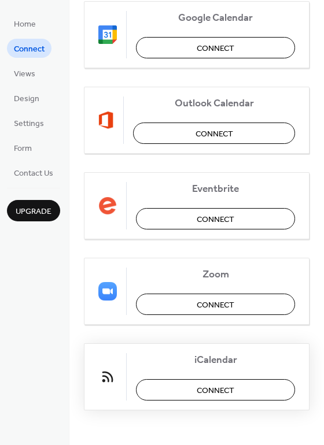
click at [204, 394] on span "Connect" at bounding box center [216, 391] width 38 height 12
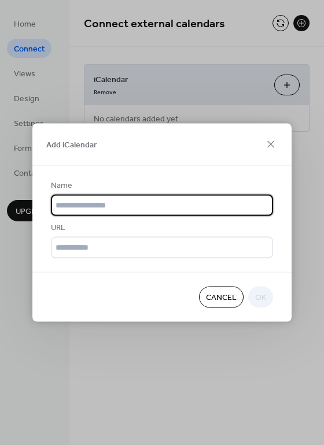
scroll to position [0, 0]
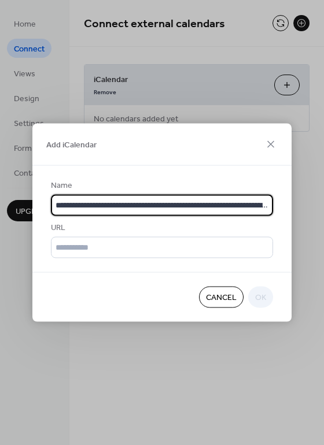
type input "**********"
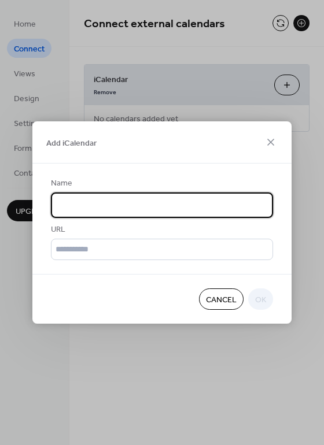
click at [175, 206] on input "**********" at bounding box center [162, 205] width 222 height 25
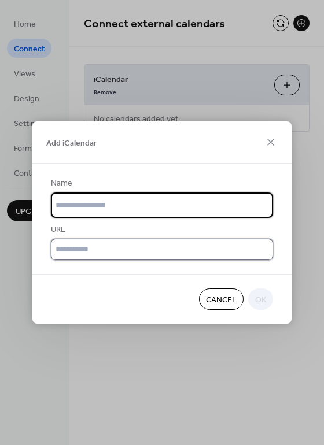
click at [173, 243] on input "text" at bounding box center [162, 249] width 222 height 21
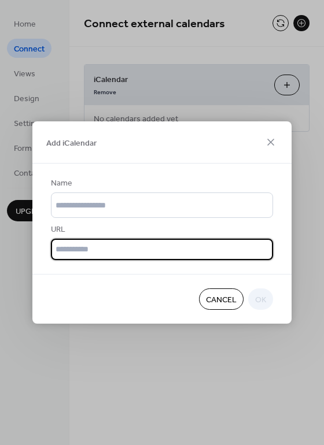
paste input "**********"
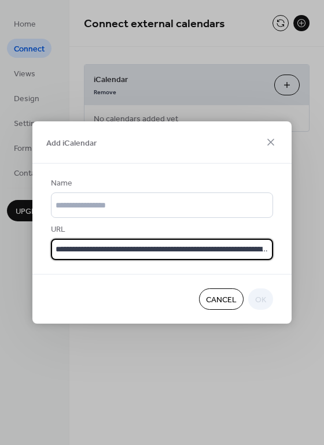
scroll to position [0, 442]
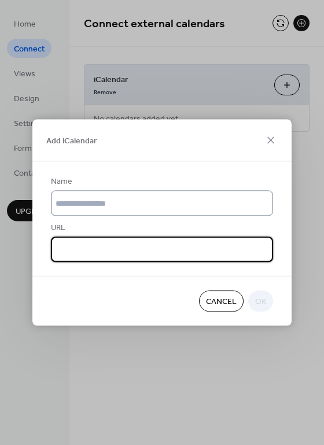
type input "**********"
click at [154, 204] on input "text" at bounding box center [162, 203] width 222 height 25
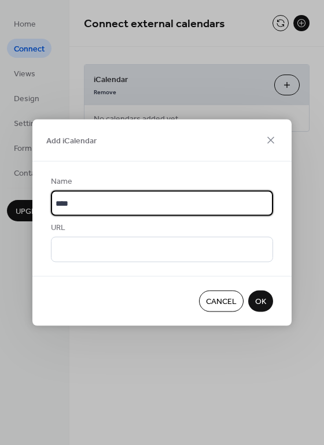
type input "****"
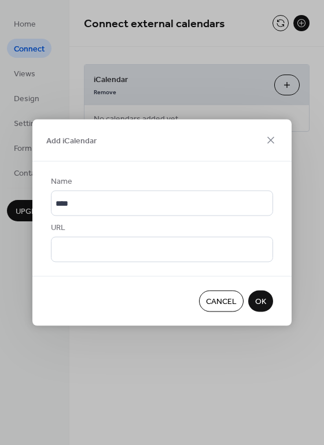
click at [256, 301] on span "OK" at bounding box center [260, 302] width 11 height 12
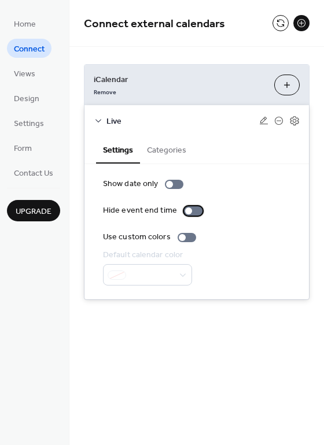
click at [190, 211] on div at bounding box center [193, 210] width 19 height 9
click at [184, 239] on div at bounding box center [187, 237] width 19 height 9
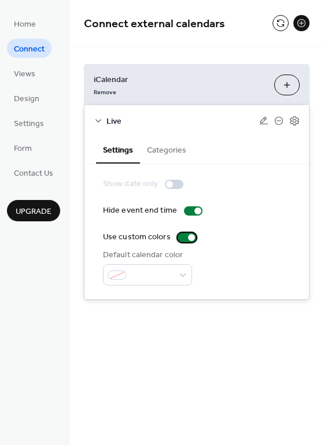
click at [184, 239] on div at bounding box center [187, 237] width 19 height 9
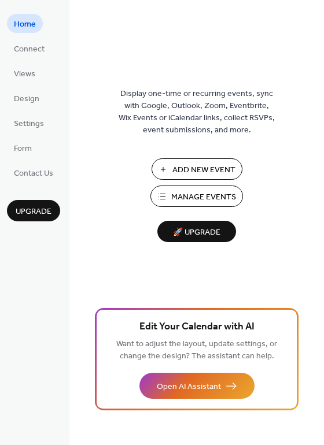
click at [219, 194] on span "Manage Events" at bounding box center [203, 197] width 65 height 12
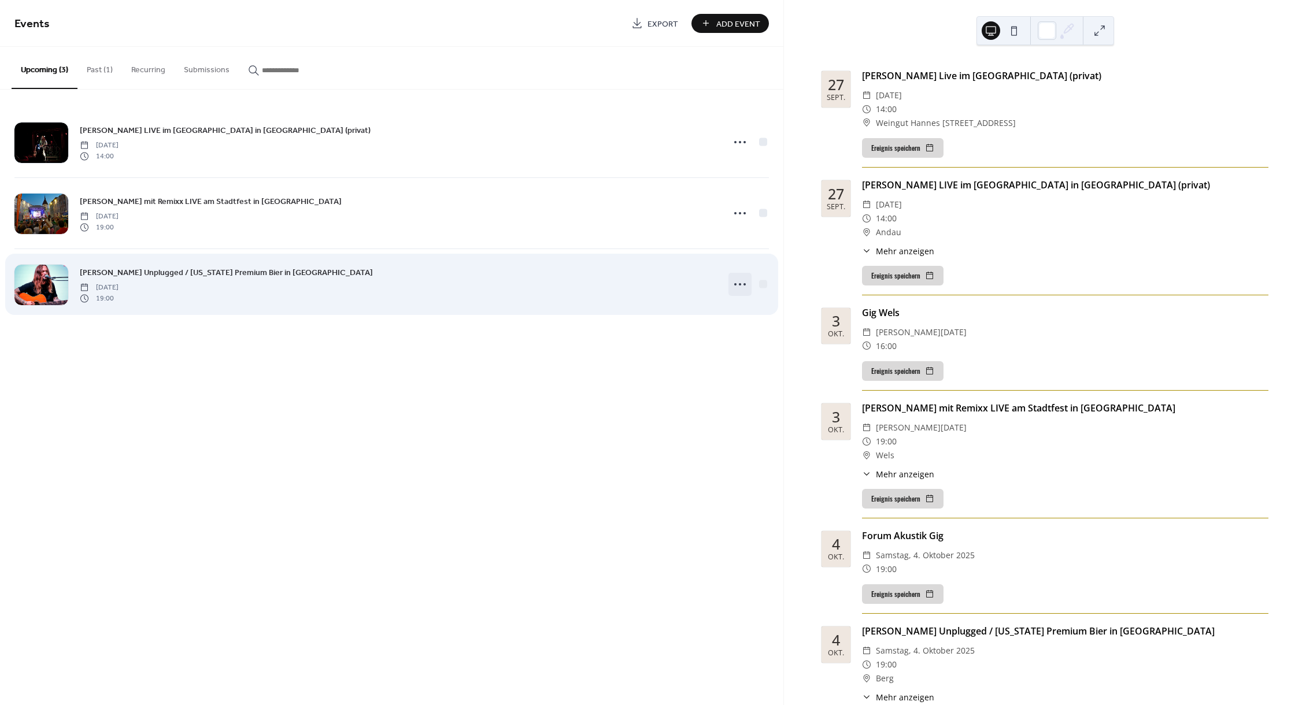
click at [741, 284] on icon at bounding box center [740, 284] width 19 height 19
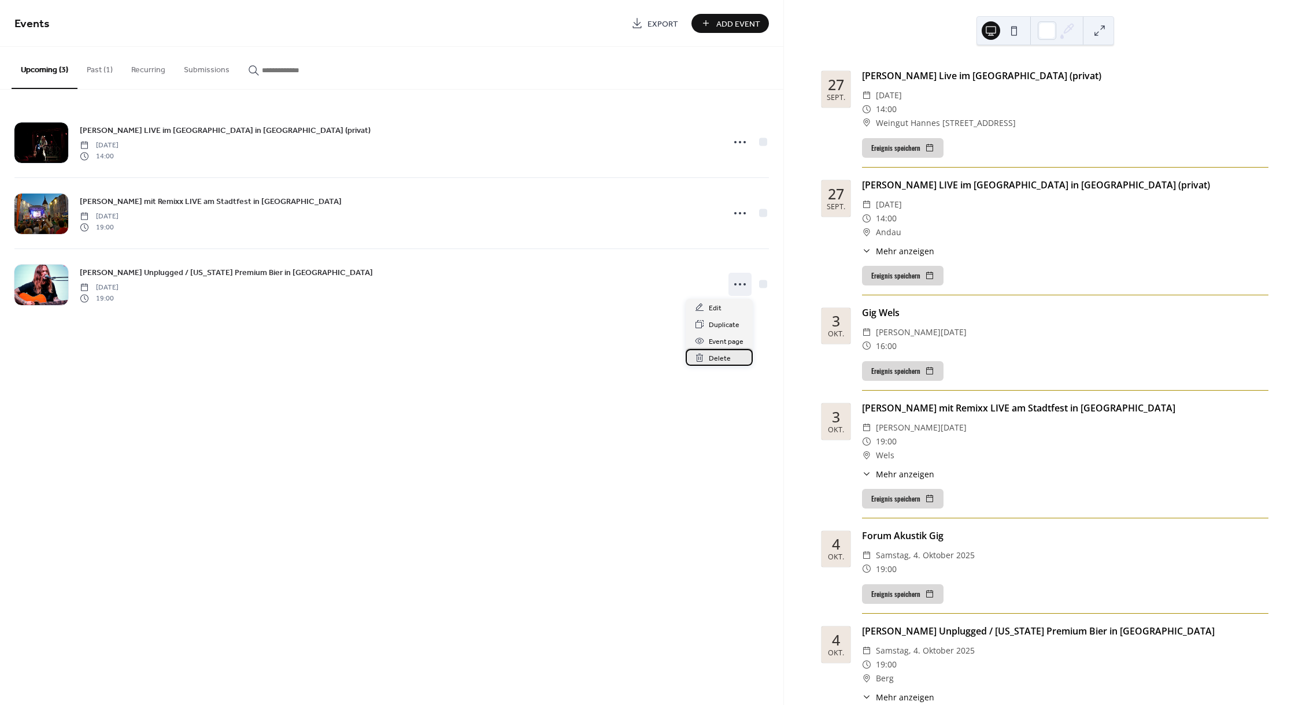
click at [722, 355] on span "Delete" at bounding box center [720, 359] width 22 height 12
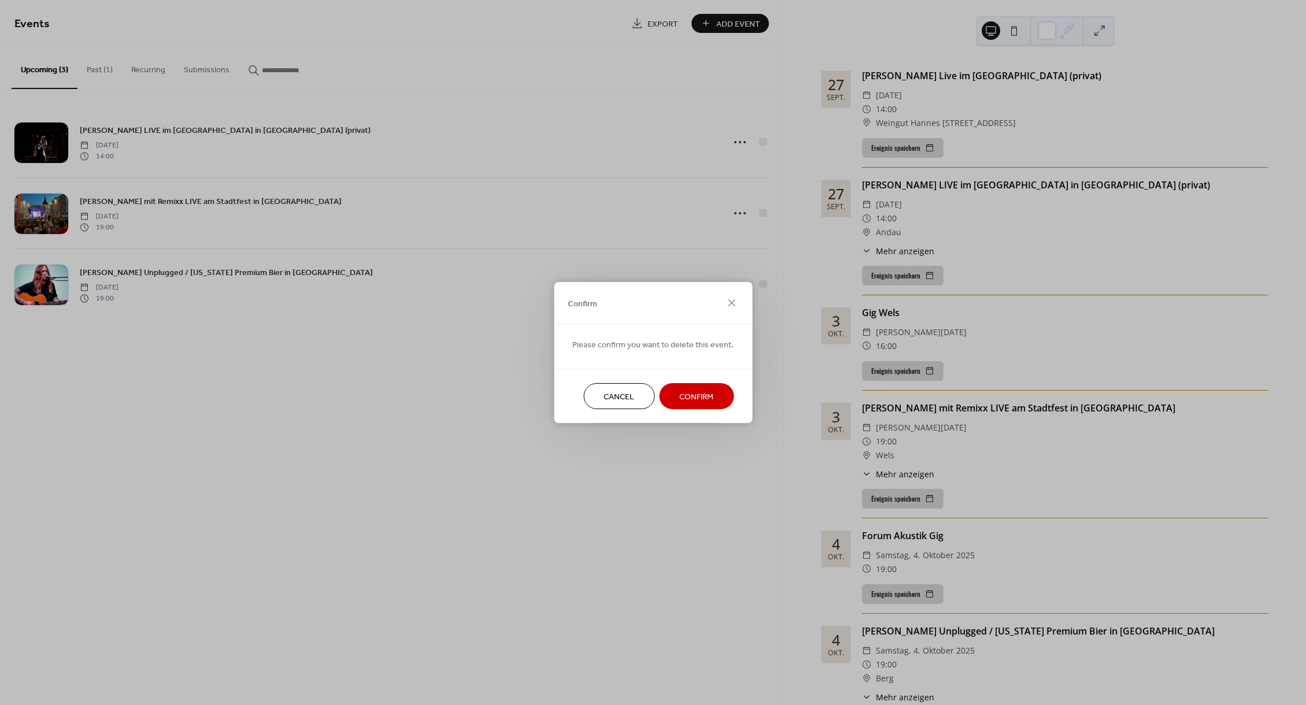
click at [686, 392] on span "Confirm" at bounding box center [696, 397] width 34 height 12
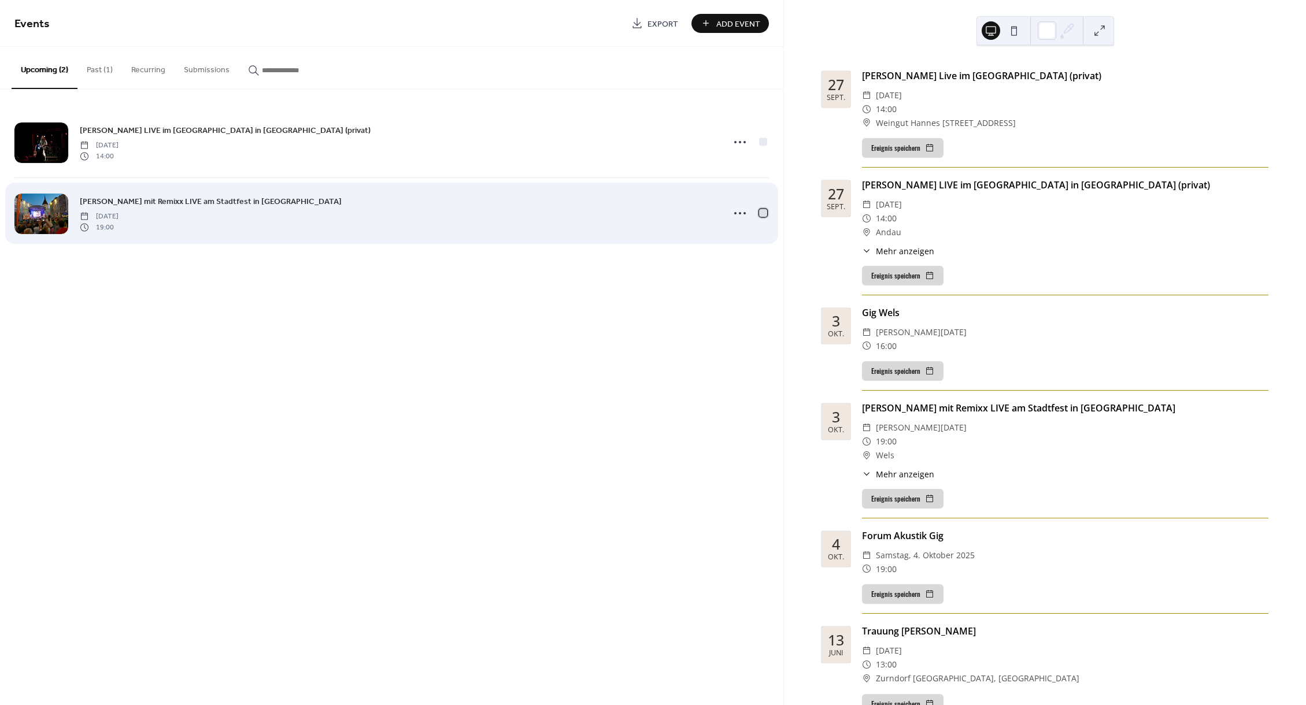
click at [763, 213] on div at bounding box center [763, 213] width 8 height 8
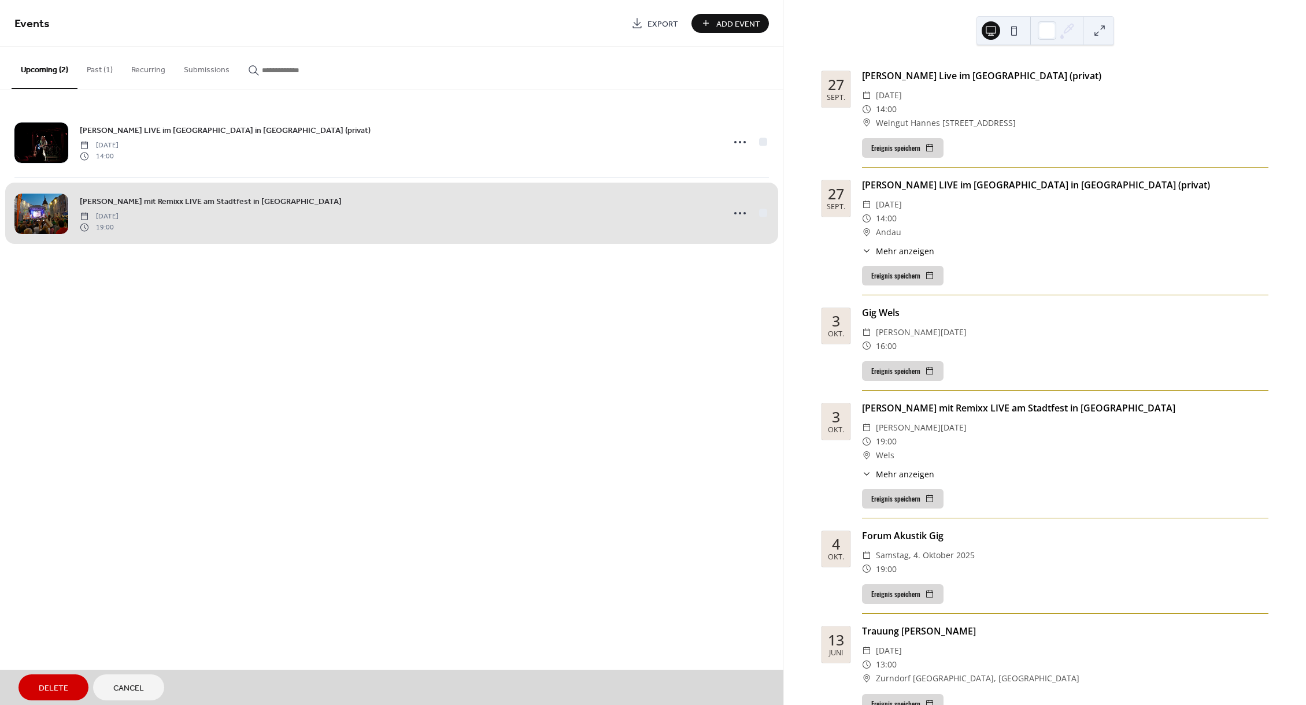
click at [746, 215] on div "[PERSON_NAME] mit Remixx LIVE am Stadtfest in [GEOGRAPHIC_DATA] [DATE] 19:00" at bounding box center [391, 213] width 755 height 71
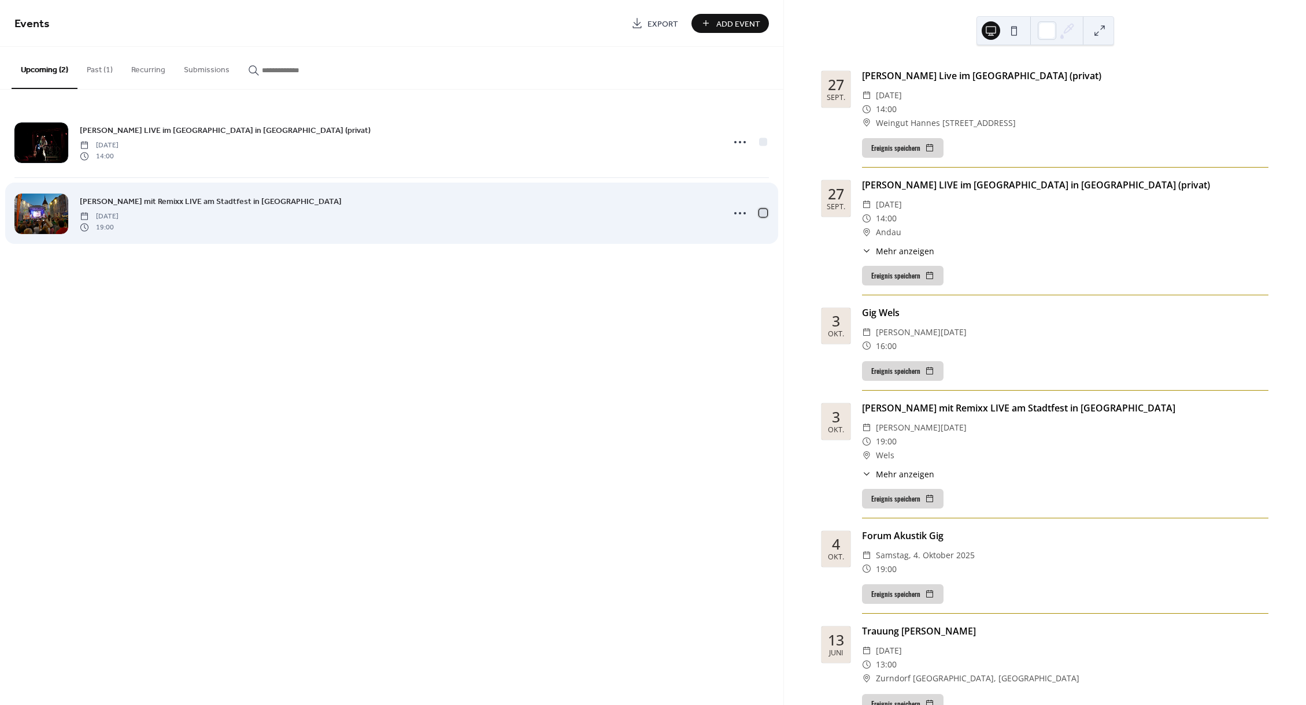
click at [762, 213] on div at bounding box center [763, 213] width 8 height 8
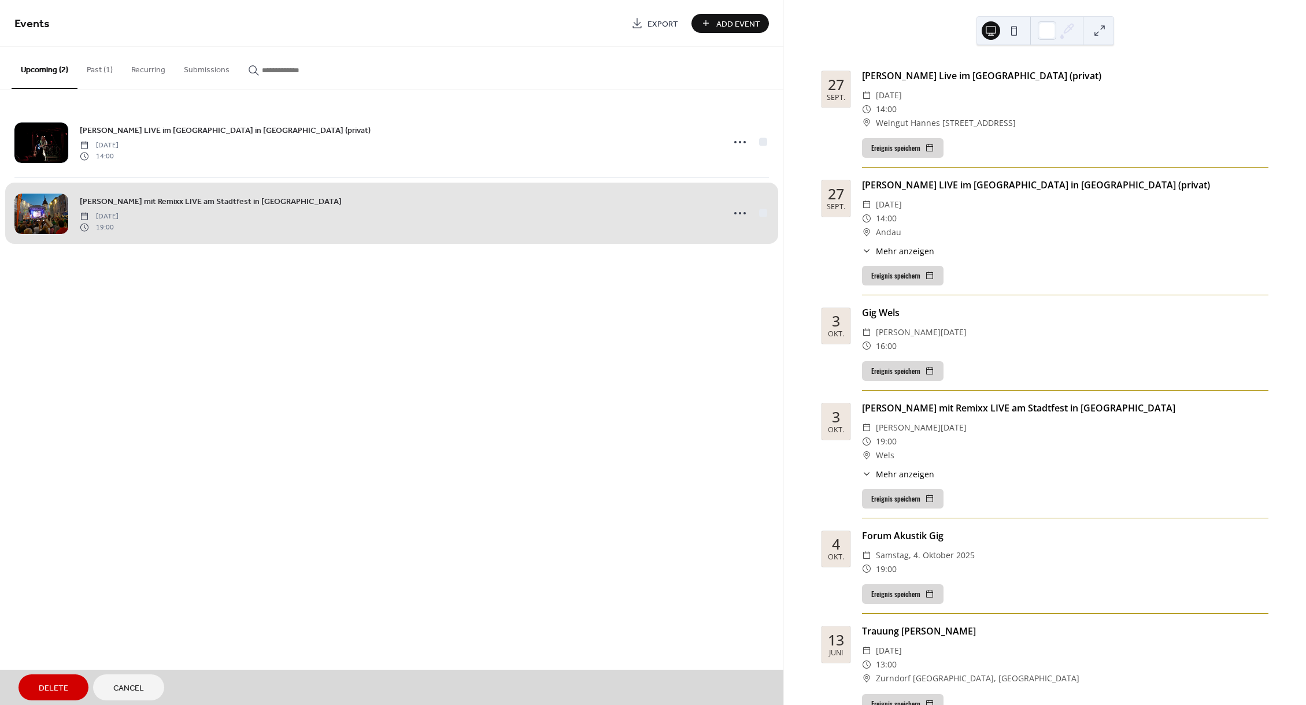
drag, startPoint x: 760, startPoint y: 146, endPoint x: 724, endPoint y: 179, distance: 48.7
click at [760, 146] on div "Georg Neumann LIVE im Weingut Reeh in Andau (privat) Saturday, September 27, 20…" at bounding box center [391, 142] width 755 height 71
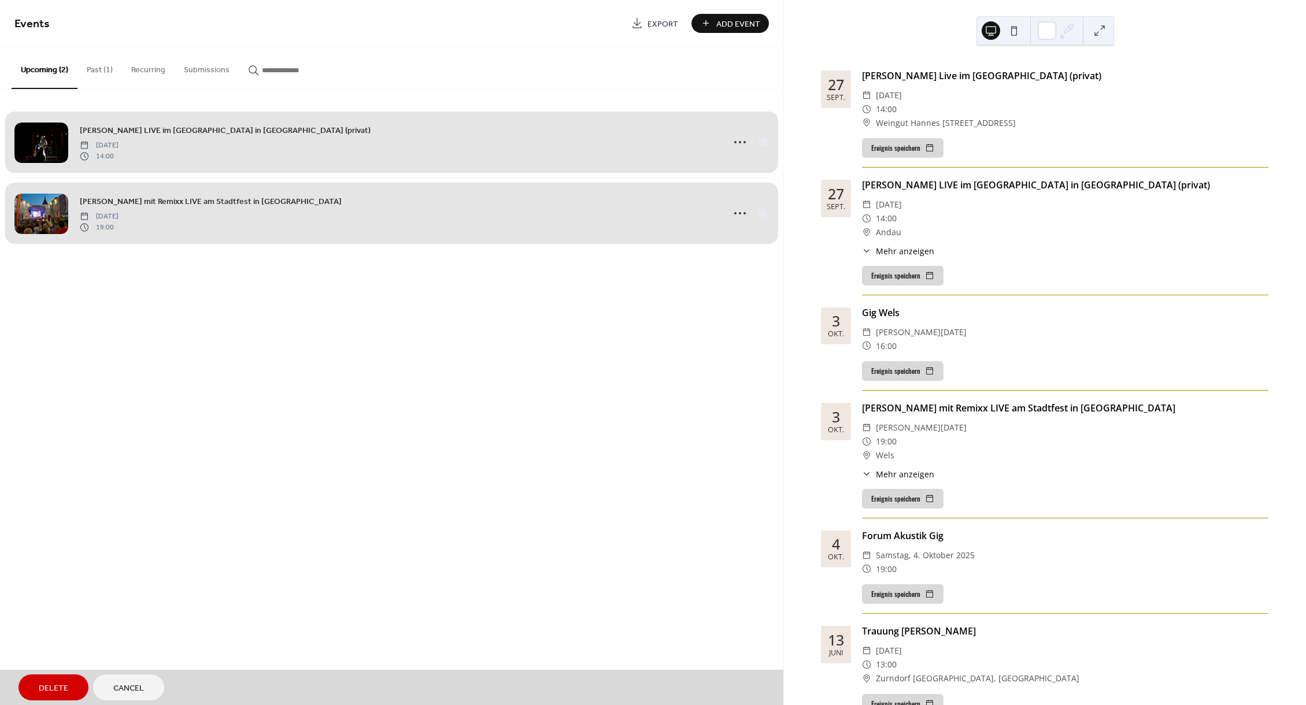
click at [56, 683] on span "Delete" at bounding box center [53, 689] width 29 height 12
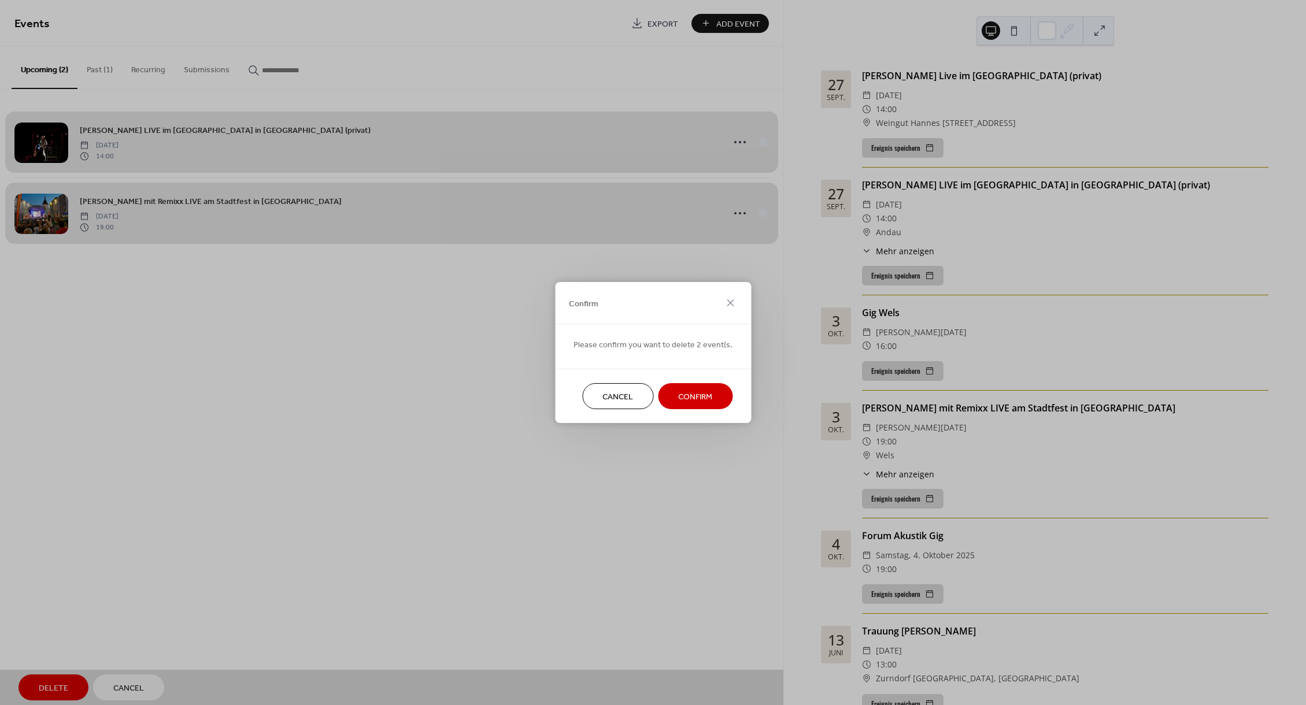
click at [704, 399] on span "Confirm" at bounding box center [695, 397] width 34 height 12
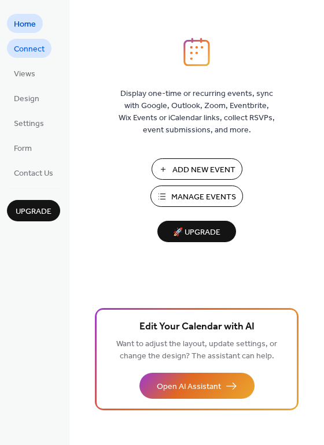
click at [32, 56] on span "Connect" at bounding box center [29, 49] width 31 height 12
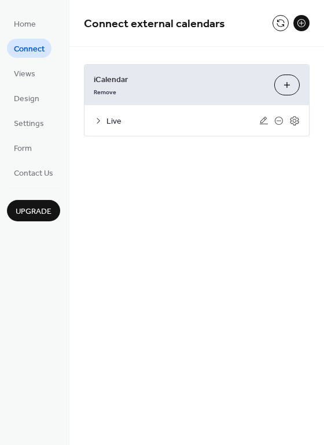
click at [120, 121] on span "Live" at bounding box center [182, 122] width 153 height 12
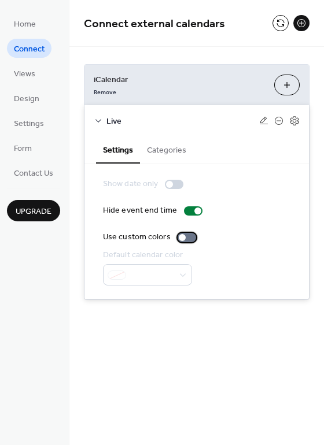
click at [182, 236] on div at bounding box center [182, 237] width 7 height 7
click at [189, 239] on div at bounding box center [191, 237] width 7 height 7
click at [294, 122] on icon at bounding box center [294, 121] width 10 height 10
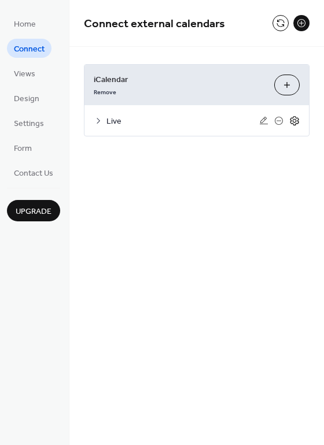
click at [294, 122] on icon at bounding box center [294, 121] width 10 height 10
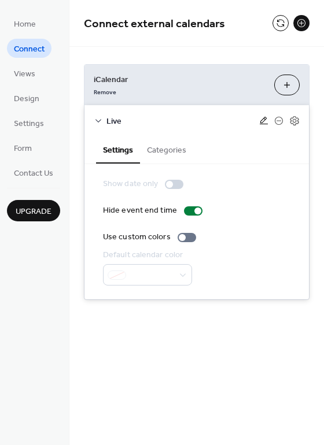
click at [267, 121] on icon at bounding box center [263, 120] width 9 height 9
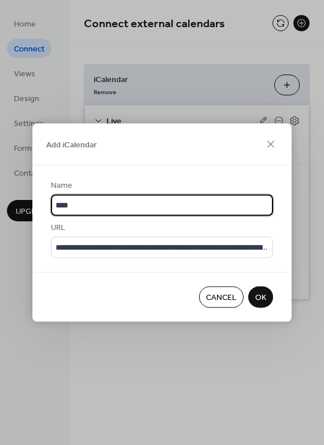
click at [229, 301] on span "Cancel" at bounding box center [221, 298] width 31 height 12
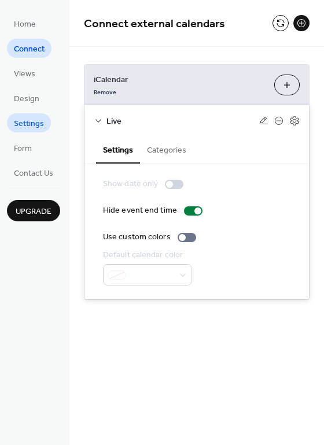
click at [41, 125] on span "Settings" at bounding box center [29, 124] width 30 height 12
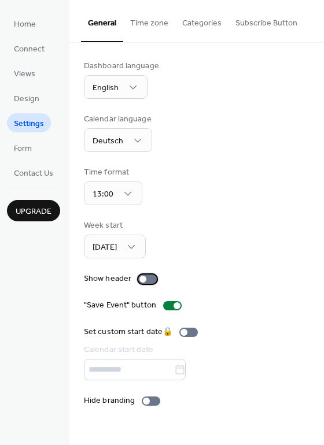
click at [147, 279] on div at bounding box center [147, 279] width 19 height 9
click at [149, 279] on div at bounding box center [152, 279] width 7 height 7
click at [147, 405] on div at bounding box center [146, 401] width 7 height 7
click at [149, 23] on button "Time zone" at bounding box center [149, 20] width 52 height 41
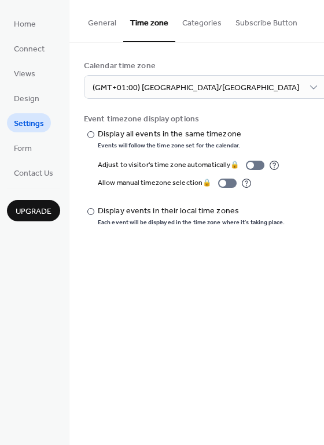
click at [205, 23] on button "Categories" at bounding box center [201, 20] width 53 height 41
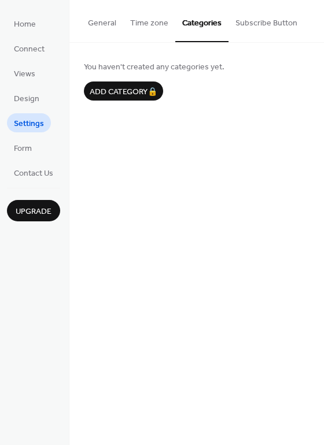
click at [251, 23] on button "Subscribe Button" at bounding box center [266, 20] width 76 height 41
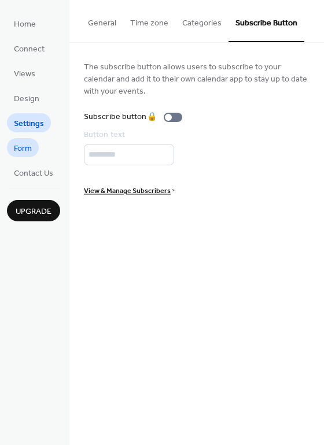
click at [19, 146] on span "Form" at bounding box center [23, 149] width 18 height 12
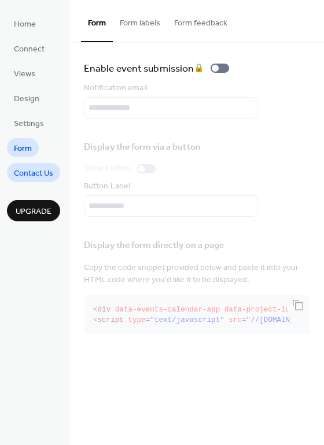
click at [24, 171] on span "Contact Us" at bounding box center [33, 174] width 39 height 12
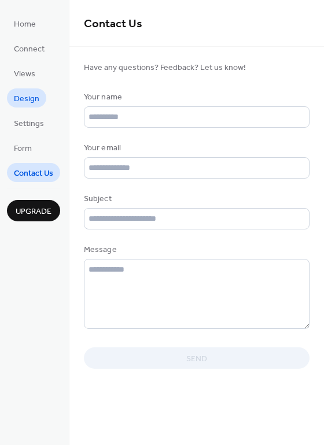
click at [24, 104] on span "Design" at bounding box center [26, 99] width 25 height 12
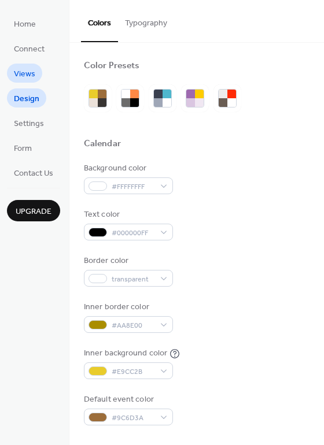
click at [20, 71] on span "Views" at bounding box center [24, 74] width 21 height 12
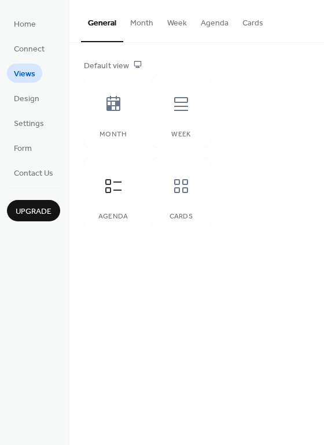
click at [249, 20] on button "Cards" at bounding box center [252, 20] width 35 height 41
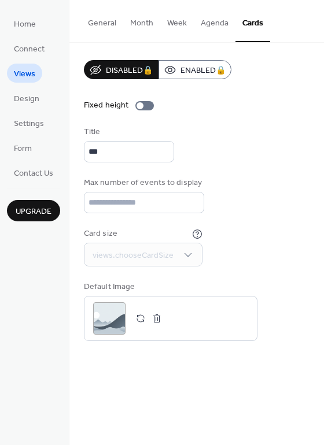
click at [103, 23] on button "General" at bounding box center [102, 20] width 42 height 41
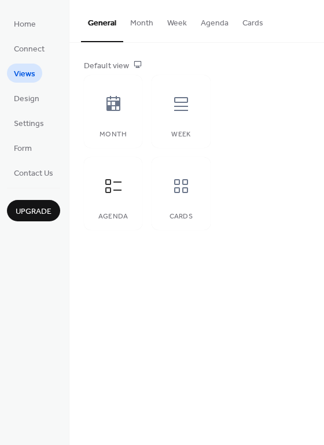
click at [149, 24] on button "Month" at bounding box center [141, 20] width 37 height 41
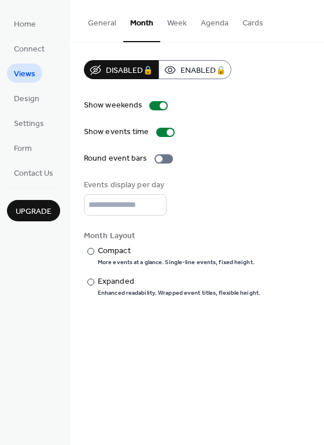
click at [169, 24] on button "Week" at bounding box center [177, 20] width 34 height 41
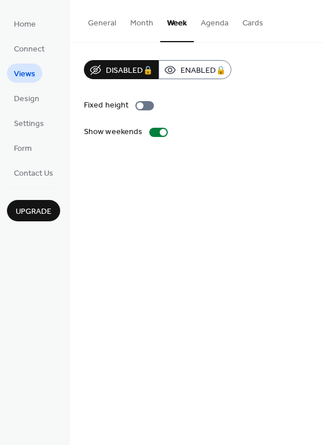
click at [212, 24] on button "Agenda" at bounding box center [215, 20] width 42 height 41
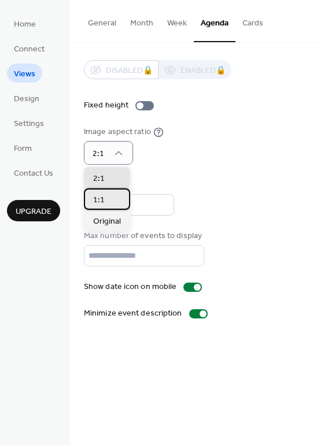
click at [113, 197] on div "1:1" at bounding box center [107, 199] width 46 height 21
click at [112, 172] on div "2:1" at bounding box center [107, 177] width 46 height 21
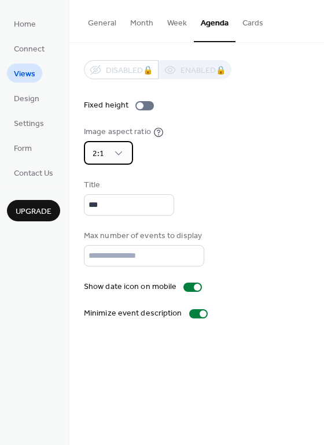
click at [120, 145] on div "2:1" at bounding box center [108, 153] width 49 height 24
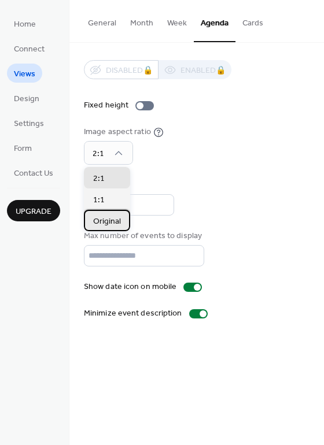
click at [114, 214] on div "Original" at bounding box center [107, 220] width 46 height 21
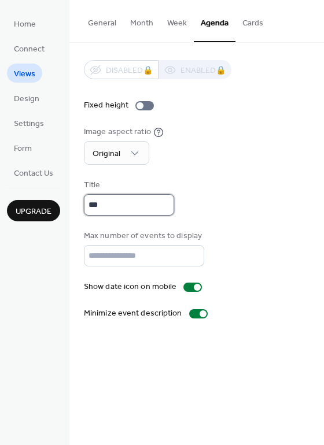
click at [150, 212] on input "***" at bounding box center [129, 204] width 90 height 21
click at [110, 24] on button "General" at bounding box center [102, 20] width 42 height 41
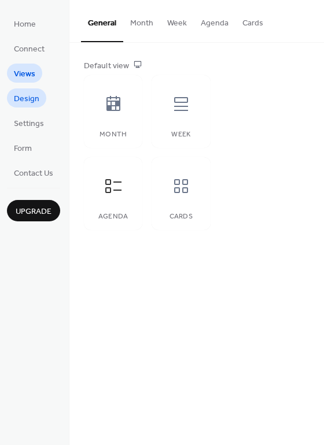
click at [40, 101] on link "Design" at bounding box center [26, 97] width 39 height 19
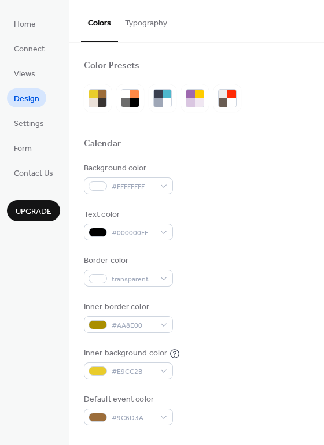
click at [132, 25] on button "Typography" at bounding box center [146, 20] width 56 height 41
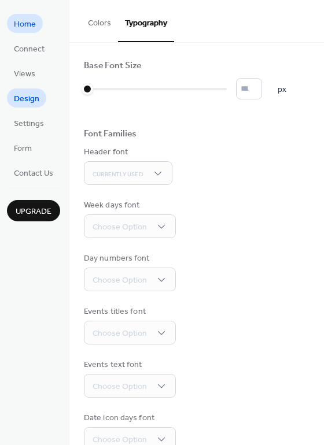
click at [40, 25] on link "Home" at bounding box center [25, 23] width 36 height 19
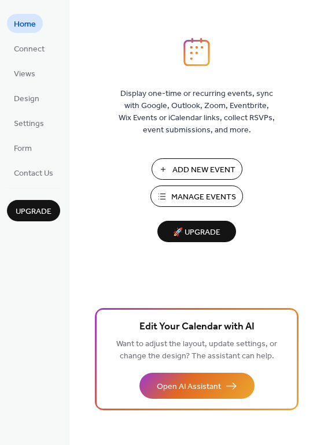
click at [176, 194] on span "Manage Events" at bounding box center [203, 197] width 65 height 12
click at [31, 73] on span "Views" at bounding box center [24, 74] width 21 height 12
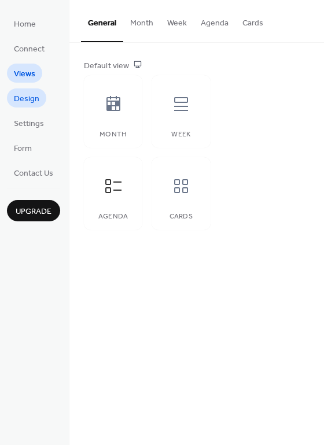
click at [31, 97] on span "Design" at bounding box center [26, 99] width 25 height 12
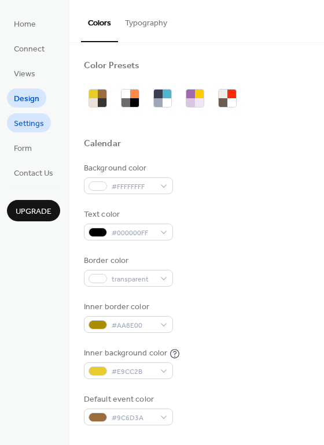
click at [31, 118] on span "Settings" at bounding box center [29, 124] width 30 height 12
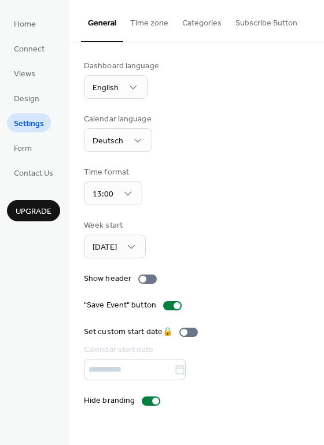
click at [34, 214] on span "Upgrade" at bounding box center [34, 212] width 36 height 12
click at [36, 147] on link "Form" at bounding box center [23, 147] width 32 height 19
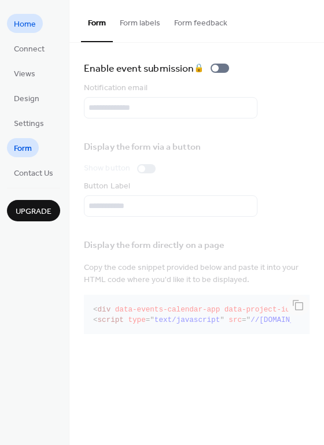
click at [27, 30] on span "Home" at bounding box center [25, 25] width 22 height 12
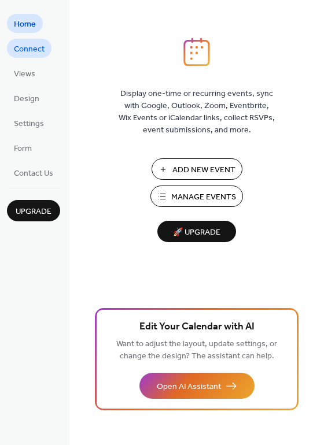
click at [29, 47] on span "Connect" at bounding box center [29, 49] width 31 height 12
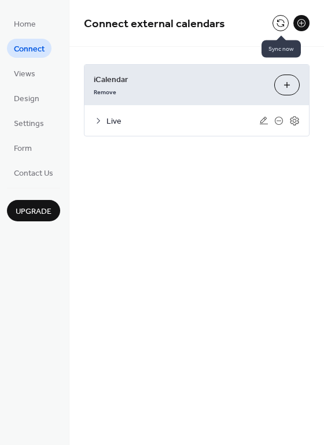
click at [281, 25] on button at bounding box center [280, 23] width 16 height 16
click at [31, 28] on span "Home" at bounding box center [25, 25] width 22 height 12
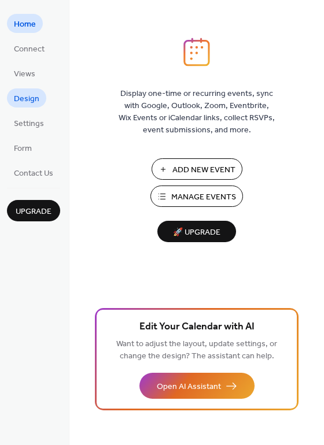
click at [33, 97] on span "Design" at bounding box center [26, 99] width 25 height 12
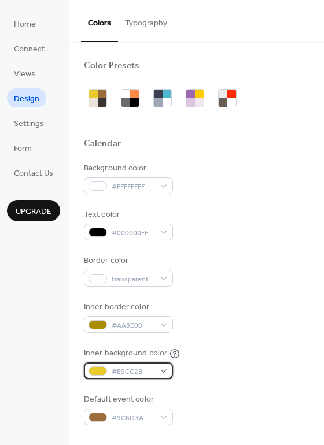
click at [165, 367] on div "#E9CC2B" at bounding box center [128, 371] width 89 height 17
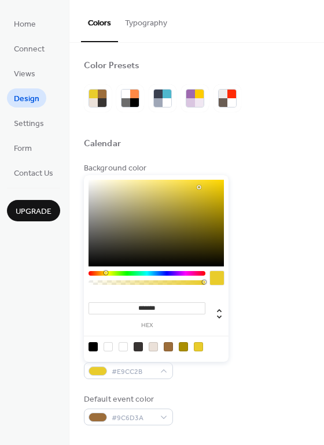
drag, startPoint x: 323, startPoint y: 314, endPoint x: 280, endPoint y: 320, distance: 43.2
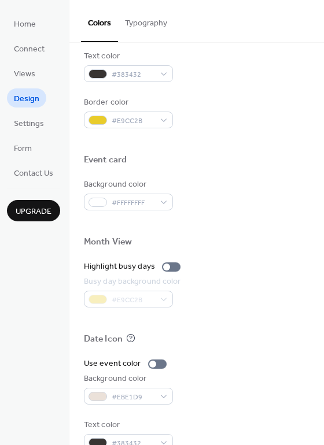
scroll to position [495, 0]
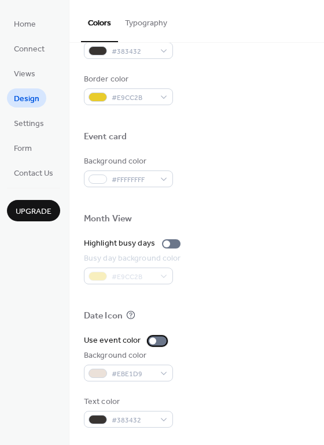
click at [152, 343] on div at bounding box center [152, 341] width 7 height 7
click at [158, 342] on div at bounding box center [161, 341] width 7 height 7
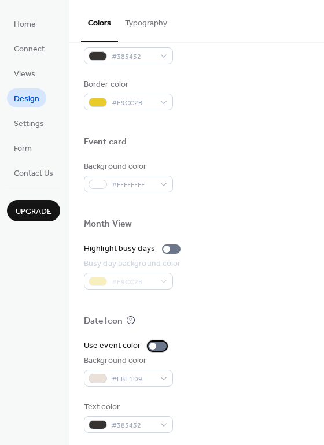
scroll to position [488, 0]
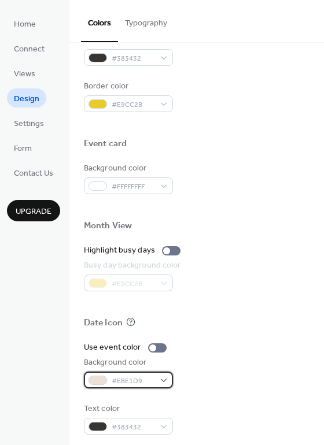
click at [103, 383] on div at bounding box center [97, 380] width 19 height 9
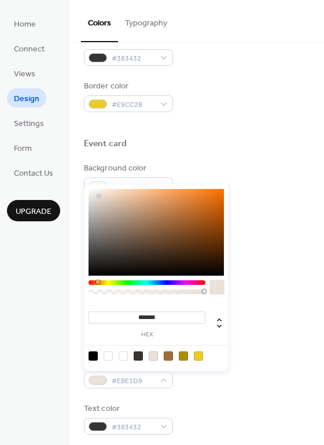
type input "*******"
click at [92, 198] on div at bounding box center [155, 232] width 135 height 87
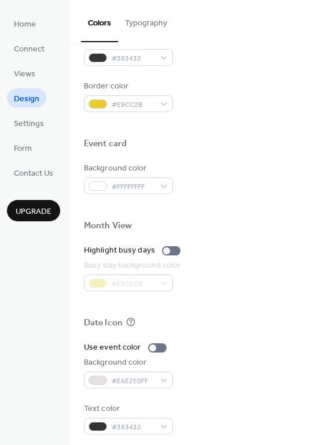
click at [287, 291] on div "Busy day background color #E9CC2B" at bounding box center [197, 276] width 226 height 32
click at [101, 379] on div at bounding box center [97, 380] width 19 height 9
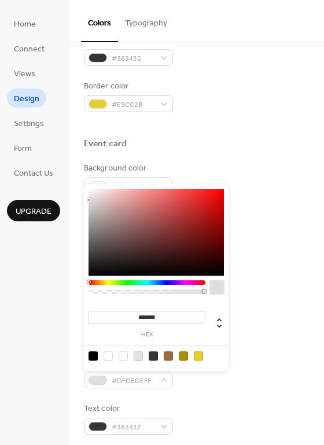
click at [93, 198] on div at bounding box center [155, 232] width 135 height 87
type input "*******"
drag, startPoint x: 98, startPoint y: 198, endPoint x: 98, endPoint y: 210, distance: 12.7
click at [98, 210] on div at bounding box center [98, 210] width 2 height 2
click at [279, 327] on div "Date Icon" at bounding box center [197, 324] width 226 height 15
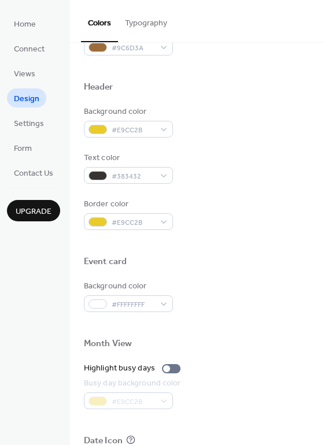
scroll to position [371, 0]
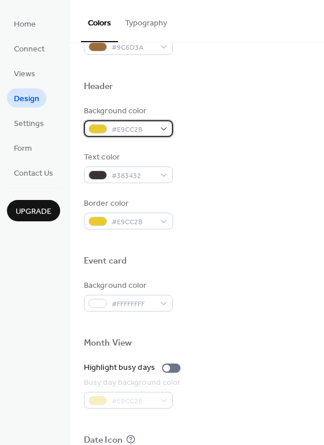
click at [102, 128] on div at bounding box center [97, 128] width 19 height 9
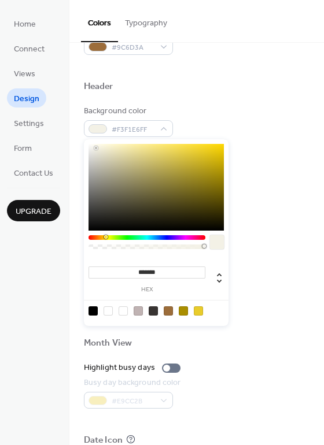
drag, startPoint x: 96, startPoint y: 147, endPoint x: 166, endPoint y: 156, distance: 70.4
click at [96, 147] on div at bounding box center [155, 187] width 135 height 87
type input "*******"
click at [251, 160] on div "Text color #383432" at bounding box center [197, 167] width 226 height 32
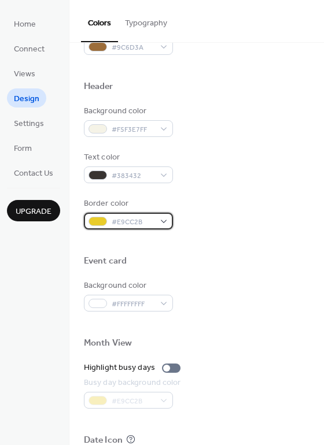
click at [102, 219] on div at bounding box center [97, 221] width 19 height 9
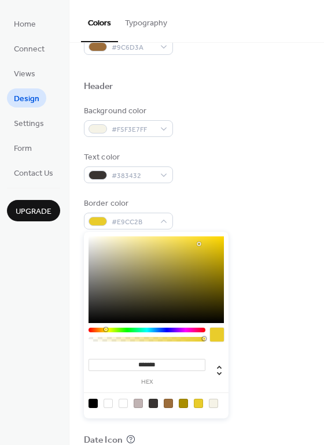
type input "*******"
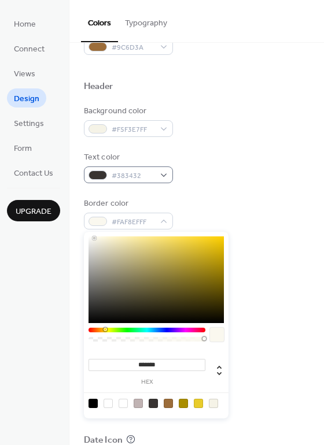
drag, startPoint x: 94, startPoint y: 238, endPoint x: 148, endPoint y: 170, distance: 86.9
click at [94, 238] on div at bounding box center [155, 279] width 135 height 87
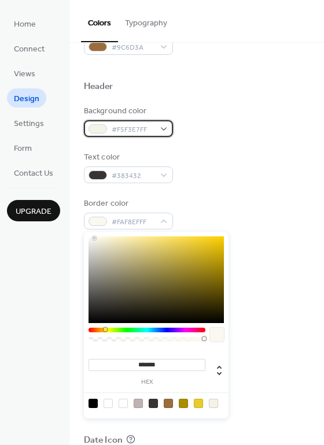
click at [153, 127] on span "#F5F3E7FF" at bounding box center [133, 130] width 43 height 12
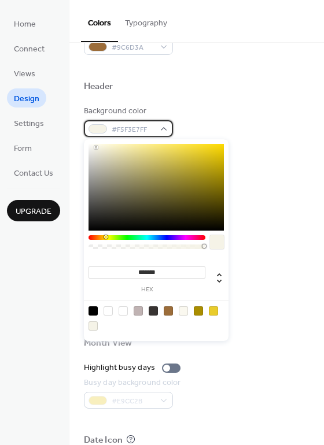
click at [141, 128] on span "#F5F3E7FF" at bounding box center [133, 130] width 43 height 12
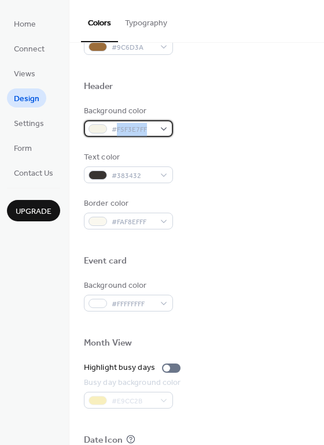
click at [141, 128] on span "#F5F3E7FF" at bounding box center [133, 130] width 43 height 12
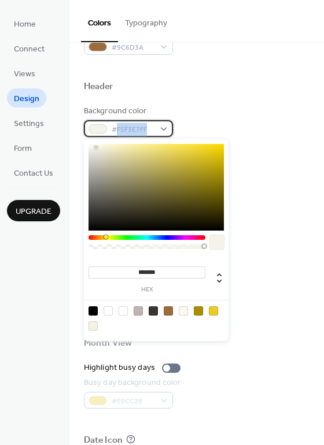
copy span "F5F3E7FF"
drag, startPoint x: 295, startPoint y: 177, endPoint x: 264, endPoint y: 185, distance: 31.7
click at [295, 177] on div "Text color #383432" at bounding box center [197, 167] width 226 height 32
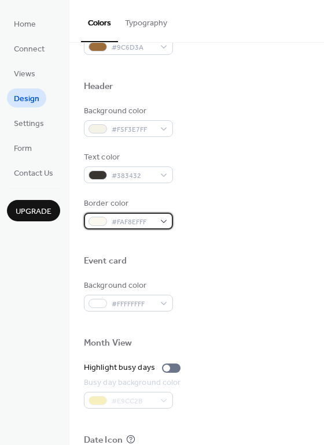
click at [97, 221] on div at bounding box center [97, 221] width 19 height 9
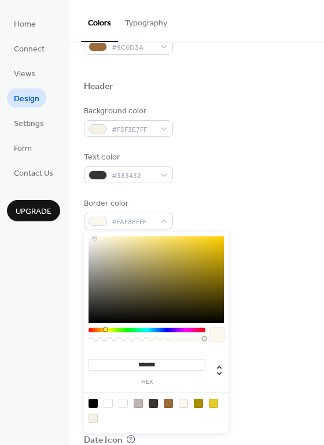
click at [154, 369] on input "*******" at bounding box center [146, 365] width 117 height 12
paste input "**"
type input "*********"
drag, startPoint x: 184, startPoint y: 369, endPoint x: 232, endPoint y: 352, distance: 51.0
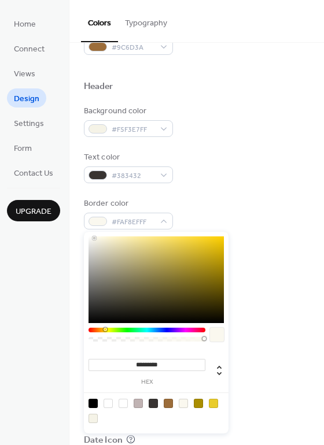
click at [134, 363] on input "*********" at bounding box center [146, 365] width 117 height 12
click at [271, 340] on div "Month View" at bounding box center [197, 345] width 226 height 15
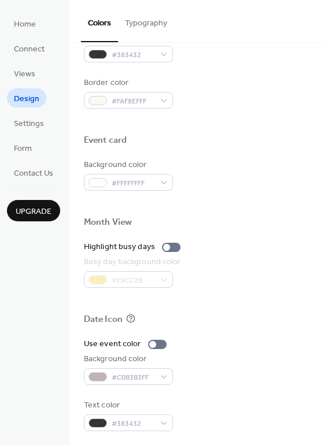
scroll to position [495, 0]
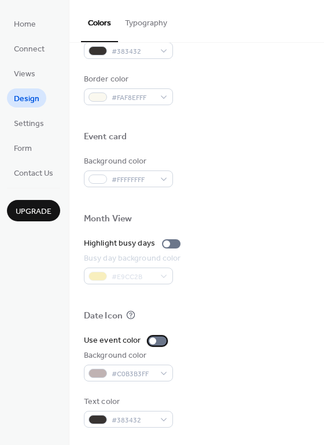
click at [150, 343] on div at bounding box center [152, 341] width 7 height 7
click at [113, 374] on div "#C0B3B3FF" at bounding box center [128, 373] width 89 height 17
click at [161, 342] on div at bounding box center [161, 341] width 7 height 7
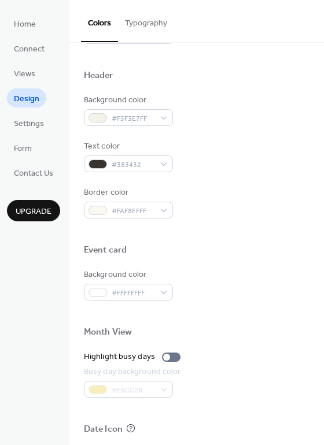
scroll to position [390, 0]
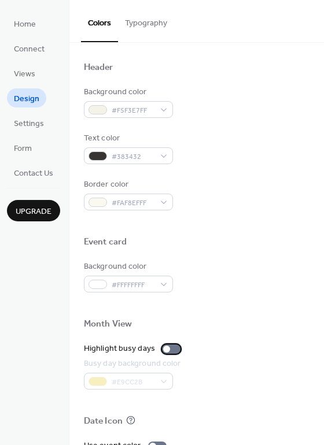
click at [168, 348] on div at bounding box center [171, 349] width 19 height 9
click at [173, 348] on div at bounding box center [175, 349] width 7 height 7
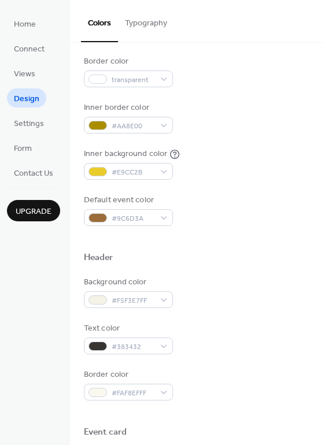
scroll to position [175, 0]
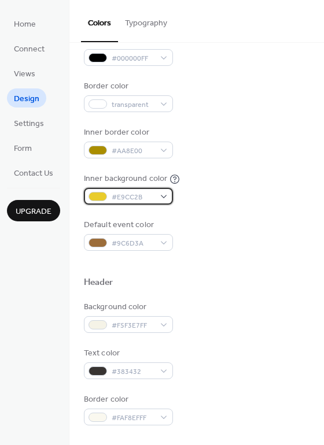
click at [104, 196] on div at bounding box center [97, 196] width 19 height 9
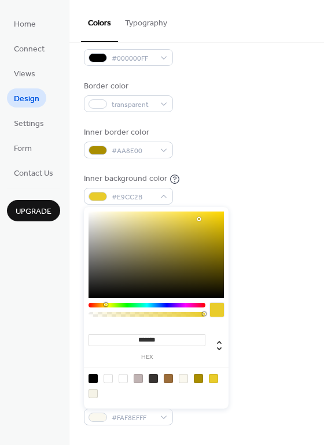
drag, startPoint x: 161, startPoint y: 339, endPoint x: 151, endPoint y: 340, distance: 9.3
click at [138, 342] on input "*******" at bounding box center [146, 340] width 117 height 12
paste input "**"
type input "*********"
click at [236, 148] on div "Inner border color #AA8E00" at bounding box center [197, 143] width 226 height 32
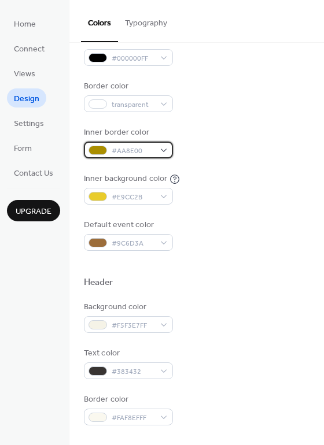
click at [128, 145] on span "#AA8E00" at bounding box center [133, 151] width 43 height 12
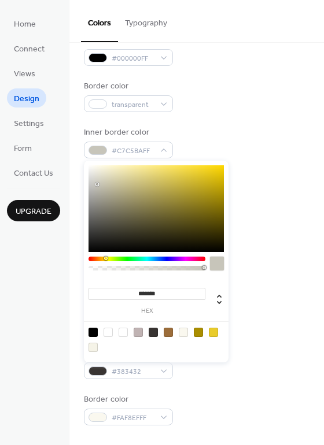
drag, startPoint x: 97, startPoint y: 189, endPoint x: 252, endPoint y: 160, distance: 157.6
click at [100, 184] on div at bounding box center [155, 208] width 135 height 87
type input "*******"
click at [257, 152] on div "Inner border color #C7C4B6FF" at bounding box center [197, 143] width 226 height 32
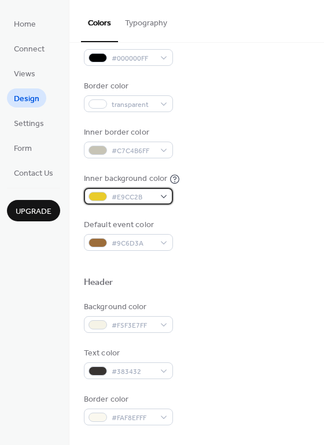
click at [109, 197] on div "#E9CC2B" at bounding box center [128, 196] width 89 height 17
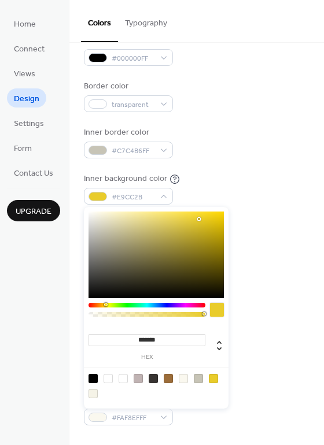
drag, startPoint x: 168, startPoint y: 343, endPoint x: 183, endPoint y: 344, distance: 14.5
click at [138, 343] on input "*******" at bounding box center [146, 340] width 117 height 12
paste input "**"
type input "*********"
click at [274, 320] on div "Background color #F5F3E7FF" at bounding box center [197, 317] width 226 height 32
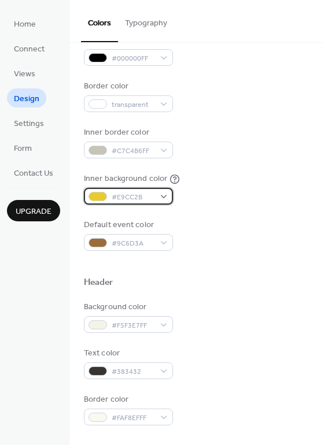
click at [96, 196] on div at bounding box center [97, 196] width 19 height 9
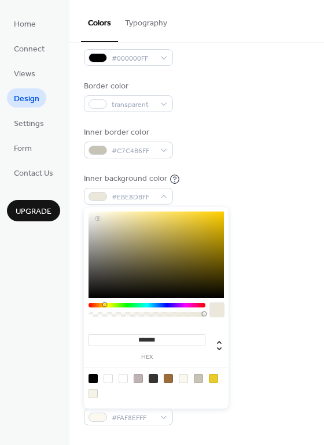
type input "*******"
click at [96, 218] on div at bounding box center [155, 255] width 135 height 87
click at [251, 201] on div "Inner background color #ECE9DFFF" at bounding box center [197, 189] width 226 height 32
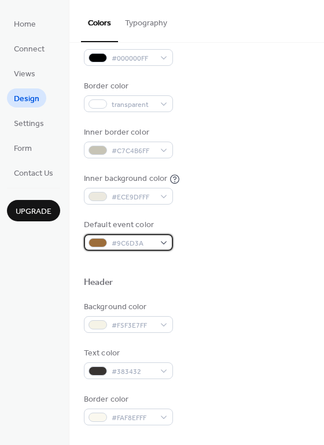
click at [101, 242] on div at bounding box center [97, 242] width 19 height 9
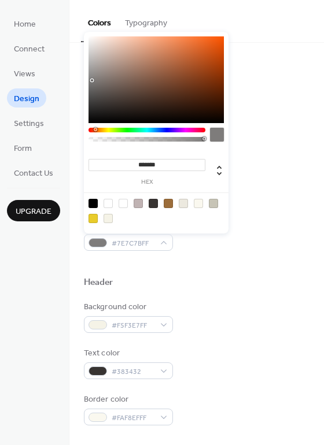
click at [92, 80] on div at bounding box center [155, 79] width 135 height 87
drag, startPoint x: 94, startPoint y: 75, endPoint x: 94, endPoint y: 69, distance: 5.8
click at [94, 69] on div at bounding box center [155, 79] width 135 height 87
type input "*******"
click at [271, 202] on div "Inner background color #ECE9DFFF" at bounding box center [197, 189] width 226 height 32
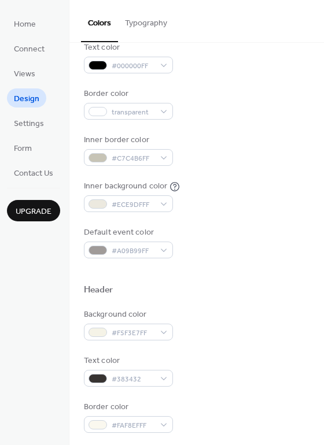
scroll to position [0, 0]
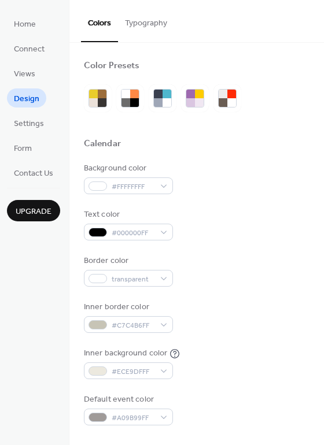
click at [139, 19] on button "Typography" at bounding box center [146, 20] width 56 height 41
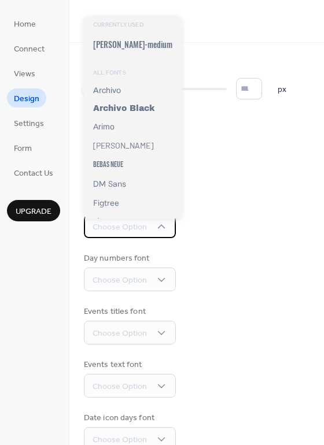
click at [167, 228] on div "Choose Option" at bounding box center [130, 227] width 92 height 24
click at [234, 227] on div "Week days font Choose Option" at bounding box center [197, 218] width 226 height 39
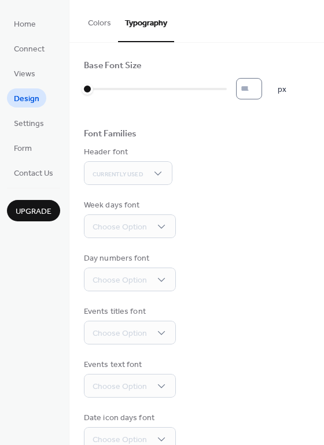
click at [260, 94] on input "*" at bounding box center [249, 88] width 26 height 21
click at [261, 89] on input "*" at bounding box center [249, 88] width 26 height 21
click at [261, 89] on input "**" at bounding box center [249, 88] width 26 height 21
click at [262, 95] on input "*" at bounding box center [249, 88] width 26 height 21
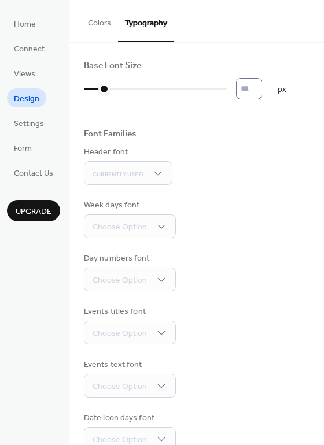
click at [262, 95] on input "*" at bounding box center [249, 88] width 26 height 21
click at [260, 184] on div "Header font Currently Used" at bounding box center [197, 165] width 226 height 39
click at [88, 90] on div at bounding box center [88, 89] width 12 height 12
drag, startPoint x: 88, startPoint y: 90, endPoint x: 131, endPoint y: 94, distance: 42.5
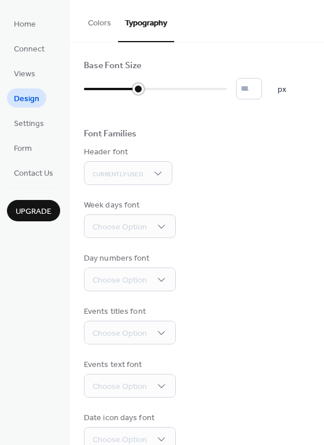
click at [131, 94] on div at bounding box center [111, 89] width 54 height 19
type input "**"
drag, startPoint x: 131, startPoint y: 94, endPoint x: 114, endPoint y: 94, distance: 16.2
click at [116, 94] on div at bounding box center [103, 89] width 38 height 19
click at [20, 21] on span "Home" at bounding box center [25, 25] width 22 height 12
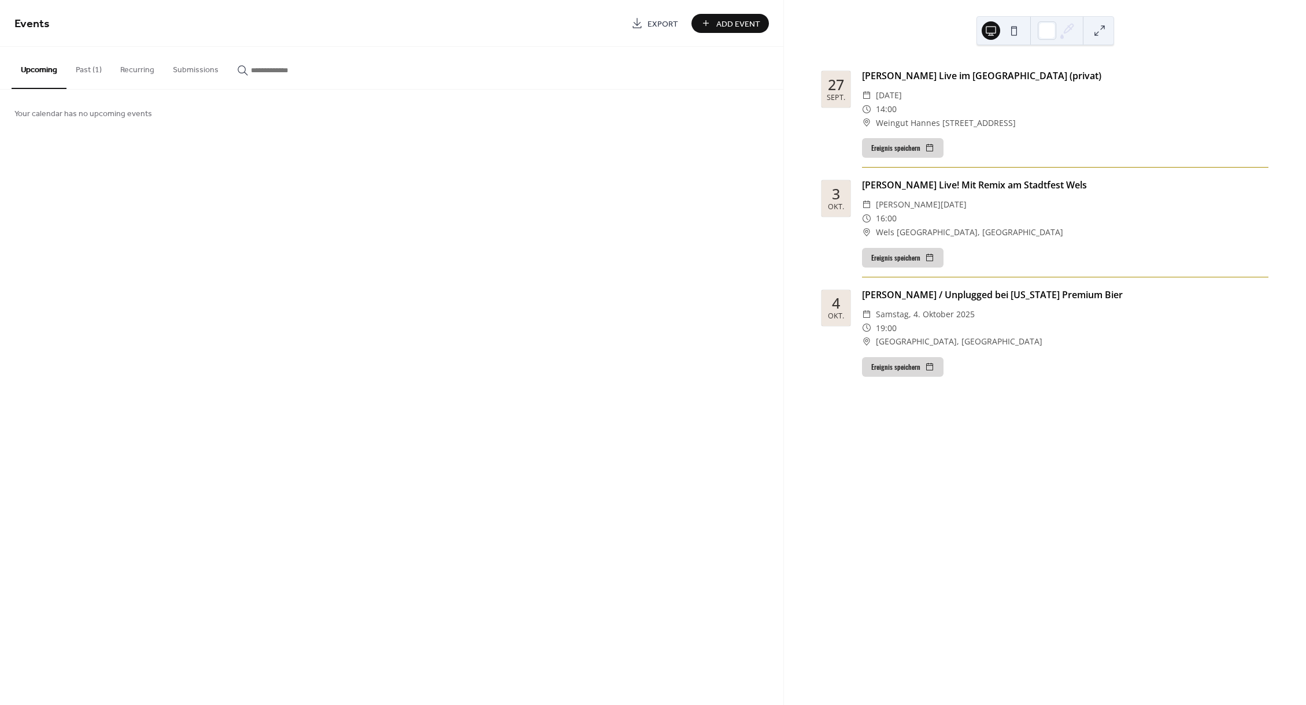
click at [94, 69] on button "Past (1)" at bounding box center [88, 67] width 45 height 41
click at [53, 69] on button "Upcoming" at bounding box center [39, 67] width 55 height 41
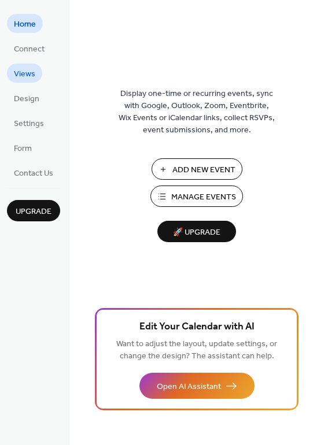
click at [31, 80] on span "Views" at bounding box center [24, 74] width 21 height 12
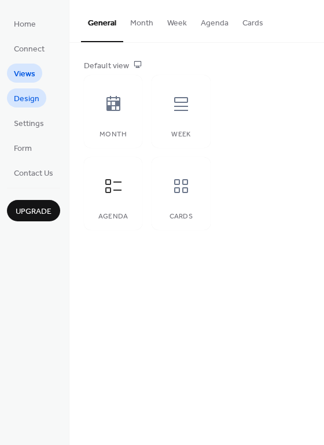
click at [31, 97] on span "Design" at bounding box center [26, 99] width 25 height 12
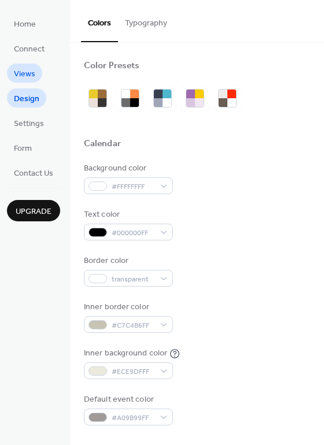
click at [28, 77] on span "Views" at bounding box center [24, 74] width 21 height 12
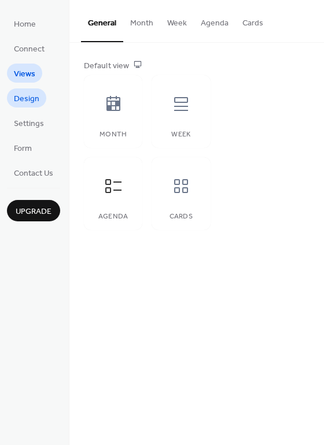
click at [28, 99] on span "Design" at bounding box center [26, 99] width 25 height 12
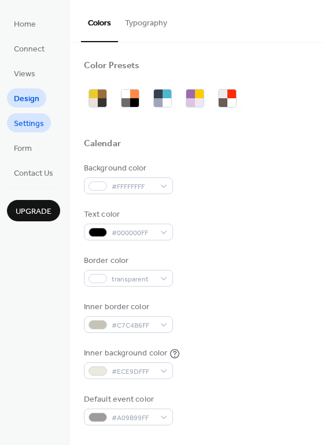
click at [26, 125] on span "Settings" at bounding box center [29, 124] width 30 height 12
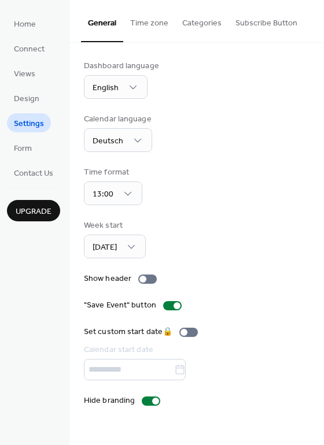
click at [246, 21] on button "Subscribe Button" at bounding box center [266, 20] width 76 height 41
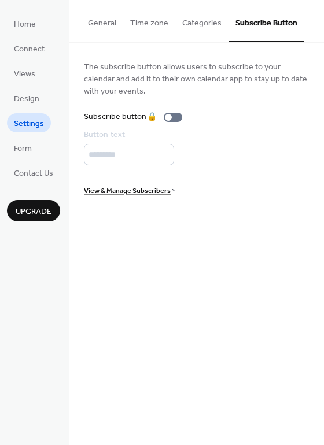
click at [202, 20] on button "Categories" at bounding box center [201, 20] width 53 height 41
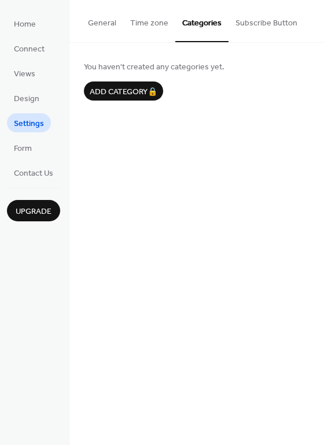
click at [160, 21] on button "Time zone" at bounding box center [149, 20] width 52 height 41
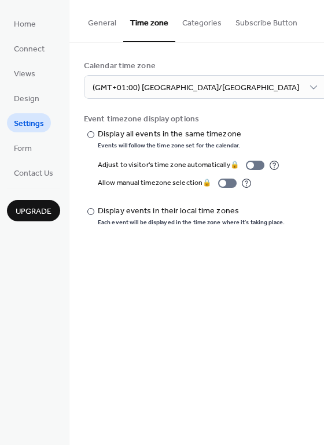
click at [109, 23] on button "General" at bounding box center [102, 20] width 42 height 41
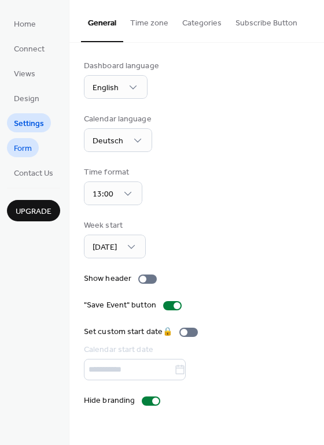
click at [29, 151] on span "Form" at bounding box center [23, 149] width 18 height 12
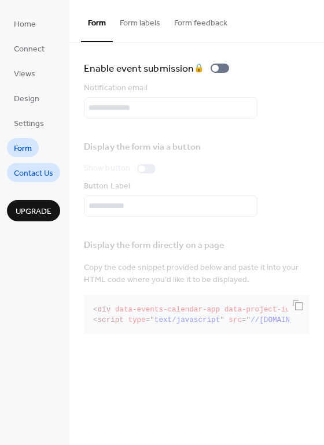
click at [25, 176] on span "Contact Us" at bounding box center [33, 174] width 39 height 12
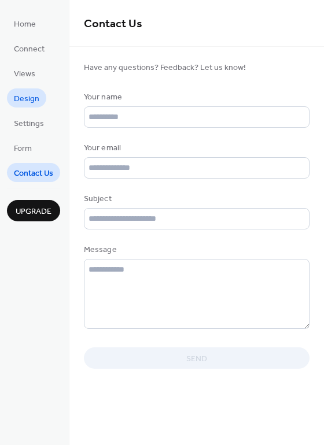
click at [34, 96] on span "Design" at bounding box center [26, 99] width 25 height 12
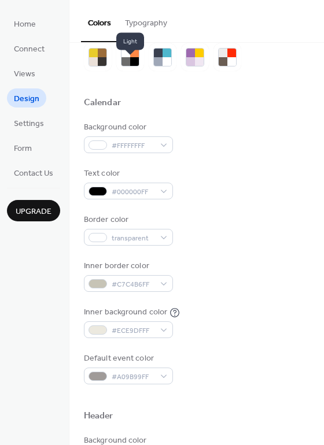
scroll to position [27, 0]
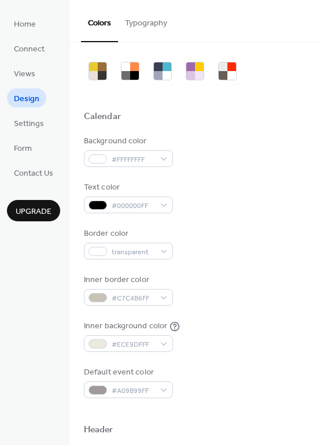
click at [142, 26] on button "Typography" at bounding box center [146, 20] width 56 height 41
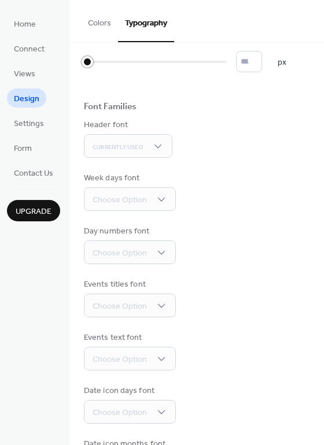
drag, startPoint x: 109, startPoint y: 64, endPoint x: 70, endPoint y: 64, distance: 39.3
click at [70, 64] on div "Base Font Size * px Font Families Header font Currently Used Week days font Cho…" at bounding box center [196, 255] width 254 height 479
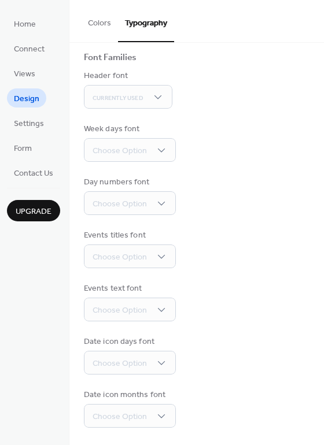
click at [157, 21] on button "Typography" at bounding box center [146, 21] width 56 height 42
click at [98, 23] on button "Colors" at bounding box center [99, 20] width 37 height 41
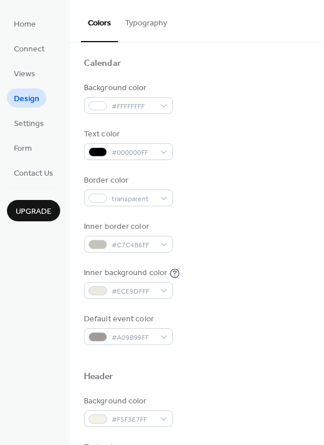
click at [140, 24] on button "Typography" at bounding box center [146, 20] width 56 height 41
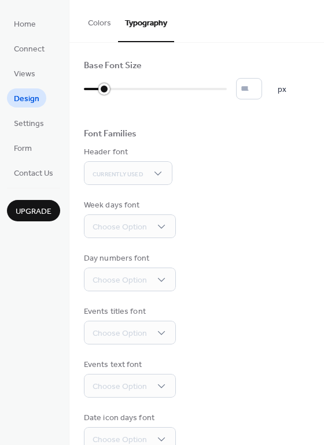
type input "**"
drag, startPoint x: 91, startPoint y: 91, endPoint x: 116, endPoint y: 90, distance: 24.9
click at [116, 90] on div at bounding box center [103, 89] width 38 height 19
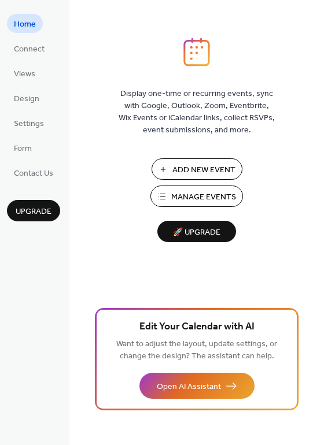
click at [37, 188] on div "Upgrade" at bounding box center [33, 205] width 53 height 34
click at [38, 171] on span "Contact Us" at bounding box center [33, 174] width 39 height 12
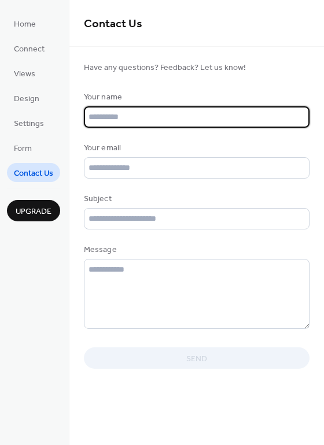
click at [131, 116] on input "text" at bounding box center [197, 116] width 226 height 21
type input "**********"
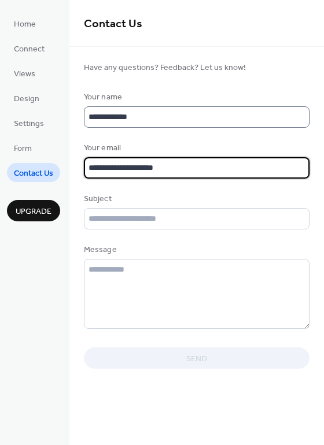
type input "**********"
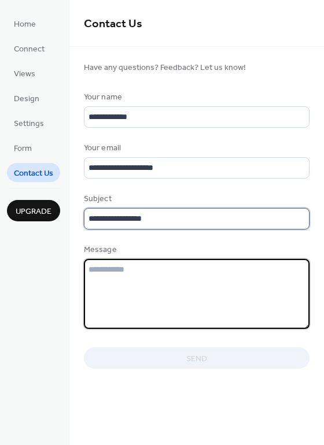
drag, startPoint x: 158, startPoint y: 226, endPoint x: 204, endPoint y: 221, distance: 45.9
click at [158, 226] on input "**********" at bounding box center [197, 218] width 226 height 21
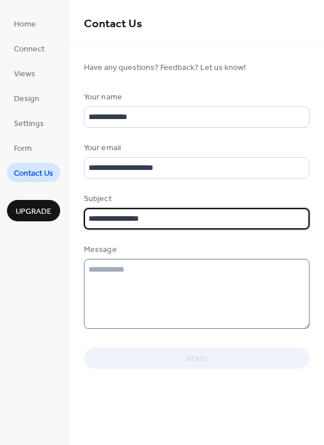
type input "**********"
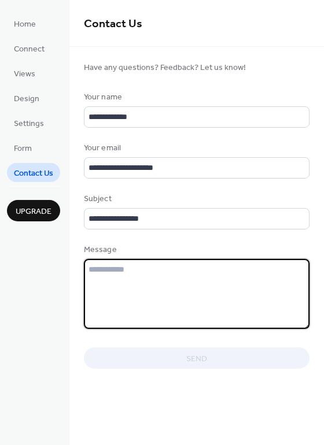
click at [273, 278] on textarea at bounding box center [197, 294] width 226 height 70
type textarea "*"
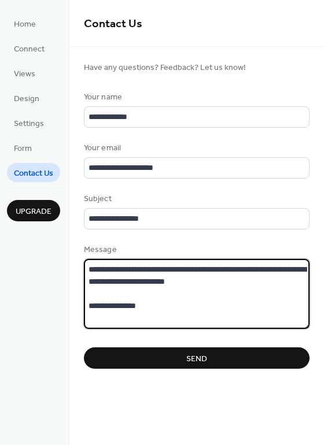
type textarea "**********"
click at [210, 369] on button "Send" at bounding box center [197, 358] width 226 height 21
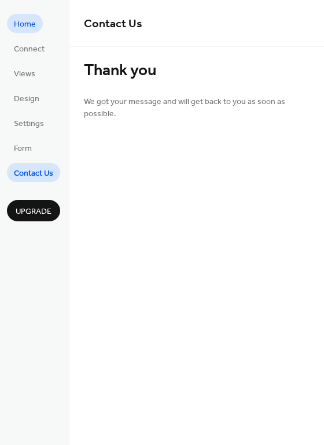
click at [31, 29] on span "Home" at bounding box center [25, 25] width 22 height 12
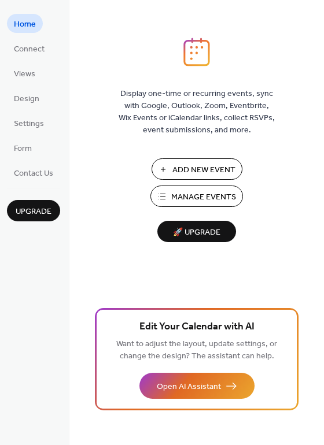
click at [31, 38] on ul "Home Connect Views Design Settings Form Contact Us" at bounding box center [33, 98] width 53 height 168
click at [32, 51] on span "Connect" at bounding box center [29, 49] width 31 height 12
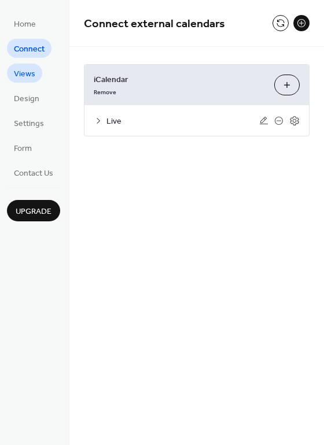
click at [31, 68] on span "Views" at bounding box center [24, 74] width 21 height 12
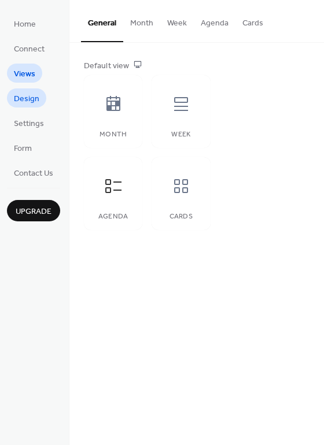
click at [41, 102] on link "Design" at bounding box center [26, 97] width 39 height 19
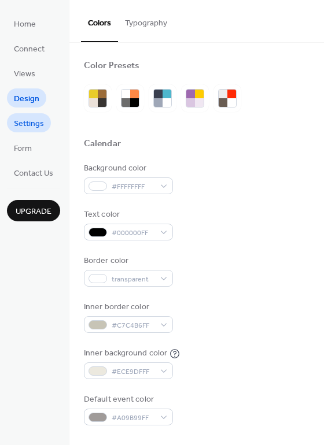
click at [30, 125] on span "Settings" at bounding box center [29, 124] width 30 height 12
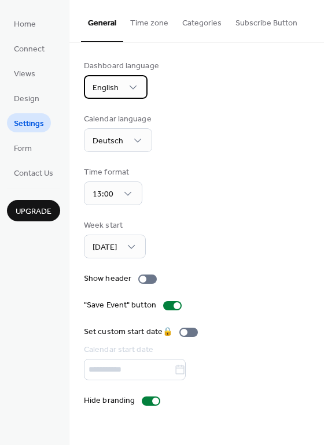
click at [139, 86] on div "English" at bounding box center [116, 87] width 64 height 24
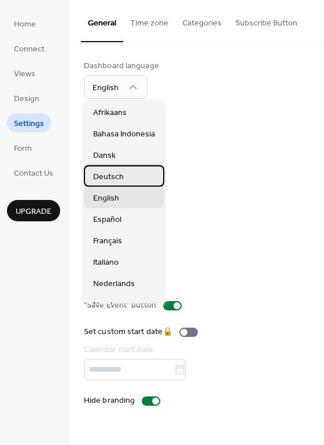
click at [139, 173] on div "Deutsch" at bounding box center [124, 175] width 80 height 21
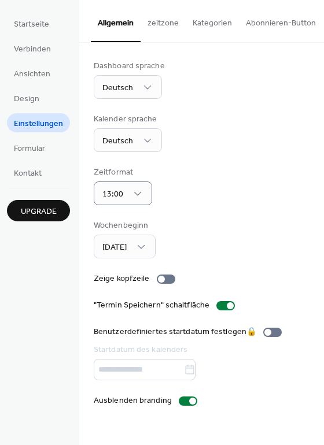
click at [237, 195] on div "Zeitformat 13:00" at bounding box center [202, 186] width 216 height 39
click at [156, 247] on div "[DATE]" at bounding box center [125, 247] width 62 height 24
click at [243, 242] on div "Wochenbeginn [DATE]" at bounding box center [202, 239] width 216 height 39
click at [159, 280] on div at bounding box center [161, 279] width 7 height 7
click at [162, 280] on div at bounding box center [166, 279] width 19 height 9
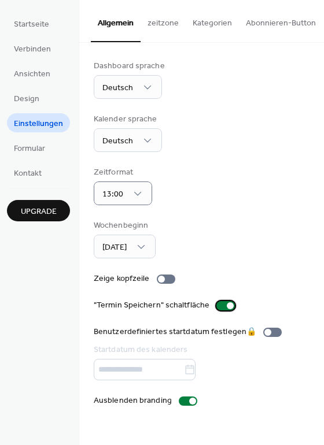
click at [227, 305] on div at bounding box center [230, 305] width 7 height 7
click at [217, 305] on div at bounding box center [220, 305] width 7 height 7
click at [217, 305] on div at bounding box center [225, 305] width 19 height 9
click at [217, 305] on div at bounding box center [220, 305] width 7 height 7
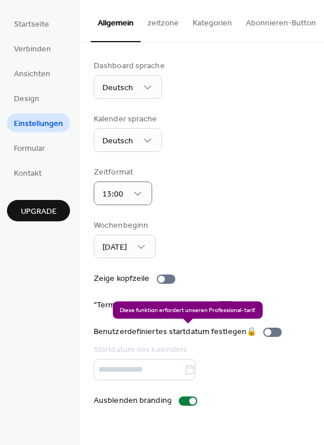
click at [267, 334] on div "Benutzerdefiniertes startdatum festlegen 🔒 Startdatum des kalenders" at bounding box center [190, 353] width 193 height 54
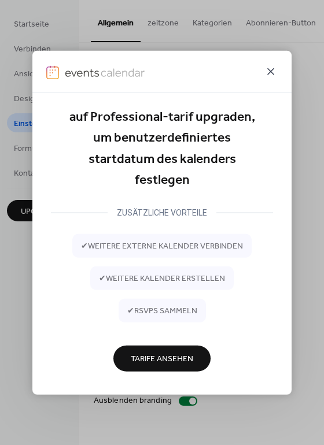
click at [273, 69] on icon at bounding box center [270, 71] width 7 height 7
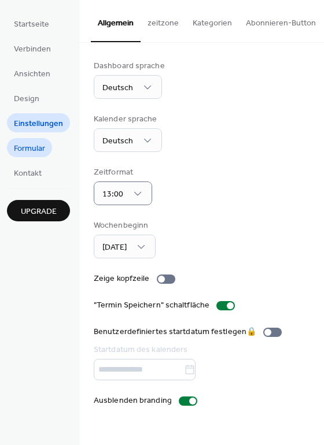
click at [32, 153] on span "Formular" at bounding box center [29, 149] width 31 height 12
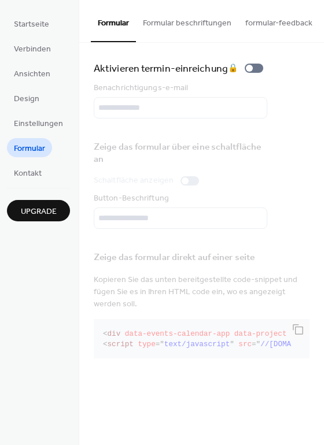
click at [186, 29] on button "Formular beschriftungen" at bounding box center [187, 20] width 102 height 41
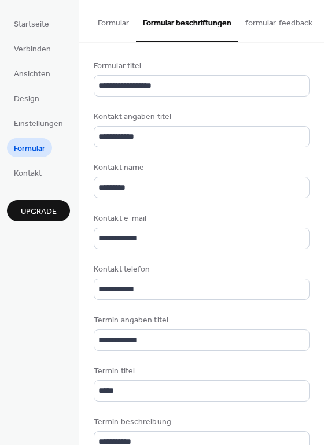
click at [256, 24] on button "formular-feedback" at bounding box center [278, 20] width 81 height 41
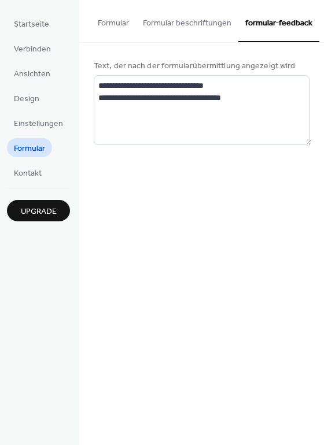
click at [116, 20] on button "Formular" at bounding box center [113, 20] width 45 height 41
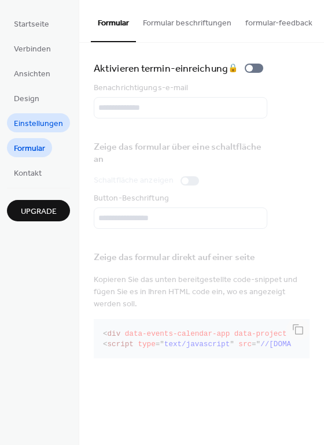
click at [51, 130] on span "Einstellungen" at bounding box center [38, 124] width 49 height 12
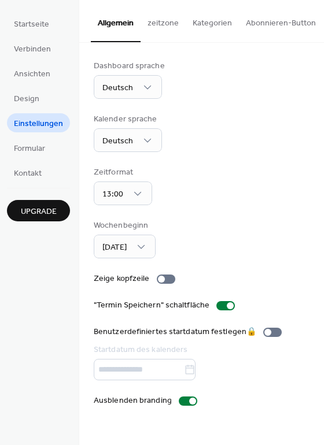
click at [203, 23] on button "Kategorien" at bounding box center [212, 20] width 53 height 41
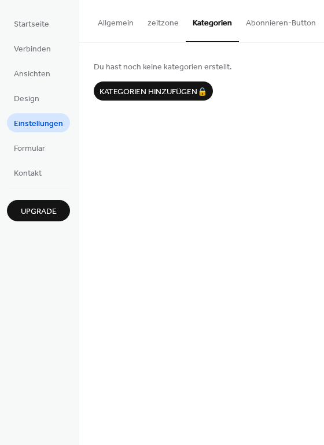
click at [175, 22] on button "zeitzone" at bounding box center [163, 20] width 45 height 41
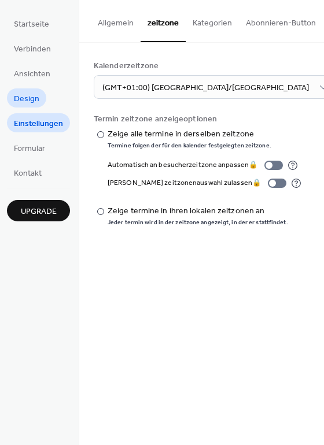
click at [36, 104] on span "Design" at bounding box center [26, 99] width 25 height 12
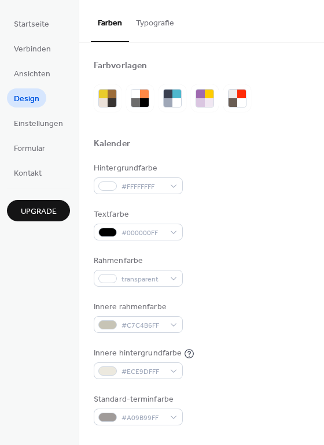
click at [150, 20] on button "Typografie" at bounding box center [155, 20] width 52 height 41
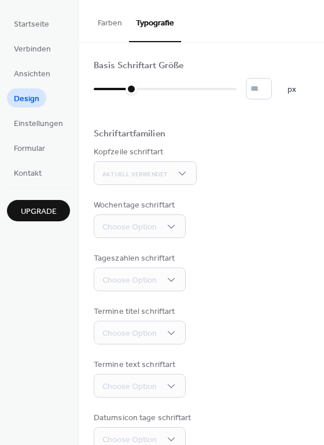
click at [110, 19] on button "Farben" at bounding box center [110, 20] width 38 height 41
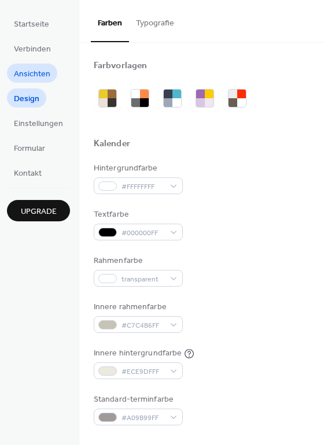
click at [33, 75] on span "Ansichten" at bounding box center [32, 74] width 36 height 12
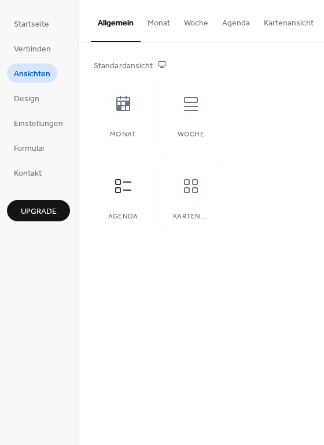
click at [236, 24] on button "Agenda" at bounding box center [236, 20] width 42 height 41
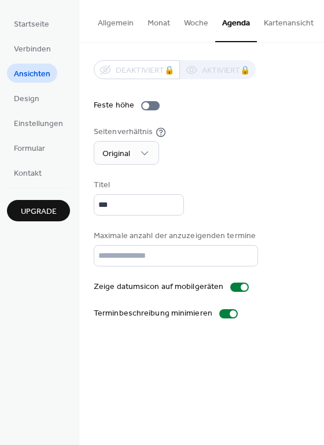
click at [264, 25] on button "Kartenansicht" at bounding box center [289, 20] width 64 height 41
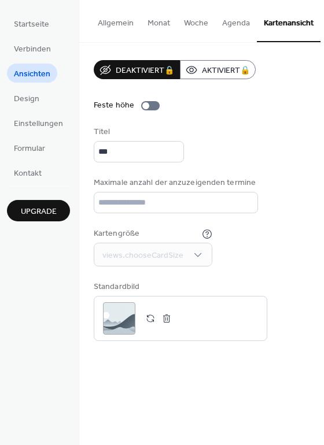
click at [238, 25] on button "Agenda" at bounding box center [236, 20] width 42 height 41
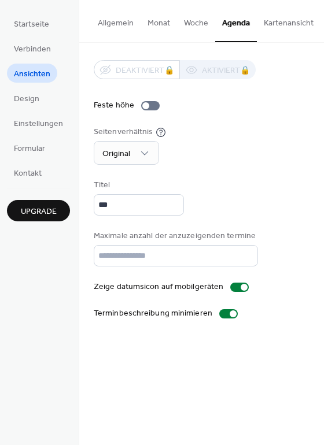
click at [202, 24] on button "Woche" at bounding box center [196, 20] width 38 height 41
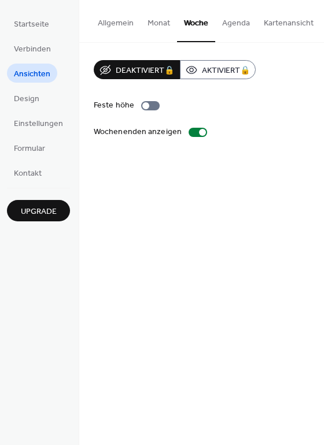
click at [112, 23] on button "Allgemein" at bounding box center [116, 20] width 50 height 41
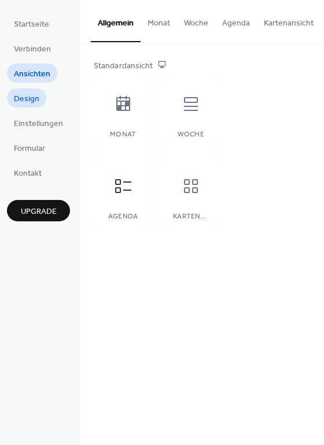
click at [28, 94] on span "Design" at bounding box center [26, 99] width 25 height 12
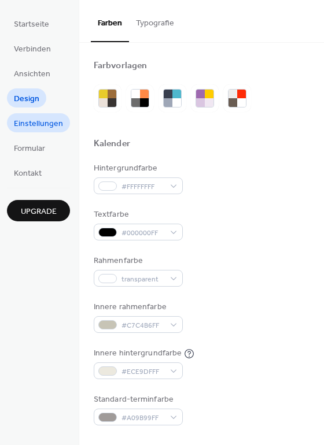
click at [36, 127] on span "Einstellungen" at bounding box center [38, 124] width 49 height 12
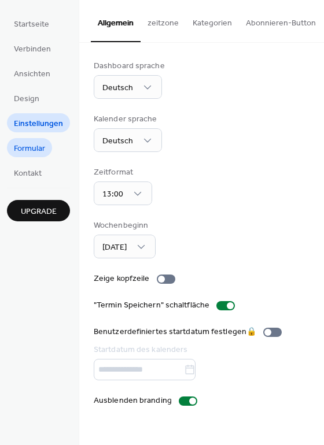
click at [40, 151] on span "Formular" at bounding box center [29, 149] width 31 height 12
